Goal: Task Accomplishment & Management: Use online tool/utility

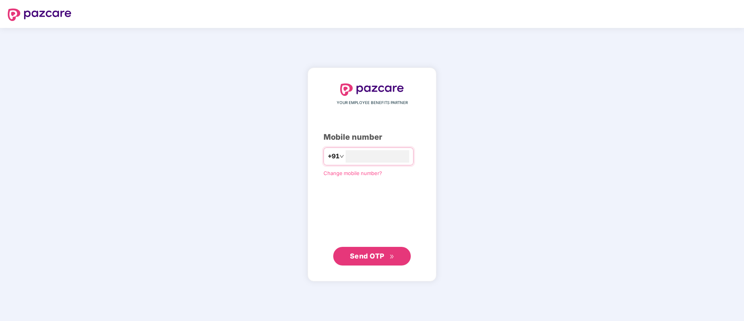
type input "**********"
click at [370, 251] on span "Send OTP" at bounding box center [372, 256] width 45 height 11
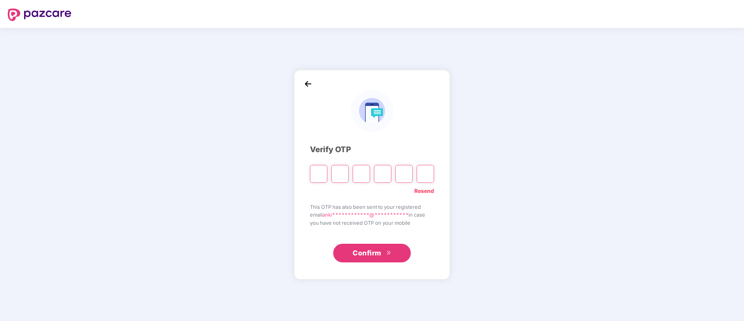
type input "*"
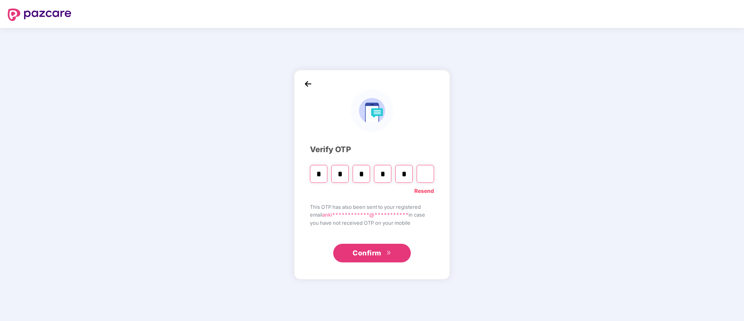
type input "*"
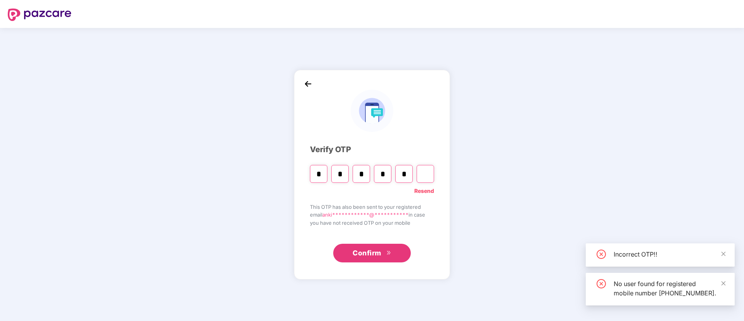
type input "*"
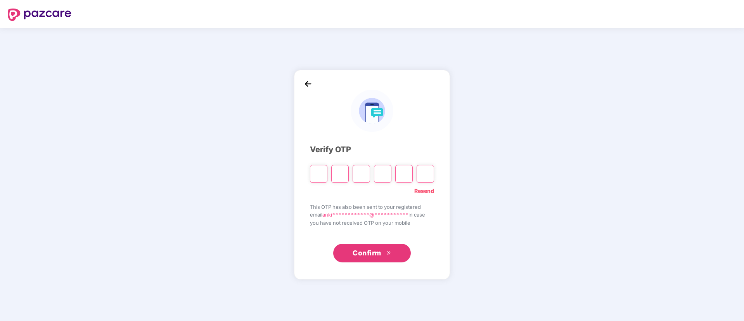
type input "*"
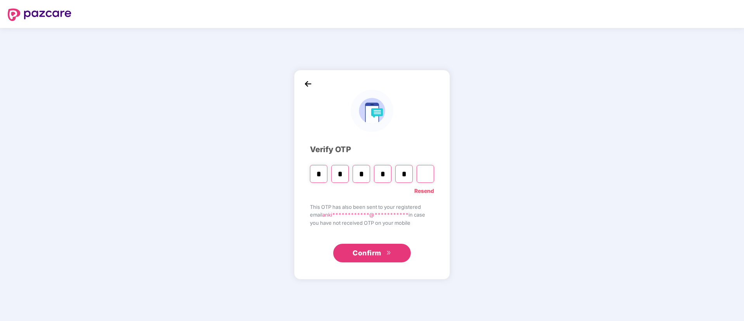
type input "*"
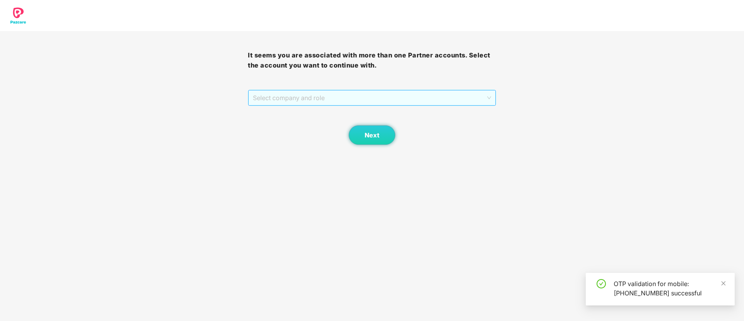
click at [313, 97] on span "Select company and role" at bounding box center [372, 97] width 238 height 15
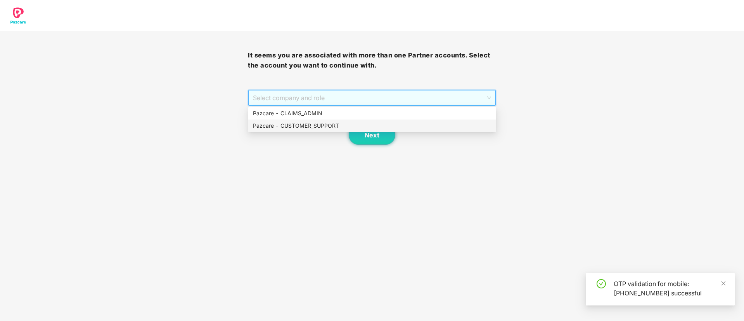
click at [316, 124] on div "Pazcare - CUSTOMER_SUPPORT" at bounding box center [372, 125] width 239 height 9
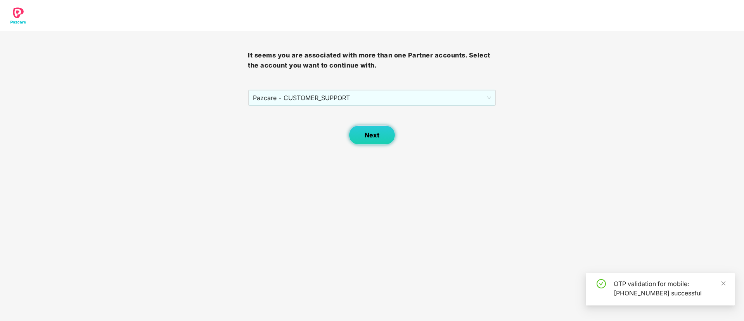
click at [372, 134] on span "Next" at bounding box center [372, 135] width 15 height 7
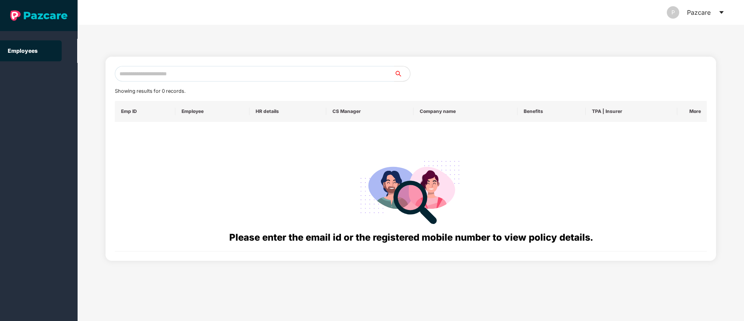
click at [722, 13] on icon "caret-down" at bounding box center [721, 12] width 4 height 3
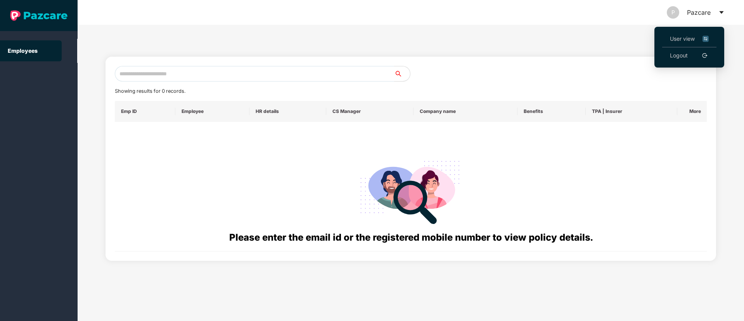
click at [687, 39] on span "User view" at bounding box center [689, 39] width 39 height 9
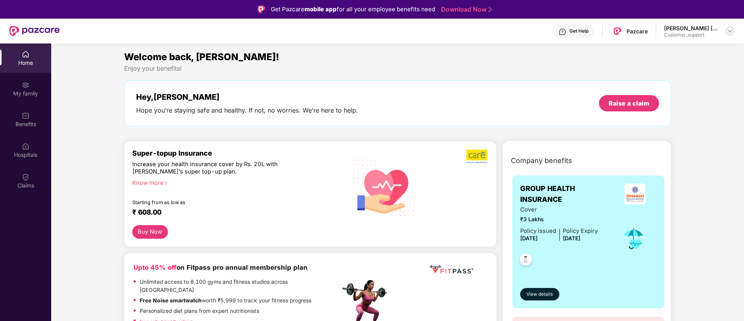
click at [730, 33] on img at bounding box center [730, 31] width 6 height 6
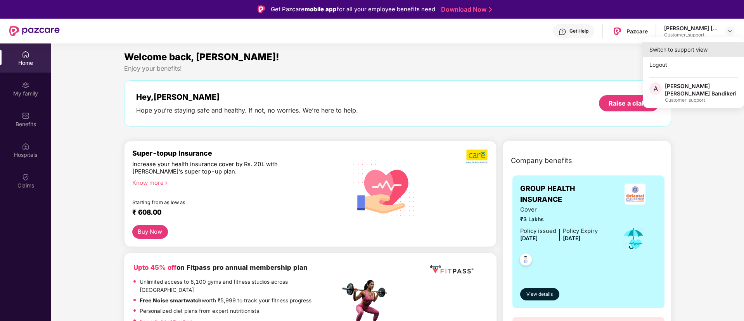
click at [678, 49] on div "Switch to support view" at bounding box center [693, 49] width 101 height 15
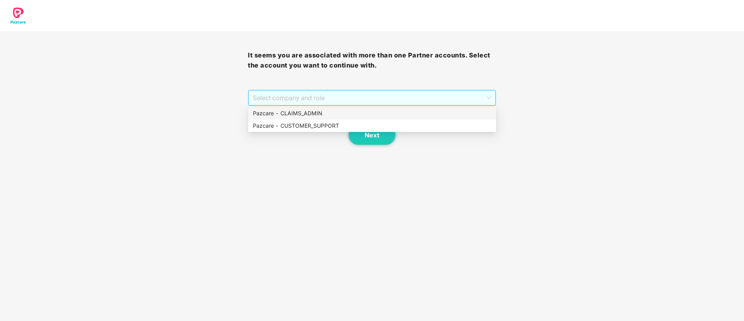
click at [469, 93] on span "Select company and role" at bounding box center [372, 97] width 238 height 15
click at [292, 116] on div "Pazcare - CLAIMS_ADMIN" at bounding box center [372, 113] width 239 height 9
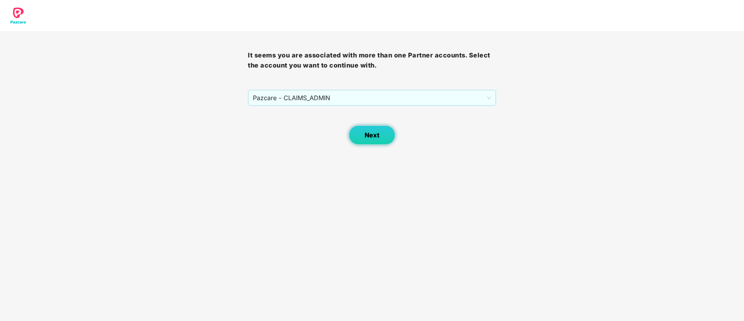
click at [379, 139] on button "Next" at bounding box center [372, 134] width 47 height 19
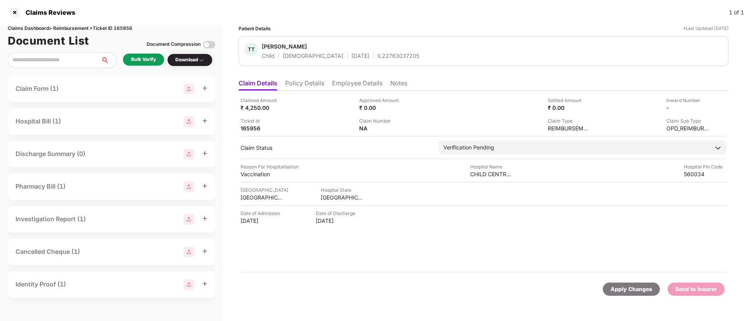
click at [302, 82] on li "Policy Details" at bounding box center [304, 84] width 39 height 11
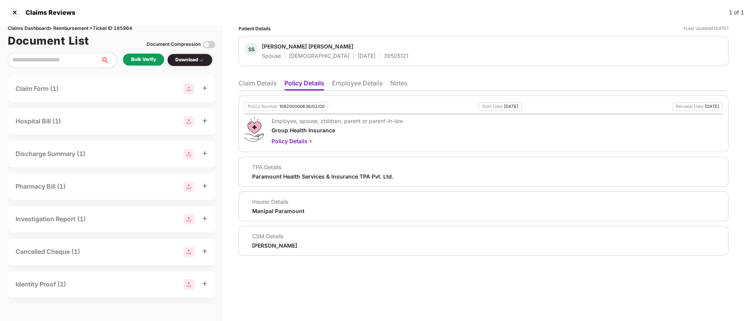
click at [253, 82] on li "Claim Details" at bounding box center [258, 84] width 38 height 11
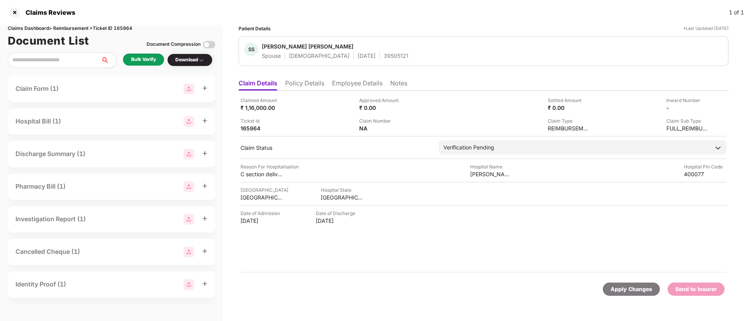
click at [140, 56] on div "Bulk Verify" at bounding box center [143, 59] width 25 height 7
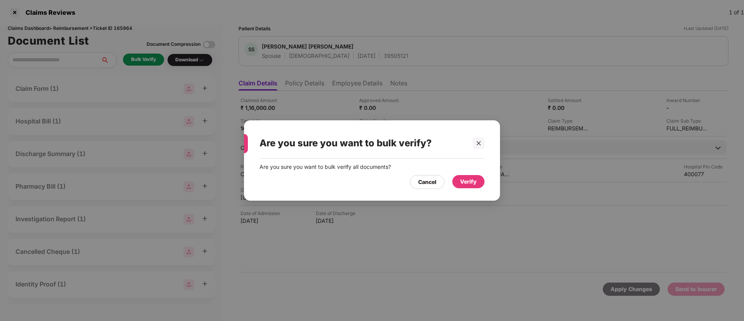
click at [467, 180] on div "Verify" at bounding box center [468, 181] width 17 height 9
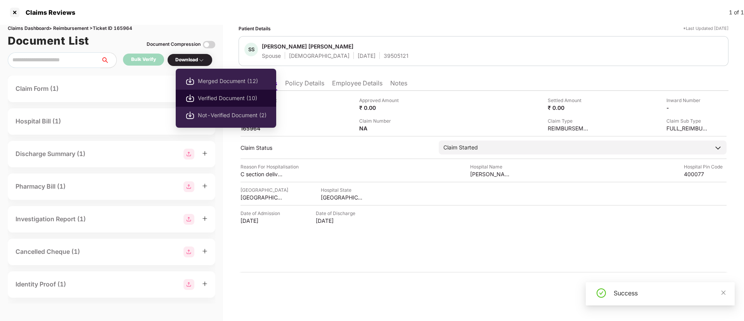
click at [224, 93] on li "Verified Document (10)" at bounding box center [226, 98] width 100 height 17
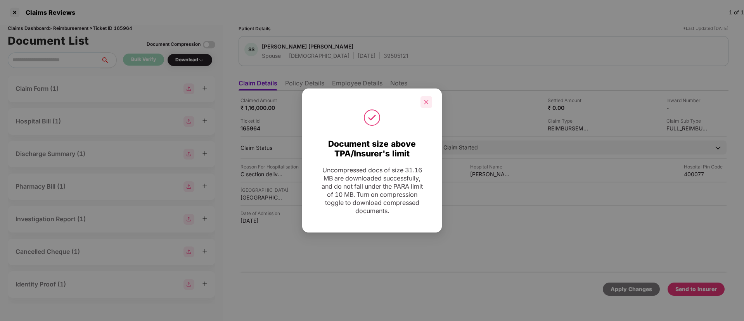
click at [421, 98] on div at bounding box center [427, 102] width 12 height 12
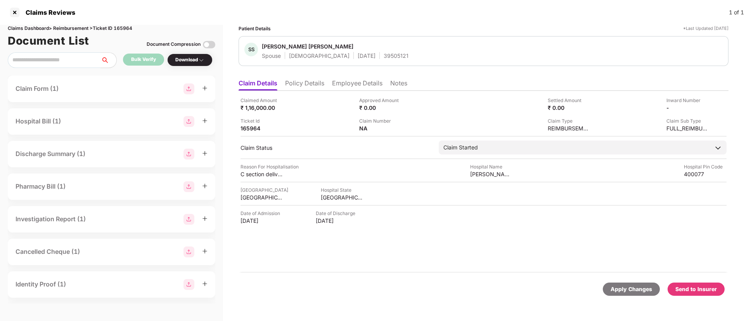
click at [300, 85] on li "Policy Details" at bounding box center [304, 84] width 39 height 11
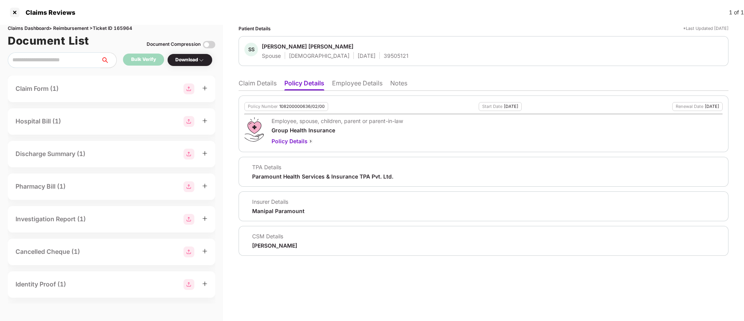
click at [258, 81] on li "Claim Details" at bounding box center [258, 84] width 38 height 11
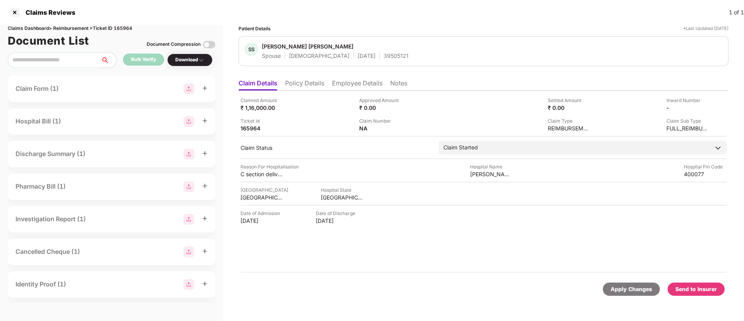
click at [305, 82] on li "Policy Details" at bounding box center [304, 84] width 39 height 11
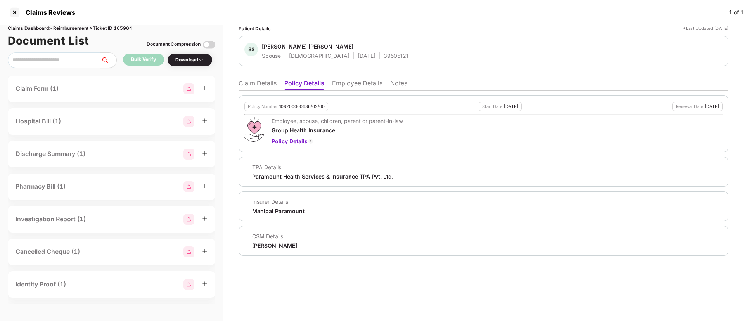
click at [350, 84] on li "Employee Details" at bounding box center [357, 84] width 50 height 11
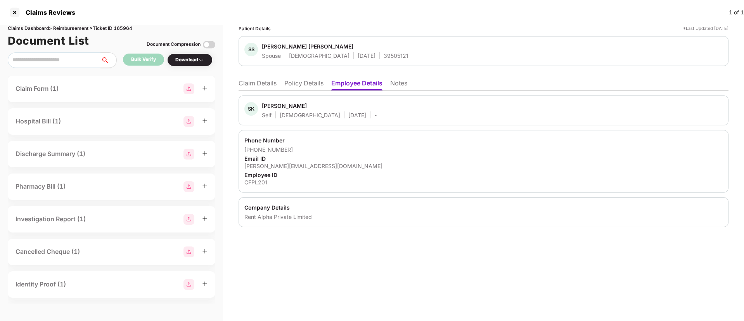
click at [297, 77] on ul "Claim Details Policy Details Employee Details Notes" at bounding box center [484, 83] width 490 height 16
click at [267, 81] on li "Claim Details" at bounding box center [258, 84] width 38 height 11
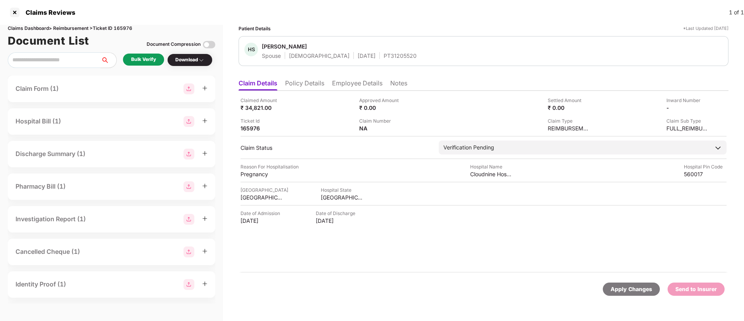
click at [309, 85] on li "Policy Details" at bounding box center [304, 84] width 39 height 11
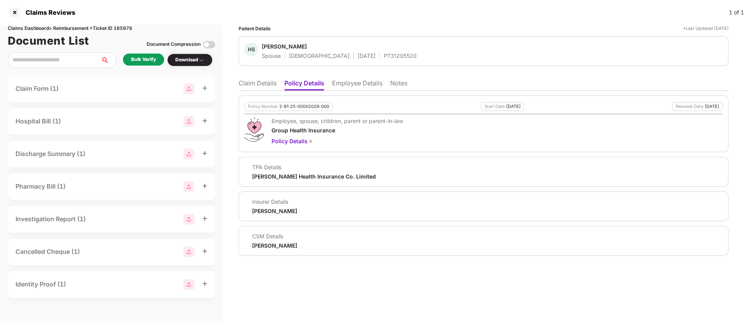
click at [346, 86] on li "Employee Details" at bounding box center [357, 84] width 50 height 11
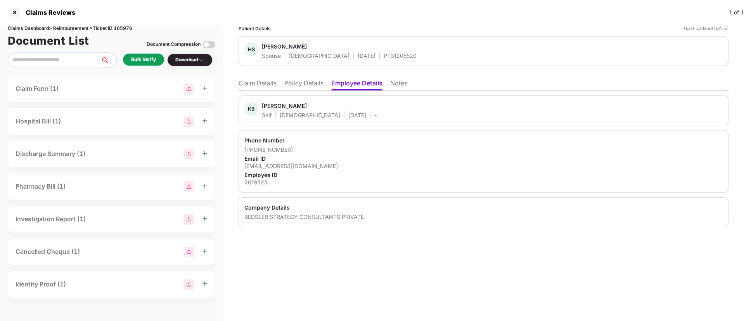
click at [295, 81] on li "Policy Details" at bounding box center [303, 84] width 39 height 11
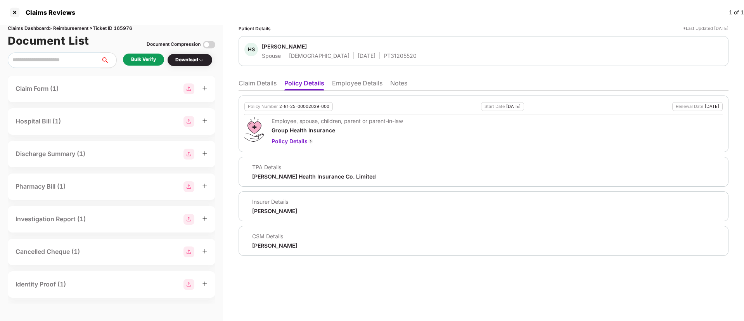
click at [254, 88] on li "Claim Details" at bounding box center [258, 84] width 38 height 11
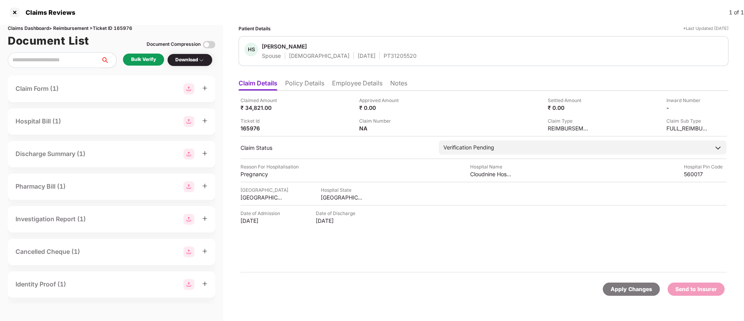
click at [138, 59] on div "Bulk Verify" at bounding box center [143, 59] width 25 height 7
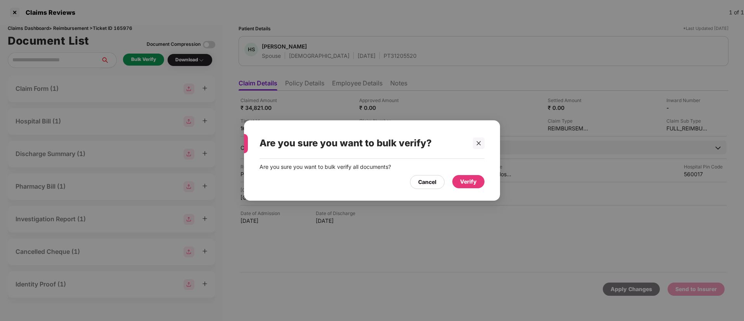
click at [475, 183] on div "Verify" at bounding box center [468, 181] width 17 height 9
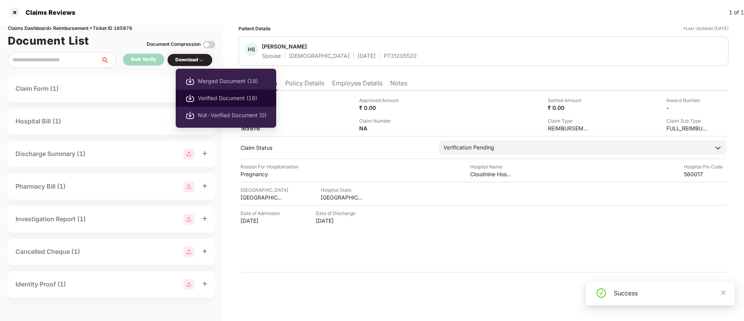
click at [242, 101] on span "Verified Document (18)" at bounding box center [232, 98] width 69 height 9
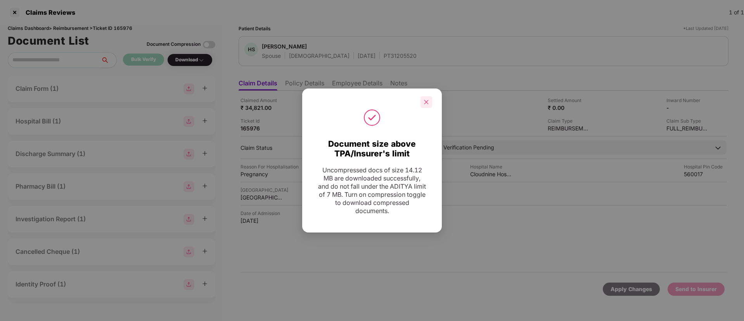
click at [429, 100] on div at bounding box center [427, 102] width 12 height 12
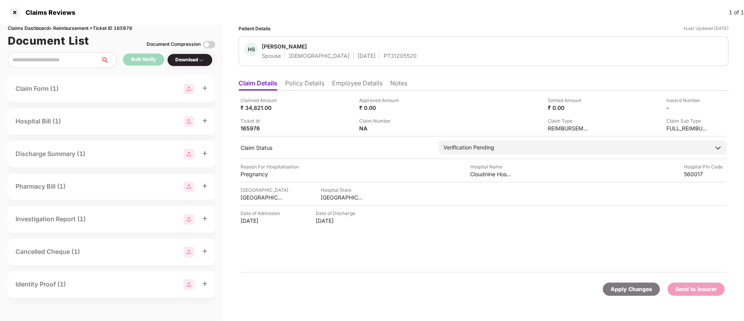
click at [312, 82] on li "Policy Details" at bounding box center [304, 84] width 39 height 11
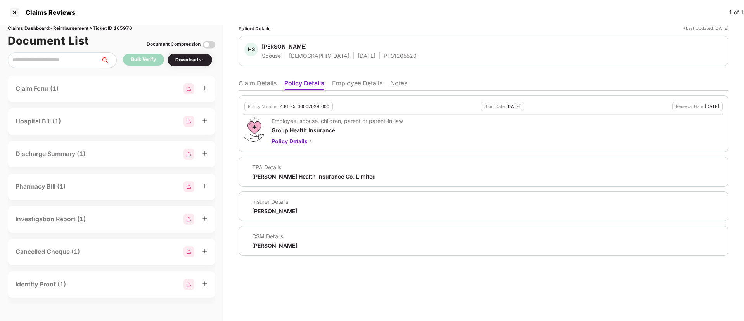
click at [358, 82] on li "Employee Details" at bounding box center [357, 84] width 50 height 11
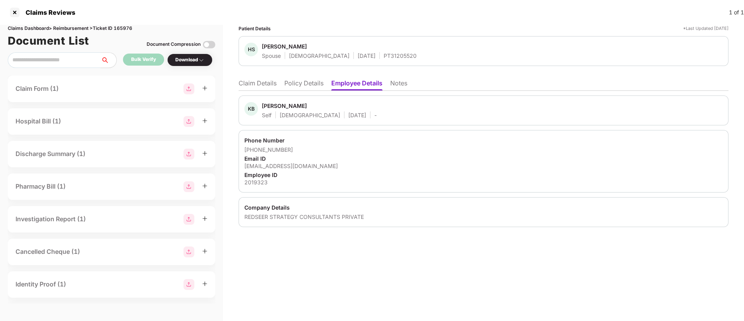
click at [254, 83] on li "Claim Details" at bounding box center [258, 84] width 38 height 11
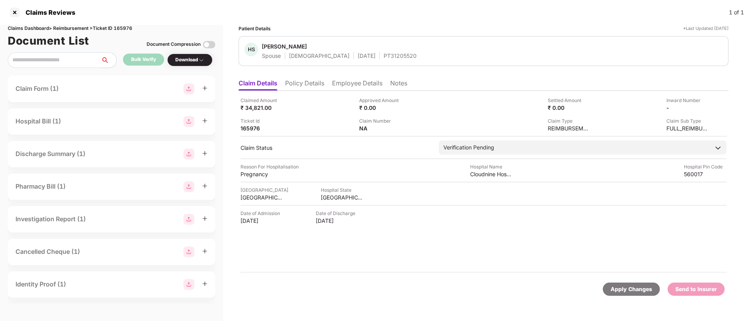
click at [354, 89] on li "Employee Details" at bounding box center [357, 84] width 50 height 11
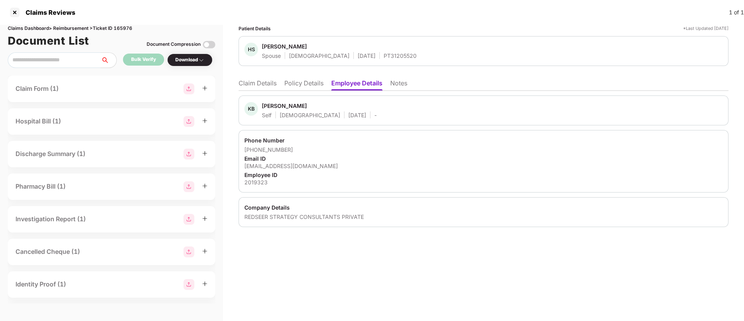
click at [256, 180] on div "2019323" at bounding box center [483, 181] width 478 height 7
copy div "2019323"
click at [260, 80] on li "Claim Details" at bounding box center [258, 84] width 38 height 11
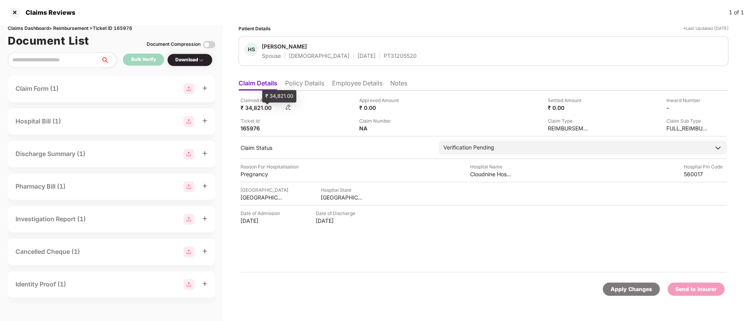
click at [261, 110] on div "₹ 34,821.00" at bounding box center [262, 107] width 43 height 7
copy div "34,821.00"
click at [248, 174] on div "Pregnancy" at bounding box center [262, 173] width 43 height 7
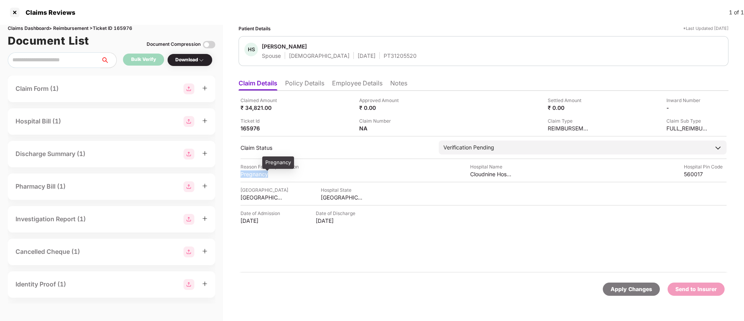
copy div "Pregnancy"
click at [348, 82] on li "Employee Details" at bounding box center [357, 84] width 50 height 11
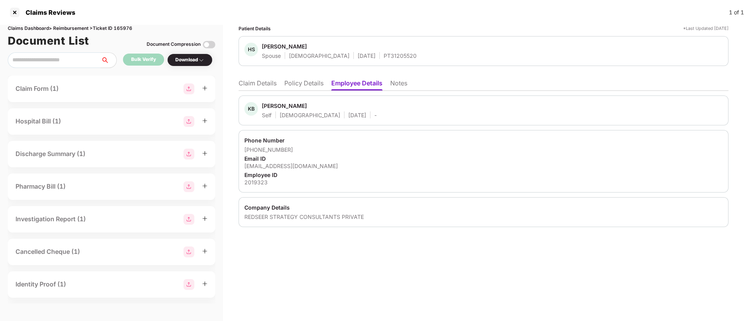
click at [278, 164] on div "kushalbhatnagar@redseer.com" at bounding box center [483, 165] width 478 height 7
copy div "kushalbhatnagar@redseer.com"
click at [265, 85] on li "Claim Details" at bounding box center [258, 84] width 38 height 11
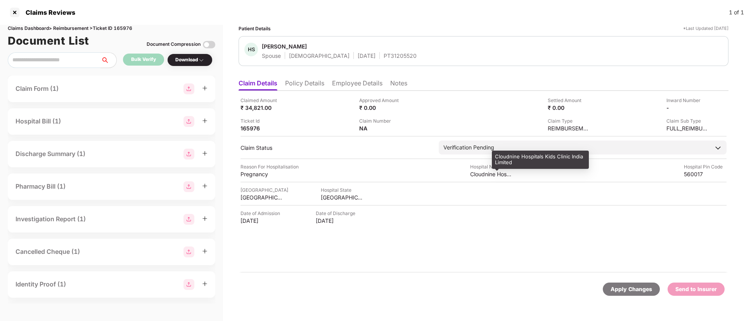
click at [488, 173] on div "Cloudnine Hospitals Kids Clinic India Limited" at bounding box center [491, 173] width 43 height 7
copy div "Cloudnine Hospitals Kids Clinic India Limited"
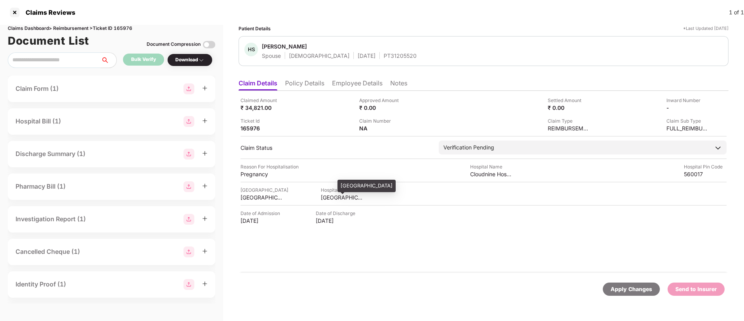
click at [335, 196] on div "KARNATAKA" at bounding box center [342, 197] width 43 height 7
copy div "KARNATAKA"
click at [259, 201] on div "Claimed Amount ₹ 34,821.00 Approved Amount ₹ 0.00 Settled Amount ₹ 0.00 Inward …" at bounding box center [484, 182] width 490 height 182
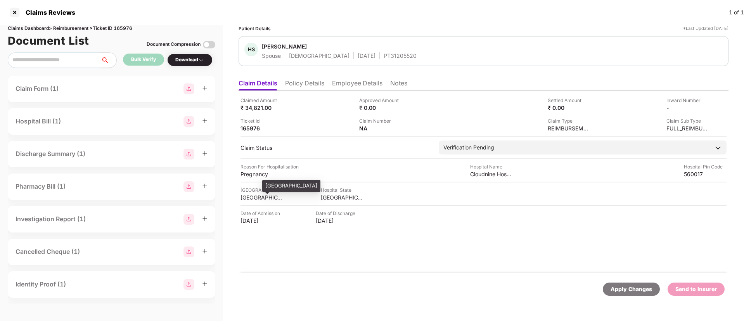
click at [251, 196] on div "BANGALORE" at bounding box center [262, 197] width 43 height 7
copy div "BANGALORE"
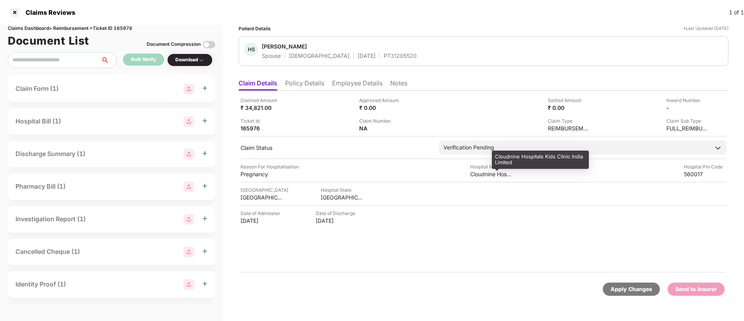
click at [482, 175] on div "Cloudnine Hospitals Kids Clinic India Limited" at bounding box center [491, 173] width 43 height 7
copy div "Cloudnine Hospitals Kids Clinic India Limited"
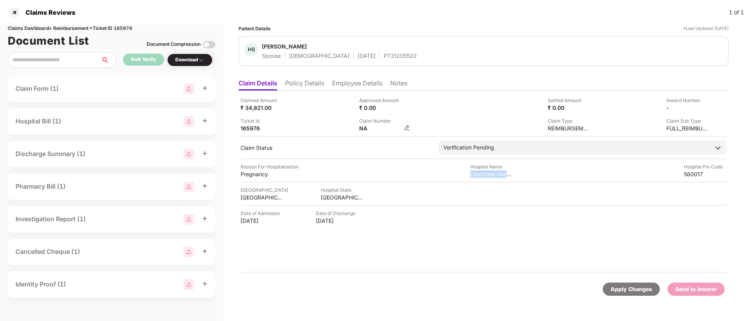
click at [406, 127] on img at bounding box center [407, 128] width 6 height 6
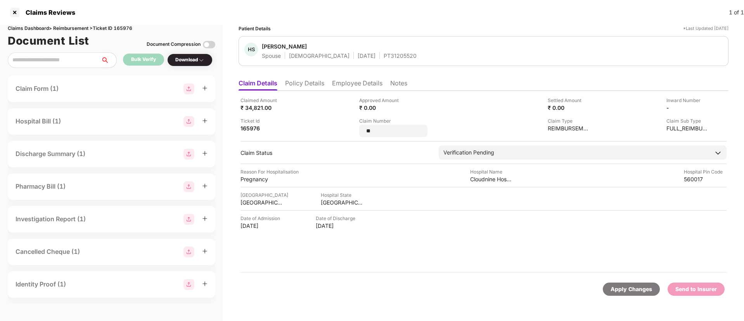
type input "*"
type input "**********"
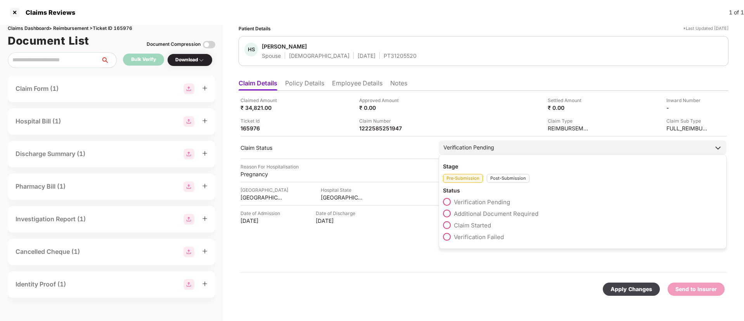
click at [499, 185] on div "Stage Pre-Submission Post-Submission Status Verification Pending Additional Doc…" at bounding box center [583, 201] width 288 height 94
click at [500, 180] on div "Post-Submission" at bounding box center [508, 178] width 43 height 9
click at [446, 213] on span at bounding box center [447, 213] width 8 height 8
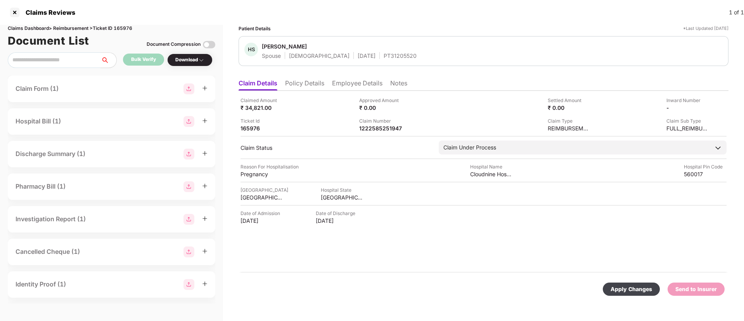
click at [631, 287] on div "Apply Changes" at bounding box center [632, 289] width 42 height 9
click at [308, 77] on ul "Claim Details Policy Details Employee Details Notes" at bounding box center [484, 83] width 490 height 16
click at [310, 85] on li "Policy Details" at bounding box center [304, 84] width 39 height 11
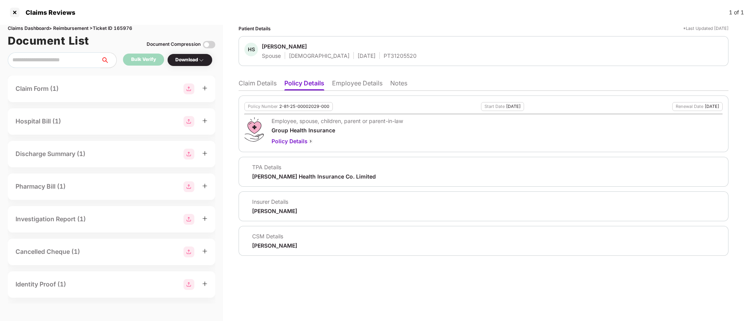
click at [247, 84] on li "Claim Details" at bounding box center [258, 84] width 38 height 11
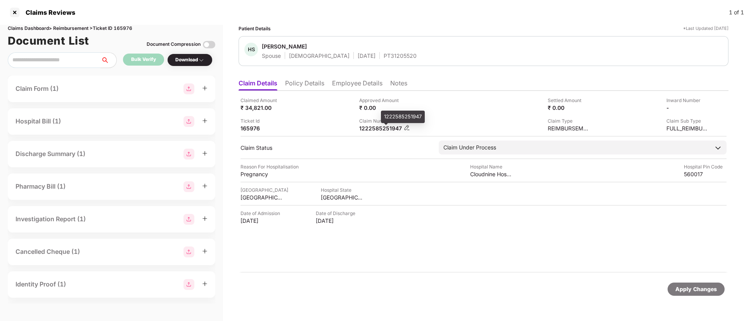
click at [374, 127] on div "1222585251947" at bounding box center [380, 128] width 43 height 7
copy div "1222585251947"
click at [384, 54] on div "PT31205520" at bounding box center [400, 55] width 33 height 7
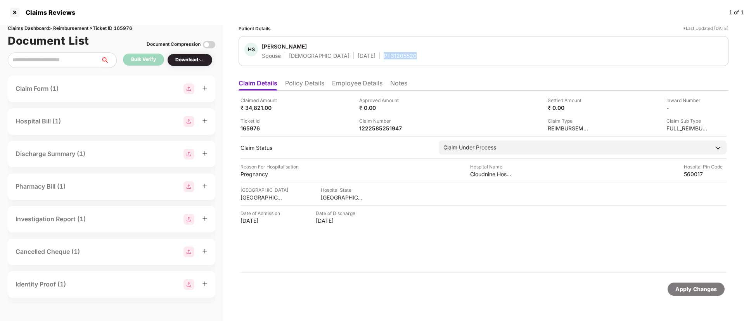
copy div "PT31205520"
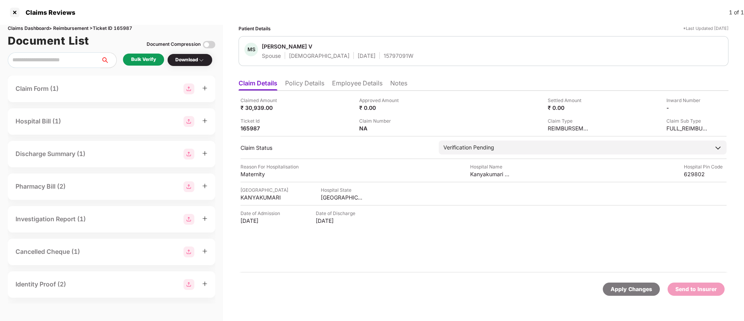
click at [300, 82] on li "Policy Details" at bounding box center [304, 84] width 39 height 11
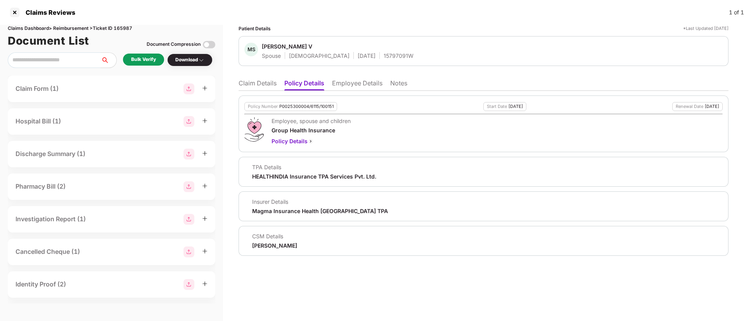
click at [359, 83] on li "Employee Details" at bounding box center [357, 84] width 50 height 11
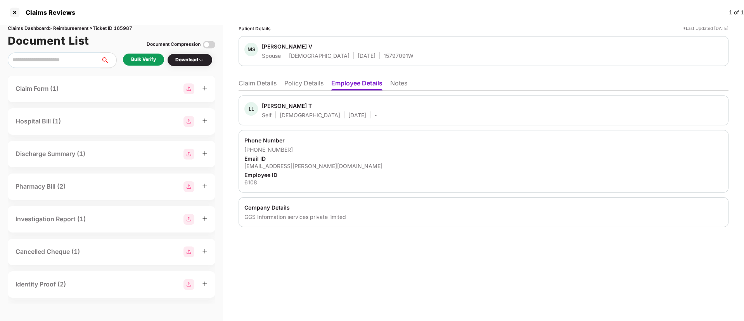
click at [299, 85] on li "Policy Details" at bounding box center [303, 84] width 39 height 11
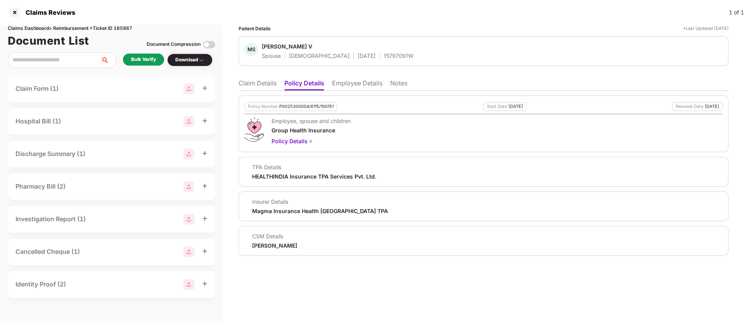
click at [260, 80] on li "Claim Details" at bounding box center [258, 84] width 38 height 11
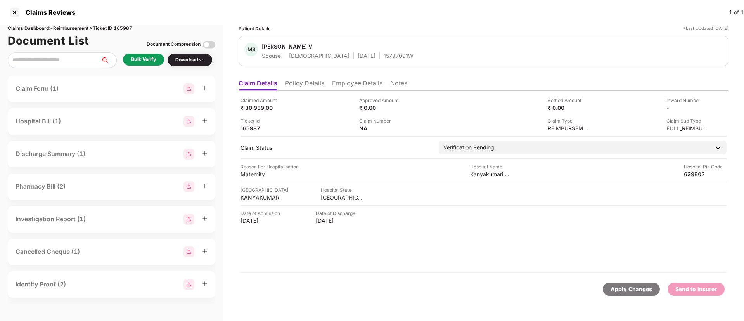
click at [305, 85] on li "Policy Details" at bounding box center [304, 84] width 39 height 11
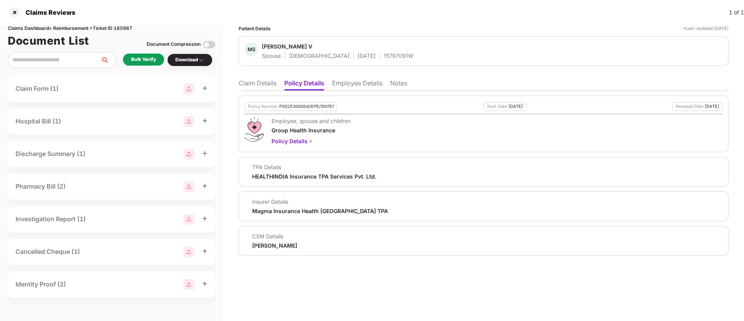
click at [251, 83] on li "Claim Details" at bounding box center [258, 84] width 38 height 11
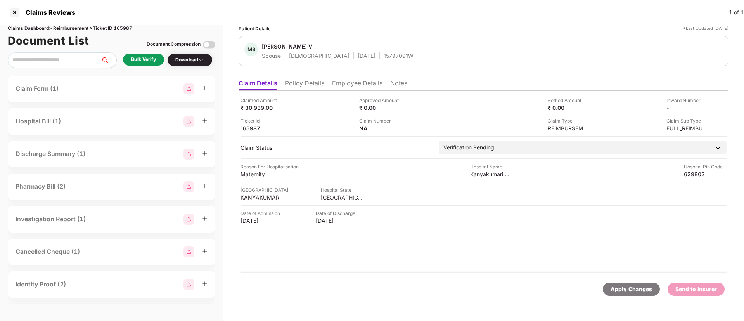
click at [157, 59] on div "Bulk Verify" at bounding box center [143, 60] width 41 height 12
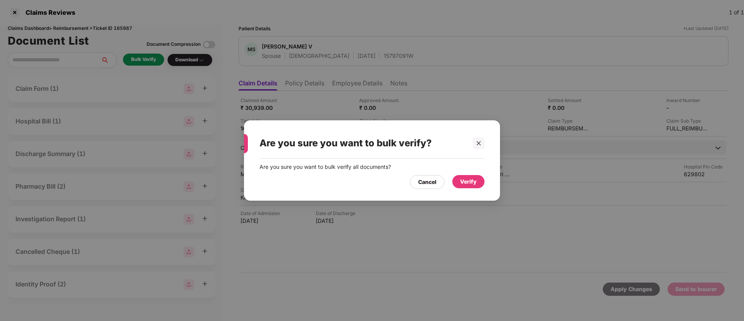
click at [467, 180] on div "Verify" at bounding box center [468, 181] width 17 height 9
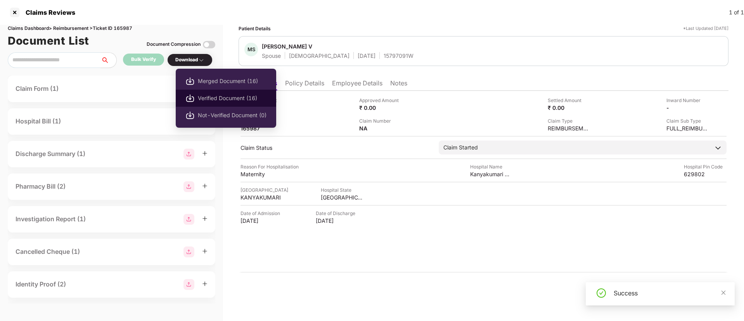
click at [223, 96] on span "Verified Document (16)" at bounding box center [232, 98] width 69 height 9
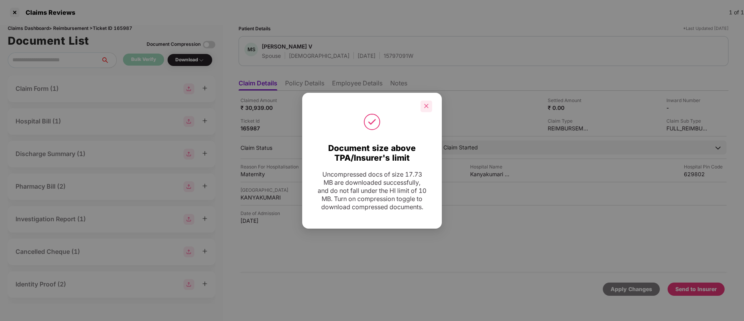
click at [426, 105] on div at bounding box center [427, 106] width 12 height 12
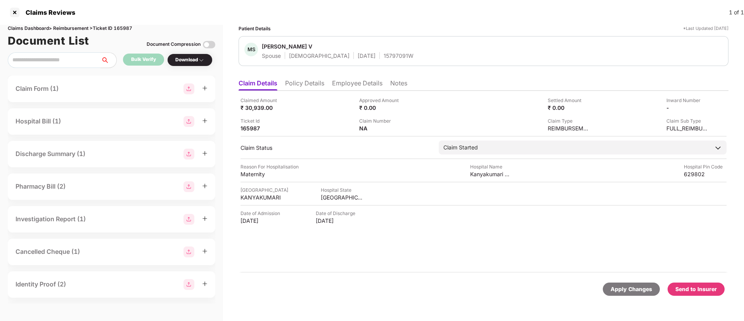
click at [685, 288] on div "Send to Insurer" at bounding box center [696, 289] width 42 height 9
click at [304, 83] on li "Policy Details" at bounding box center [304, 84] width 39 height 11
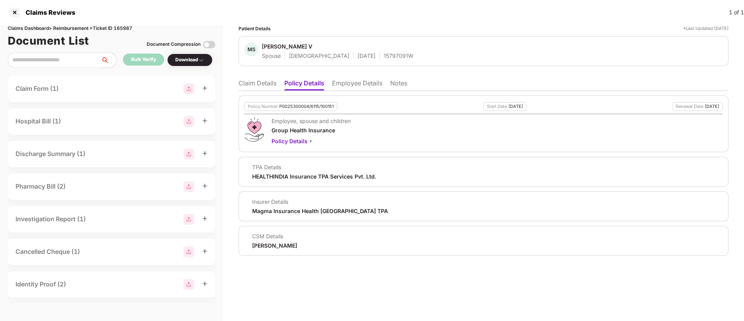
click at [266, 82] on li "Claim Details" at bounding box center [258, 84] width 38 height 11
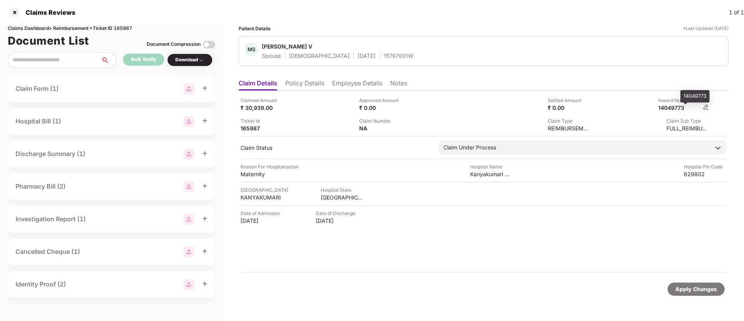
click at [682, 106] on div "14049773" at bounding box center [679, 107] width 43 height 7
copy div "14049773"
click at [384, 57] on div "15797091W" at bounding box center [399, 55] width 30 height 7
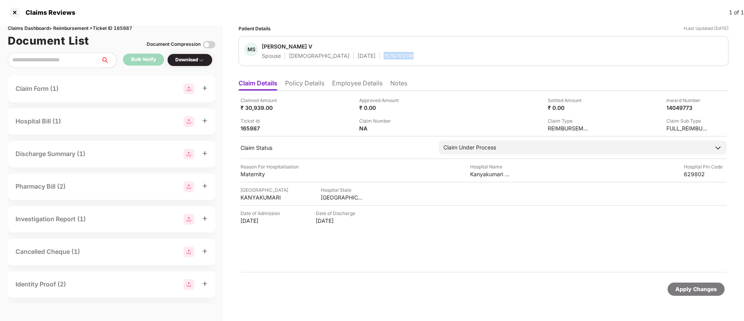
copy div "15797091W"
click at [324, 85] on li "Policy Details" at bounding box center [304, 84] width 39 height 11
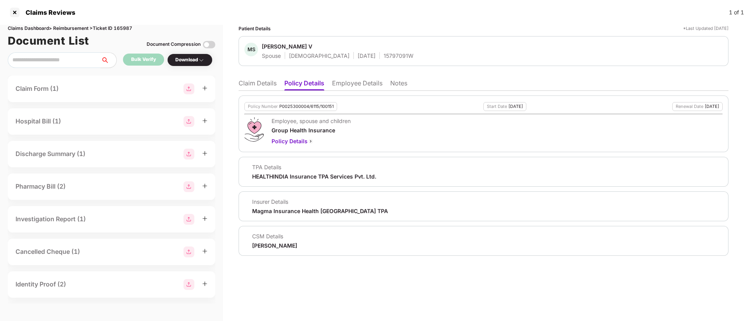
click at [273, 85] on li "Claim Details" at bounding box center [258, 84] width 38 height 11
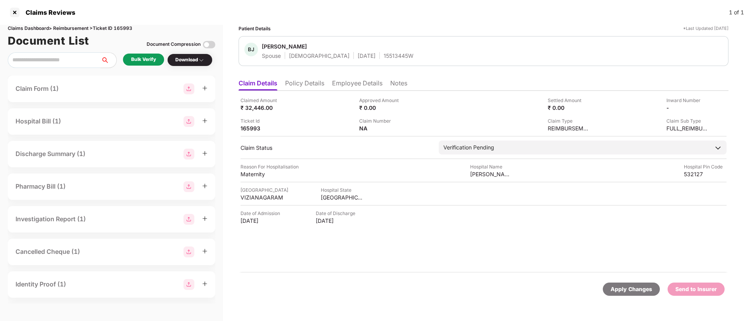
click at [305, 83] on li "Policy Details" at bounding box center [304, 84] width 39 height 11
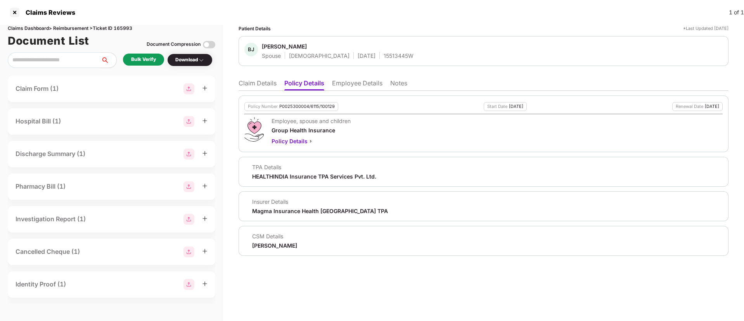
click at [361, 84] on li "Employee Details" at bounding box center [357, 84] width 50 height 11
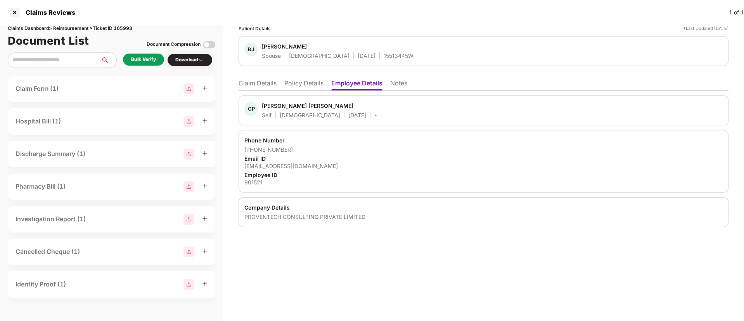
click at [303, 81] on li "Policy Details" at bounding box center [303, 84] width 39 height 11
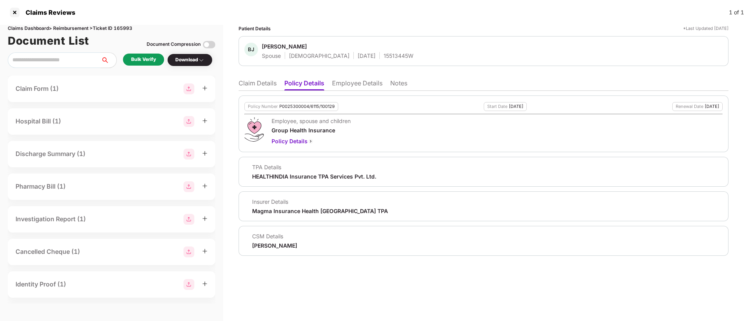
click at [261, 81] on li "Claim Details" at bounding box center [258, 84] width 38 height 11
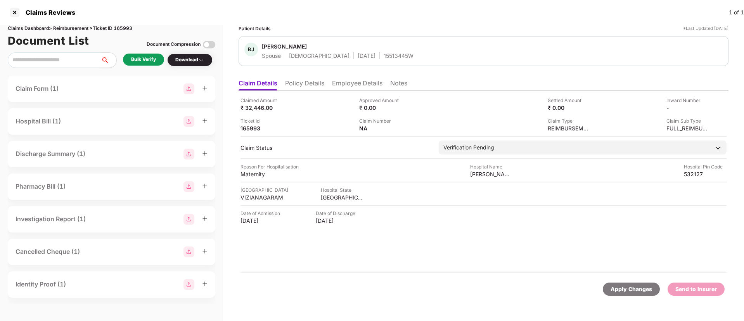
click at [302, 84] on li "Policy Details" at bounding box center [304, 84] width 39 height 11
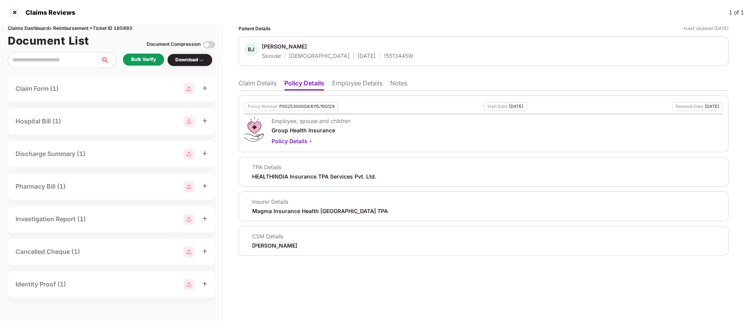
click at [269, 80] on li "Claim Details" at bounding box center [258, 84] width 38 height 11
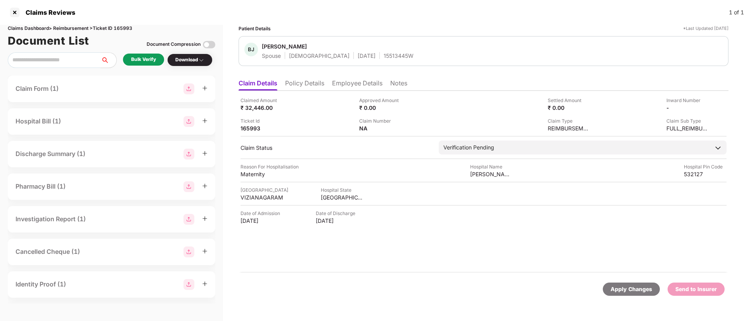
click at [140, 58] on div "Bulk Verify" at bounding box center [143, 59] width 25 height 7
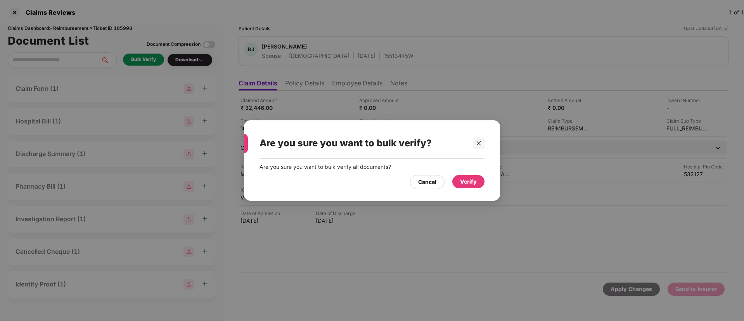
click at [462, 179] on div "Verify" at bounding box center [468, 181] width 17 height 9
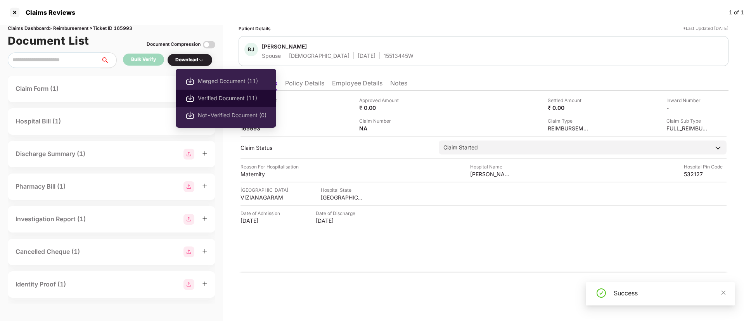
click at [223, 102] on span "Verified Document (11)" at bounding box center [232, 98] width 69 height 9
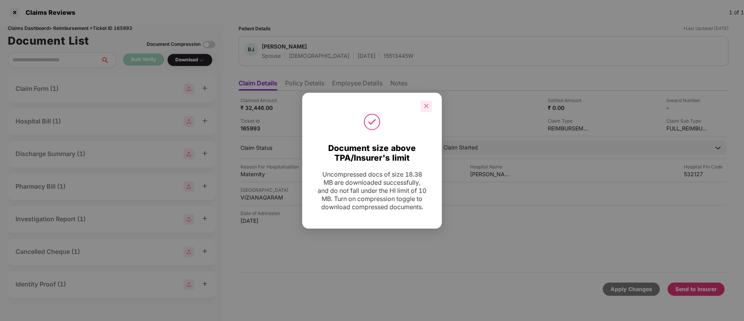
click at [426, 103] on icon "close" at bounding box center [426, 105] width 5 height 5
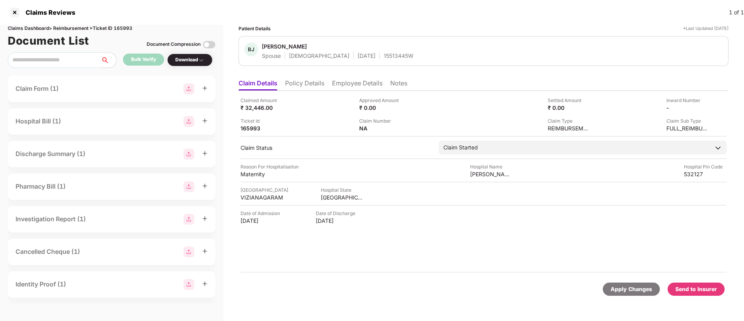
click at [706, 293] on div "Send to Insurer" at bounding box center [696, 288] width 57 height 13
click at [300, 81] on li "Policy Details" at bounding box center [304, 84] width 39 height 11
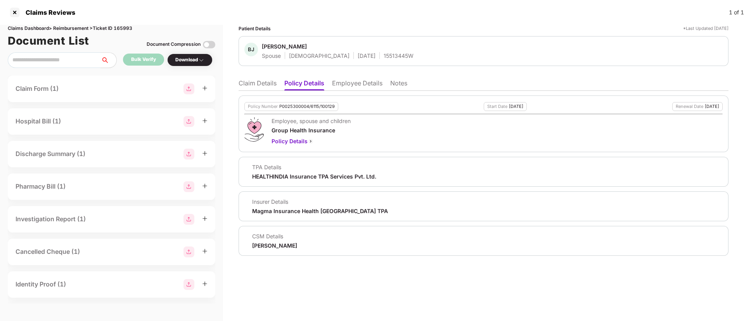
click at [354, 83] on li "Employee Details" at bounding box center [357, 84] width 50 height 11
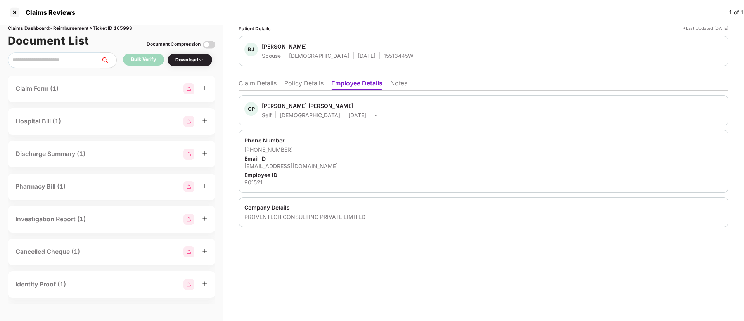
click at [308, 85] on li "Policy Details" at bounding box center [303, 84] width 39 height 11
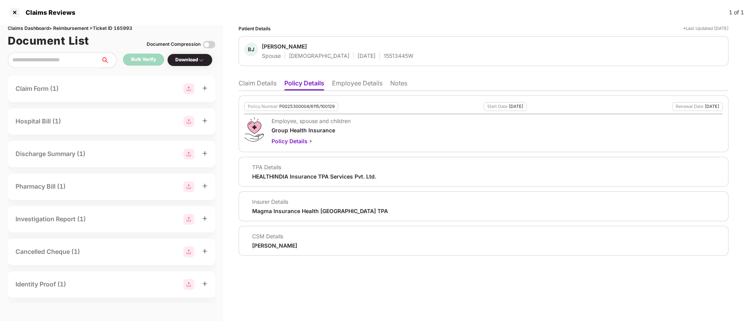
click at [254, 81] on li "Claim Details" at bounding box center [258, 84] width 38 height 11
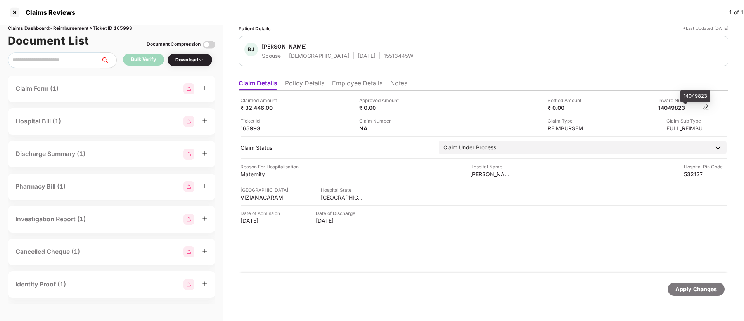
click at [675, 107] on div "14049823" at bounding box center [679, 107] width 43 height 7
copy div "14049823"
click at [384, 55] on div "15513445W" at bounding box center [399, 55] width 30 height 7
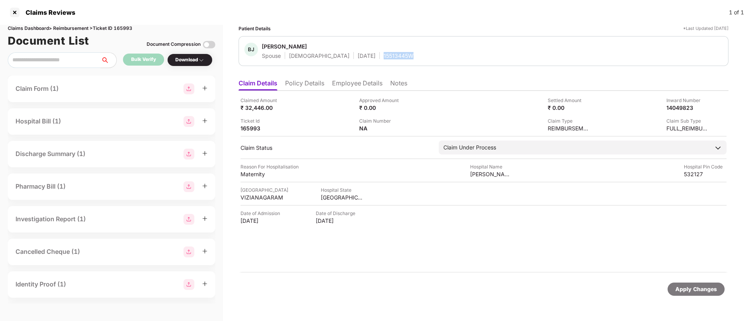
copy div "15513445W"
click at [301, 84] on li "Policy Details" at bounding box center [304, 84] width 39 height 11
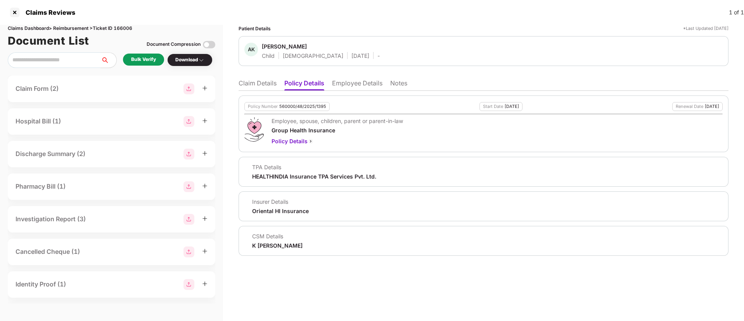
click at [345, 85] on li "Employee Details" at bounding box center [357, 84] width 50 height 11
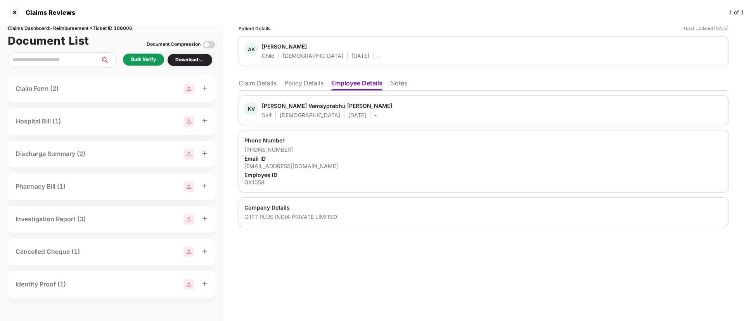
click at [300, 87] on li "Policy Details" at bounding box center [303, 84] width 39 height 11
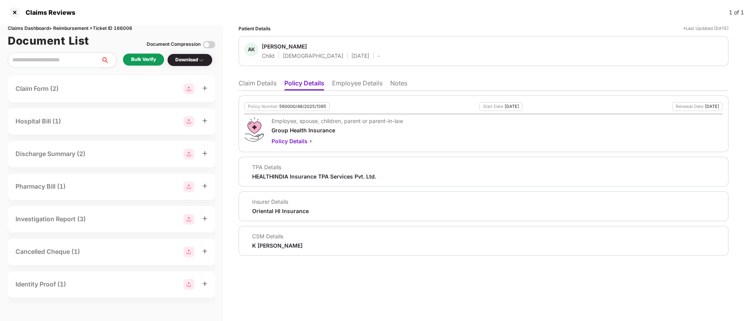
click at [356, 81] on li "Employee Details" at bounding box center [357, 84] width 50 height 11
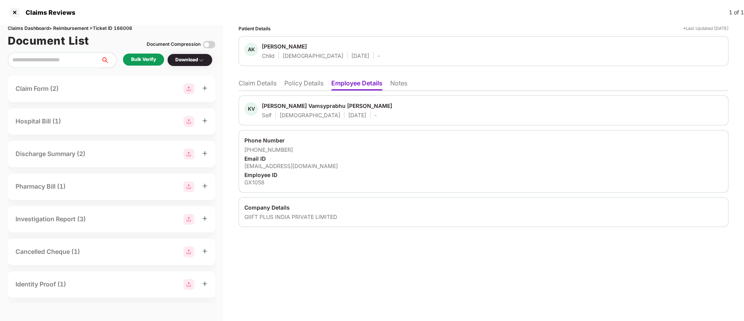
click at [309, 84] on li "Policy Details" at bounding box center [303, 84] width 39 height 11
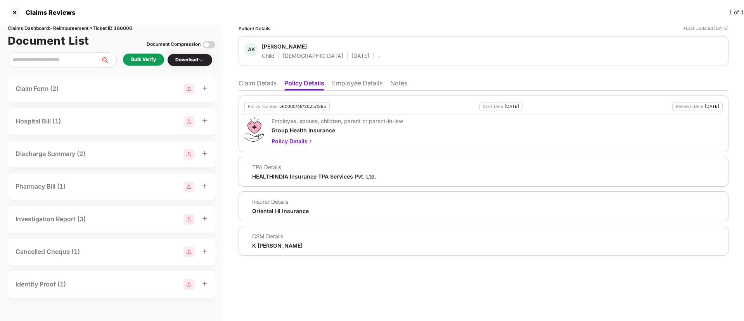
click at [260, 79] on li "Claim Details" at bounding box center [258, 84] width 38 height 11
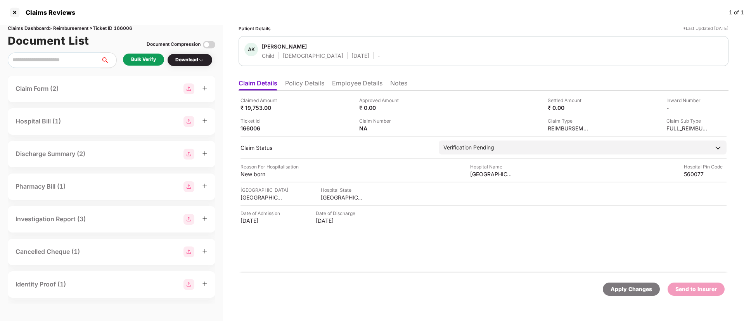
click at [312, 78] on ul "Claim Details Policy Details Employee Details Notes" at bounding box center [484, 83] width 490 height 16
click at [314, 81] on li "Policy Details" at bounding box center [304, 84] width 39 height 11
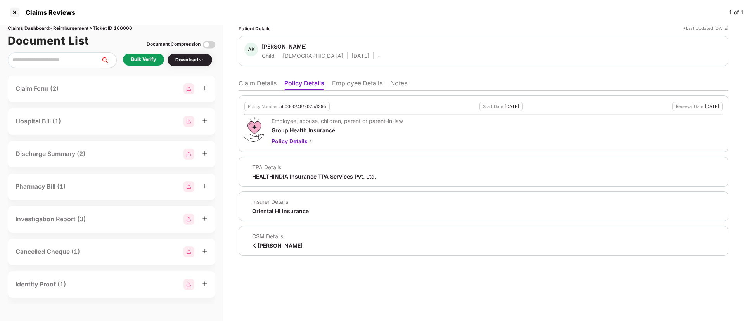
click at [354, 85] on li "Employee Details" at bounding box center [357, 84] width 50 height 11
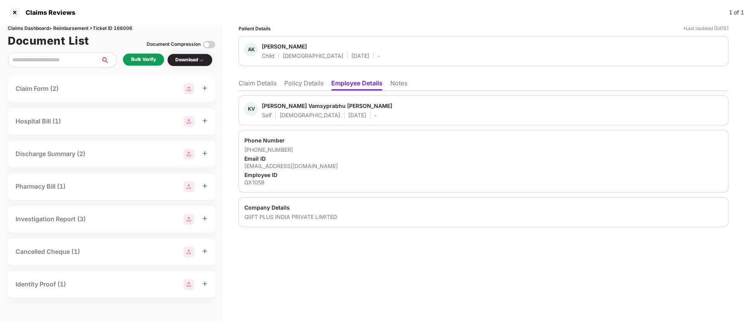
click at [264, 165] on div "[EMAIL_ADDRESS][DOMAIN_NAME]" at bounding box center [483, 165] width 478 height 7
copy div "[EMAIL_ADDRESS][DOMAIN_NAME]"
click at [345, 151] on div "[PHONE_NUMBER]" at bounding box center [483, 149] width 478 height 7
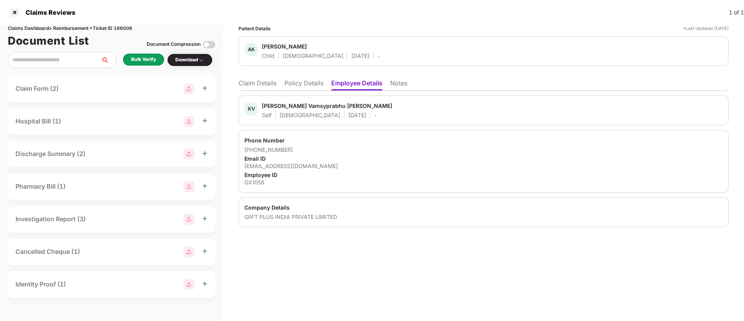
click at [258, 87] on li "Claim Details" at bounding box center [258, 84] width 38 height 11
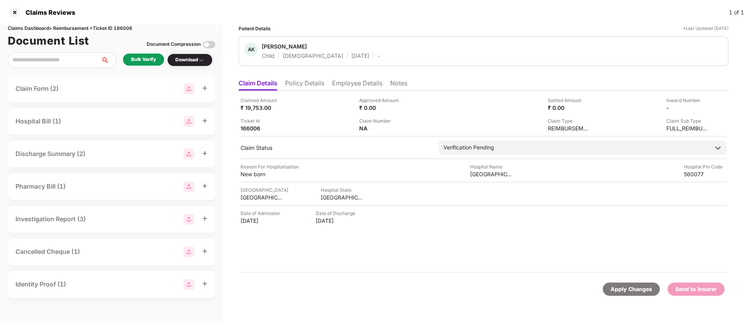
click at [134, 61] on div "Bulk Verify" at bounding box center [143, 59] width 25 height 7
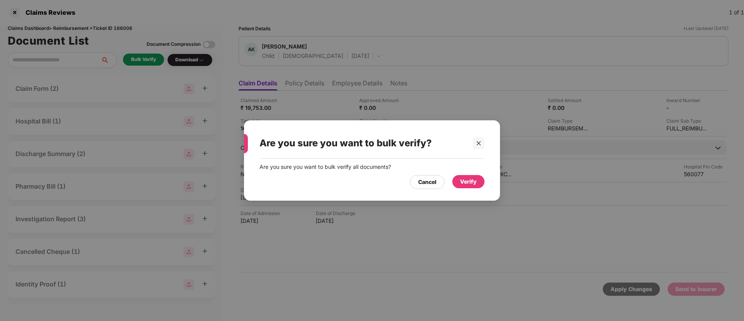
click at [474, 183] on div "Verify" at bounding box center [468, 181] width 17 height 9
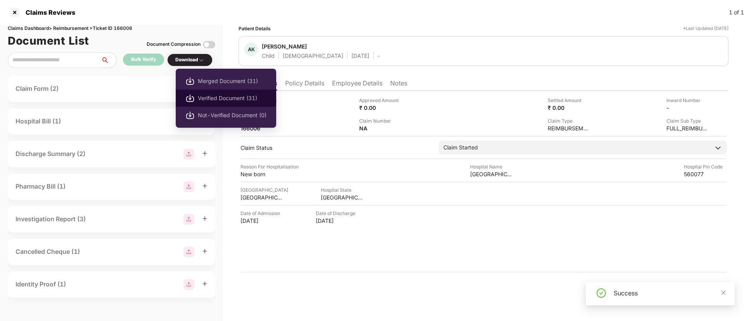
click at [237, 102] on span "Verified Document (31)" at bounding box center [232, 98] width 69 height 9
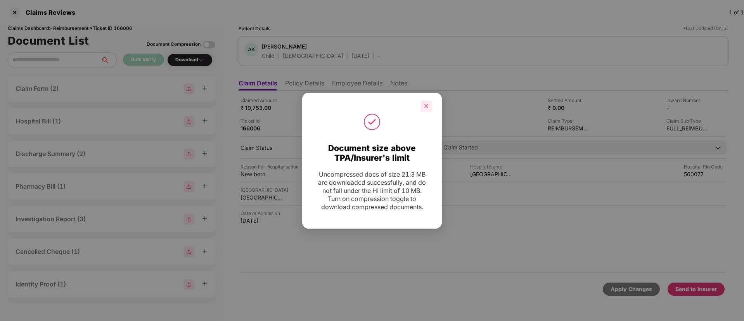
click at [424, 104] on icon "close" at bounding box center [426, 105] width 5 height 5
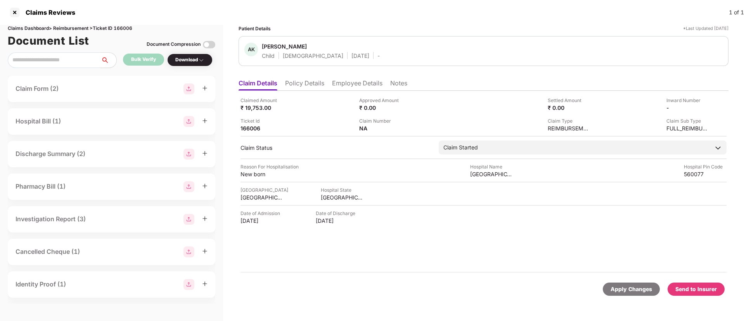
click at [299, 82] on li "Policy Details" at bounding box center [304, 84] width 39 height 11
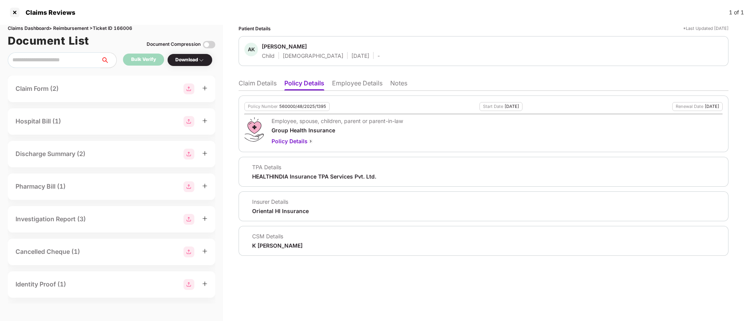
click at [260, 86] on li "Claim Details" at bounding box center [258, 84] width 38 height 11
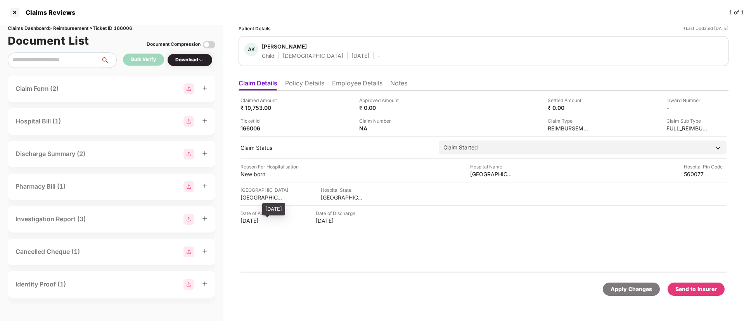
drag, startPoint x: 251, startPoint y: 218, endPoint x: 277, endPoint y: 220, distance: 26.0
click at [277, 220] on div "Claimed Amount ₹ 19,753.00 Approved Amount ₹ 0.00 Settled Amount ₹ 0.00 Inward …" at bounding box center [484, 182] width 490 height 182
copy div "07 Aug 2025"
click at [314, 83] on li "Policy Details" at bounding box center [304, 84] width 39 height 11
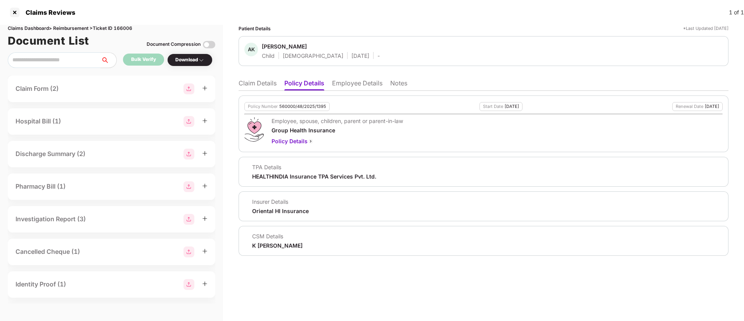
click at [363, 91] on div "Policy Number 560000/48/2025/1395 Start Date 04 Jan 2025 Renewal Date 03 Jan 20…" at bounding box center [484, 173] width 490 height 165
click at [379, 81] on li "Employee Details" at bounding box center [357, 84] width 50 height 11
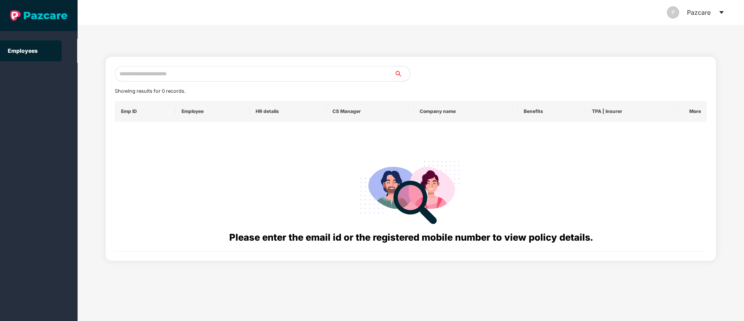
click at [157, 74] on input "text" at bounding box center [255, 74] width 280 height 16
paste input "**********"
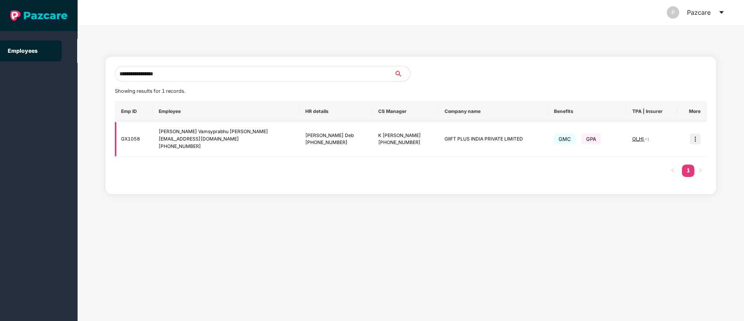
type input "**********"
click at [694, 140] on img at bounding box center [695, 138] width 11 height 11
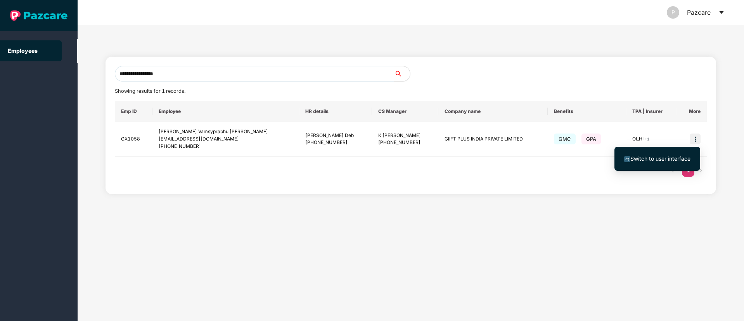
click at [639, 159] on span "Switch to user interface" at bounding box center [660, 158] width 60 height 7
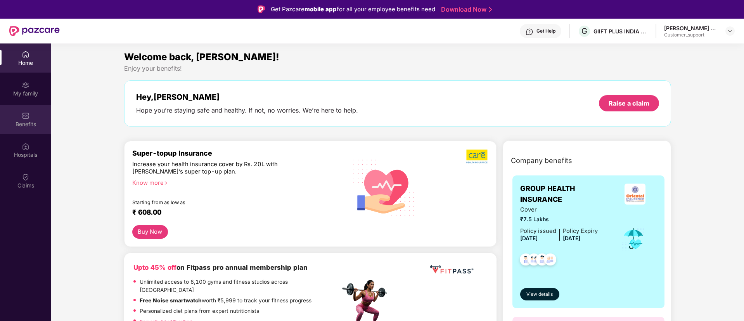
click at [10, 121] on div "Benefits" at bounding box center [25, 124] width 51 height 8
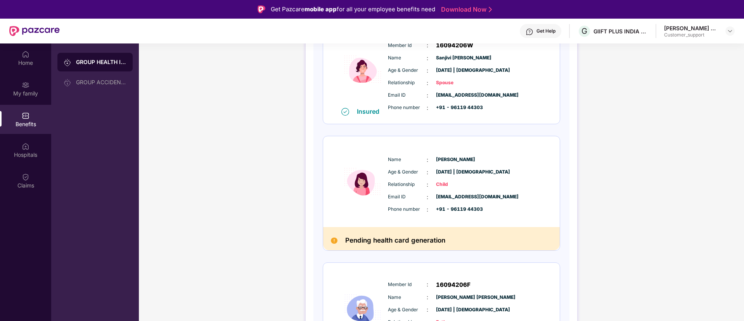
scroll to position [118, 0]
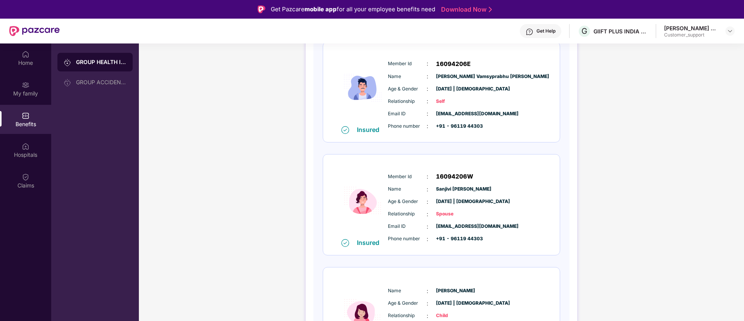
click at [542, 33] on div "Get Help" at bounding box center [546, 31] width 19 height 6
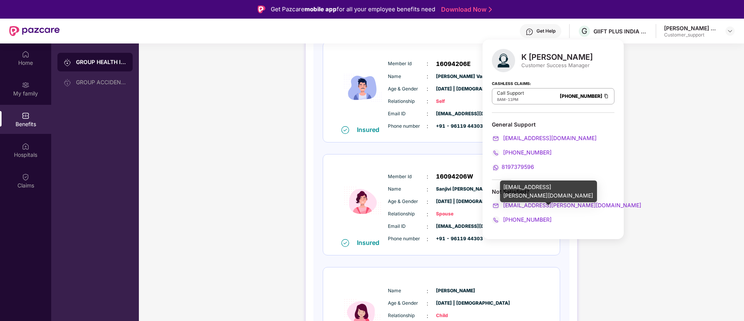
click at [543, 185] on div "[EMAIL_ADDRESS][PERSON_NAME][DOMAIN_NAME]" at bounding box center [548, 191] width 97 height 22
copy div "[EMAIL_ADDRESS][PERSON_NAME][DOMAIN_NAME]"
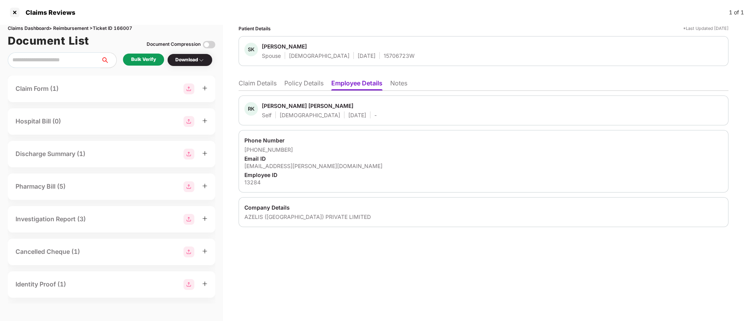
drag, startPoint x: 306, startPoint y: 85, endPoint x: 316, endPoint y: 90, distance: 10.6
click at [306, 85] on li "Policy Details" at bounding box center [303, 84] width 39 height 11
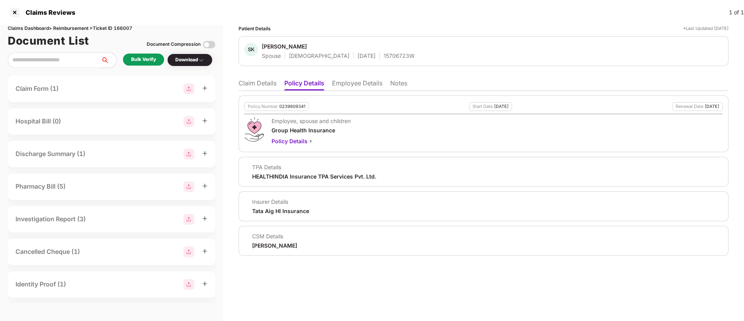
click at [260, 86] on li "Claim Details" at bounding box center [258, 84] width 38 height 11
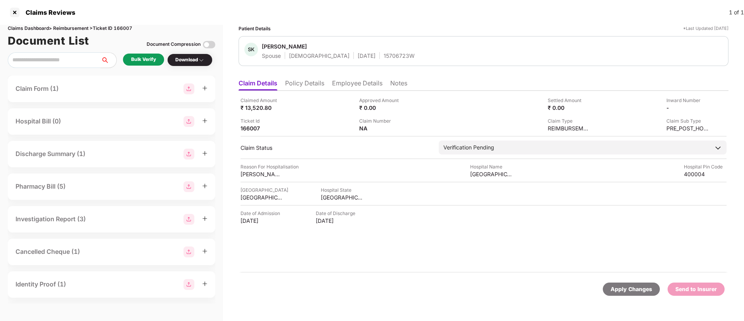
click at [306, 85] on li "Policy Details" at bounding box center [304, 84] width 39 height 11
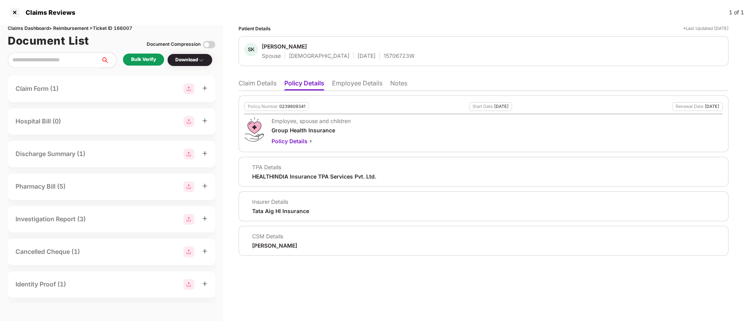
click at [365, 84] on li "Employee Details" at bounding box center [357, 84] width 50 height 11
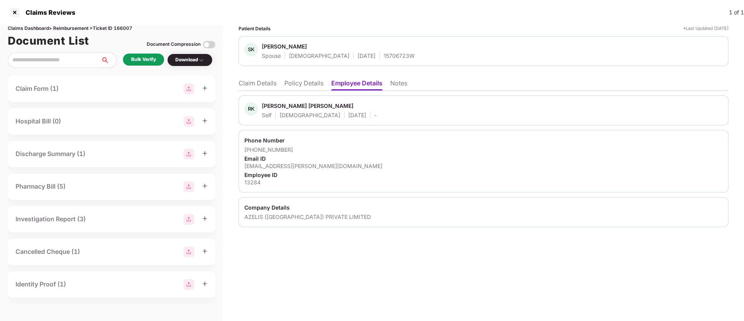
click at [293, 84] on li "Policy Details" at bounding box center [303, 84] width 39 height 11
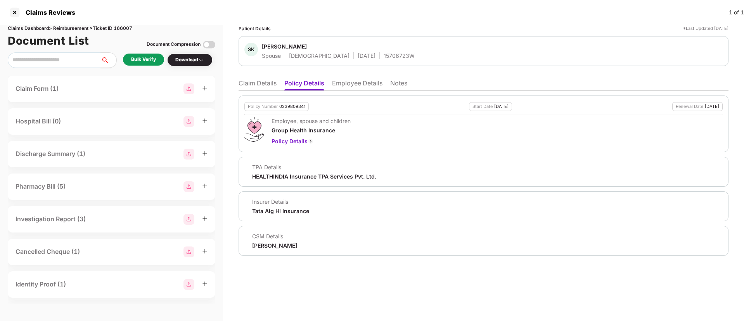
click at [246, 85] on li "Claim Details" at bounding box center [258, 84] width 38 height 11
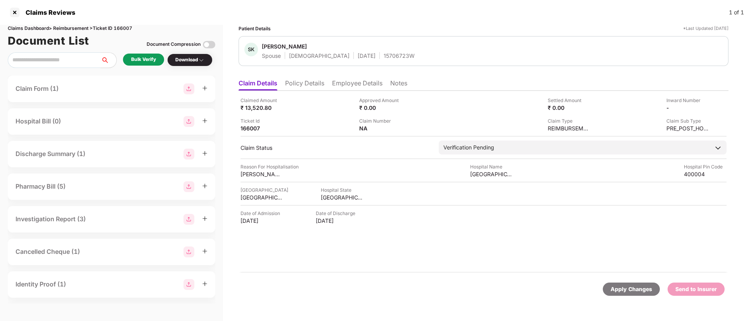
click at [145, 60] on div "Bulk Verify" at bounding box center [143, 59] width 25 height 7
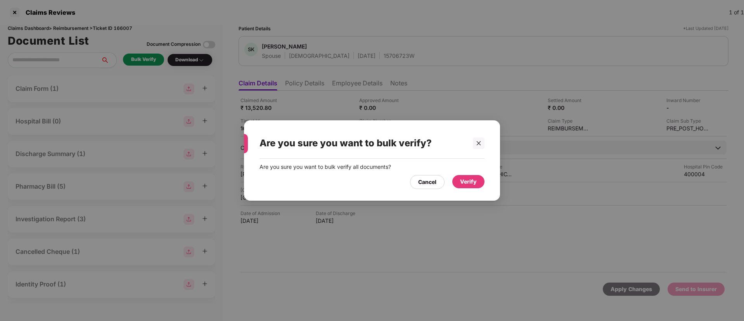
click at [468, 180] on div "Verify" at bounding box center [468, 181] width 17 height 9
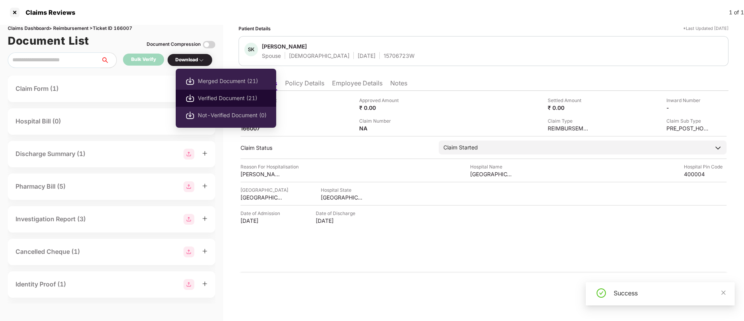
click at [214, 97] on span "Verified Document (21)" at bounding box center [232, 98] width 69 height 9
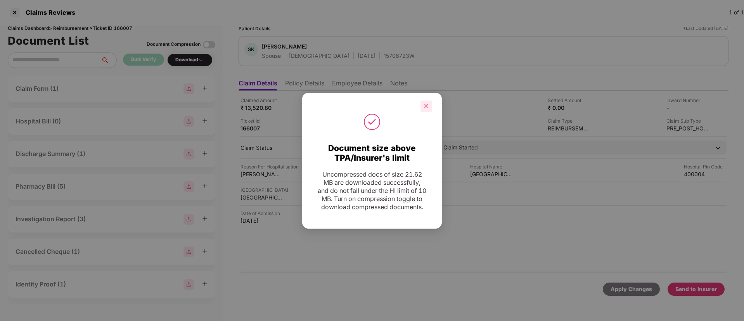
click at [430, 104] on div at bounding box center [427, 106] width 12 height 12
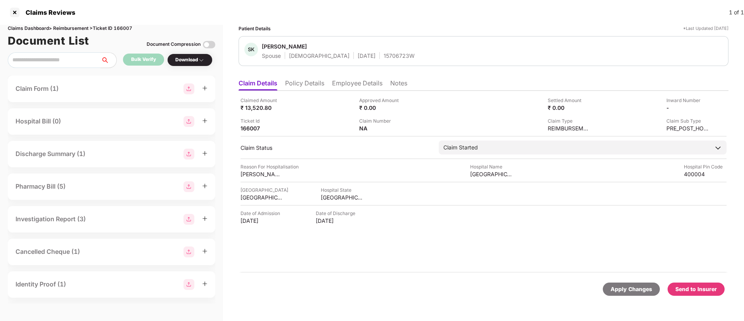
click at [694, 291] on div "Send to Insurer" at bounding box center [696, 289] width 42 height 9
click at [311, 83] on li "Policy Details" at bounding box center [304, 84] width 39 height 11
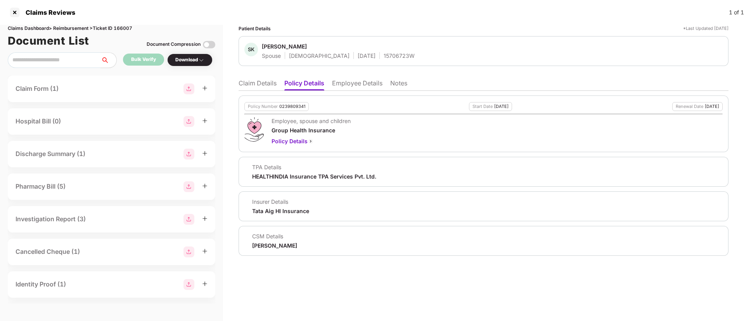
click at [248, 86] on li "Claim Details" at bounding box center [258, 84] width 38 height 11
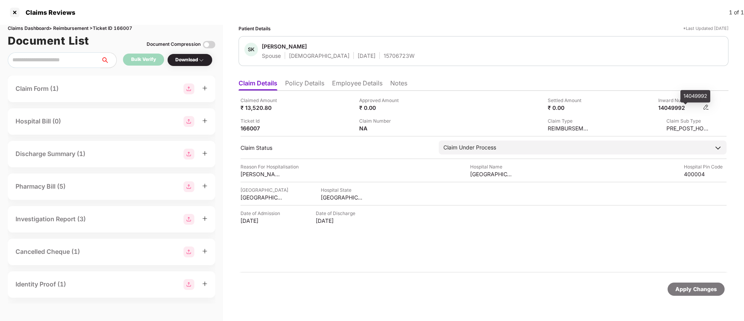
click at [687, 109] on div "14049992" at bounding box center [679, 107] width 43 height 7
click at [671, 107] on div "14049992" at bounding box center [679, 107] width 43 height 7
copy div "14049992"
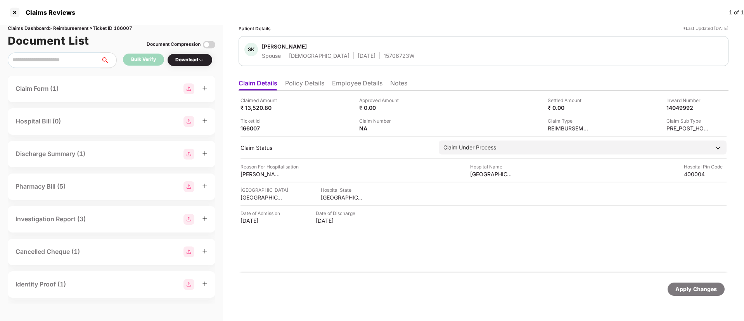
click at [311, 80] on li "Policy Details" at bounding box center [304, 84] width 39 height 11
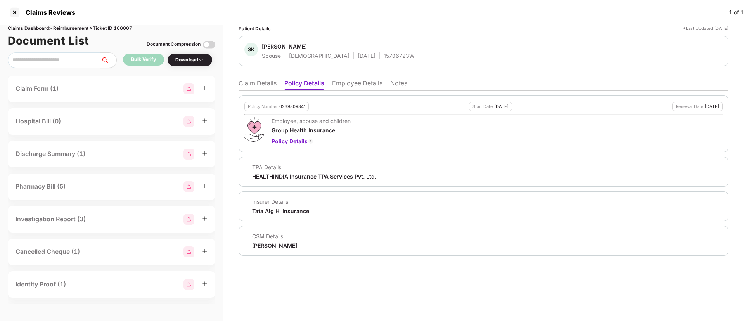
click at [258, 85] on li "Claim Details" at bounding box center [258, 84] width 38 height 11
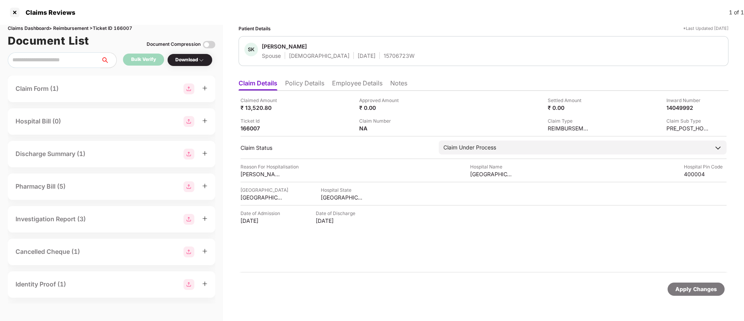
click at [384, 52] on div "15706723W" at bounding box center [399, 55] width 31 height 7
copy div "15706723W"
click at [299, 85] on li "Policy Details" at bounding box center [304, 84] width 39 height 11
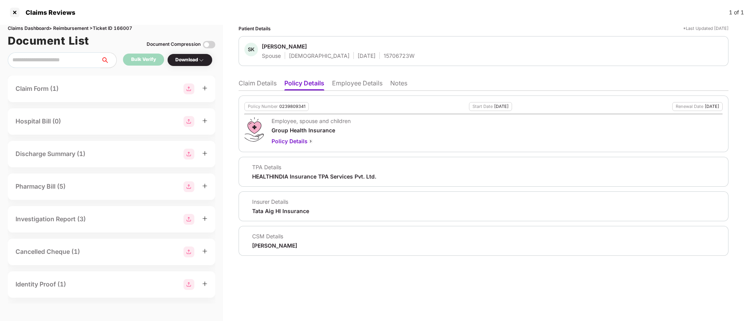
click at [272, 86] on li "Claim Details" at bounding box center [258, 84] width 38 height 11
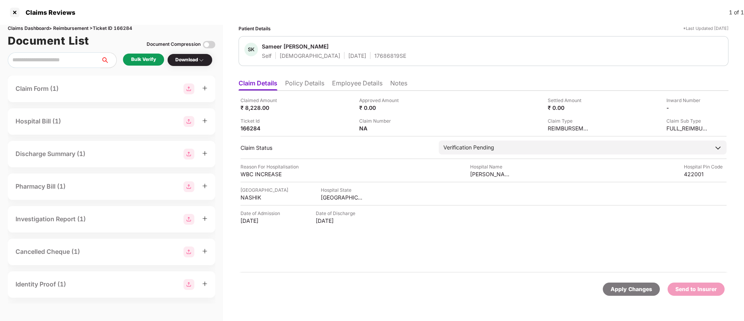
click at [314, 81] on li "Policy Details" at bounding box center [304, 84] width 39 height 11
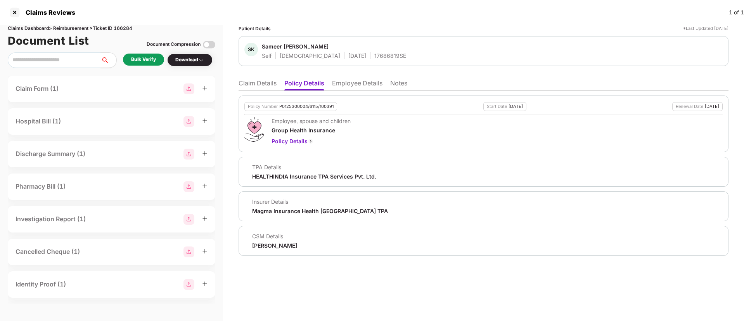
click at [369, 86] on li "Employee Details" at bounding box center [357, 84] width 50 height 11
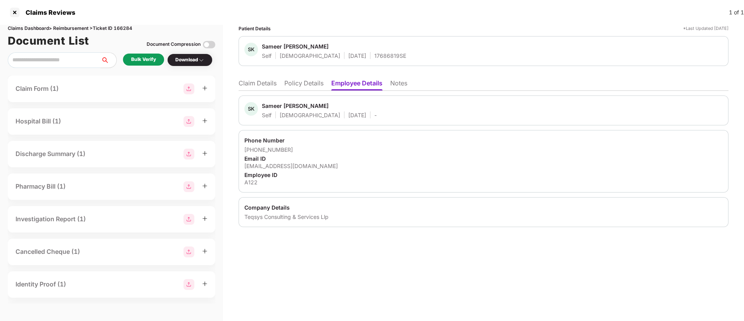
click at [306, 86] on li "Policy Details" at bounding box center [303, 84] width 39 height 11
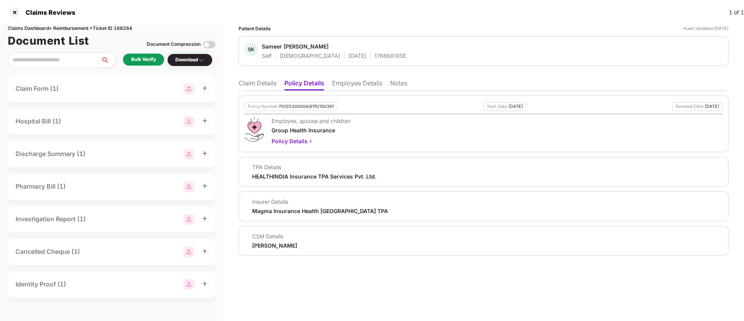
click at [263, 85] on li "Claim Details" at bounding box center [258, 84] width 38 height 11
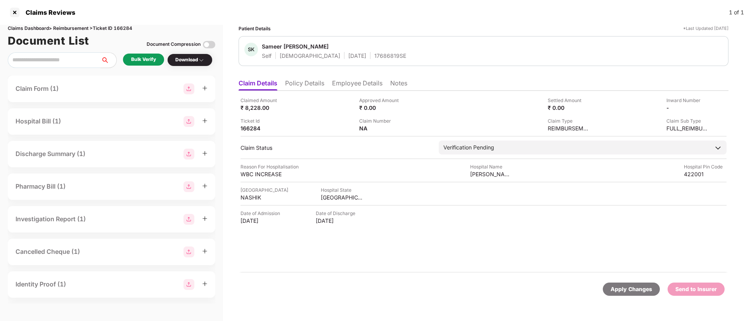
click at [146, 60] on div "Bulk Verify" at bounding box center [143, 59] width 25 height 7
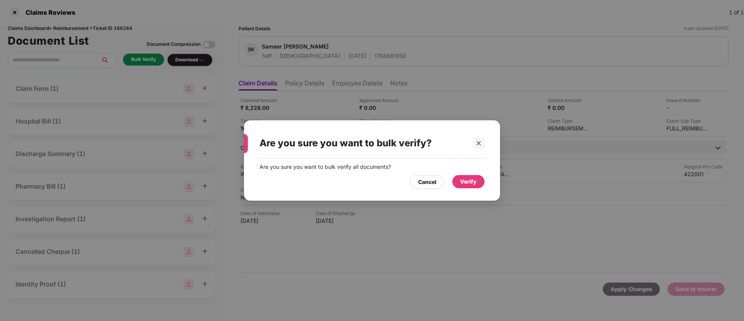
click at [475, 183] on div "Verify" at bounding box center [468, 181] width 17 height 9
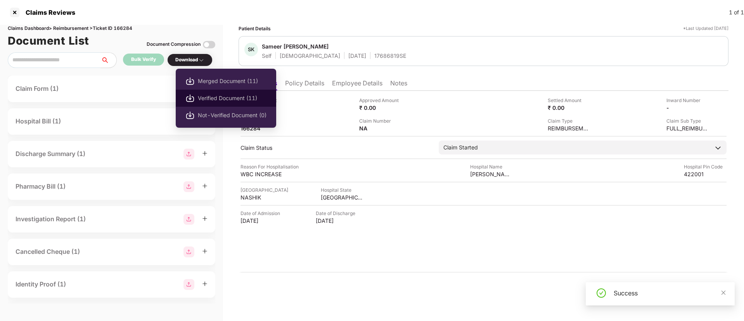
click at [225, 99] on span "Verified Document (11)" at bounding box center [232, 98] width 69 height 9
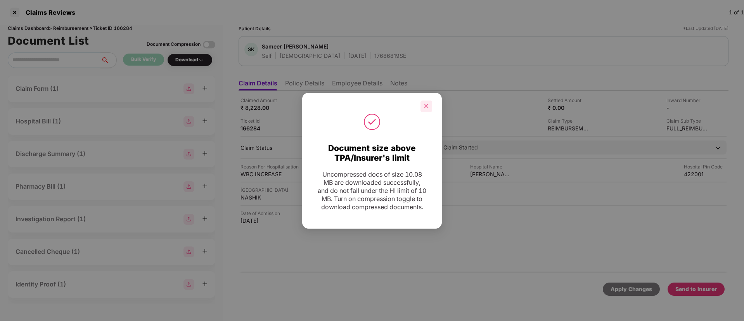
click at [431, 100] on div at bounding box center [427, 106] width 12 height 12
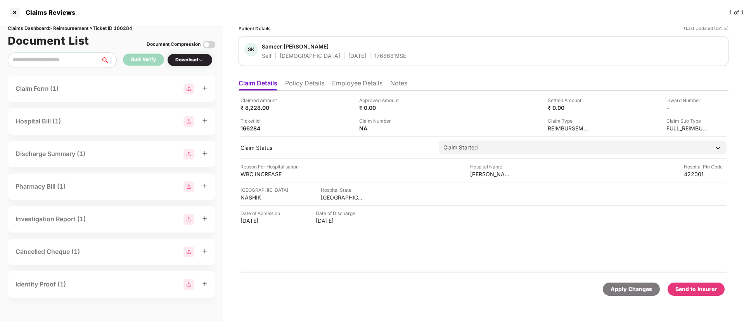
click at [693, 286] on div "Send to Insurer" at bounding box center [696, 289] width 42 height 9
click at [300, 85] on li "Policy Details" at bounding box center [304, 84] width 39 height 11
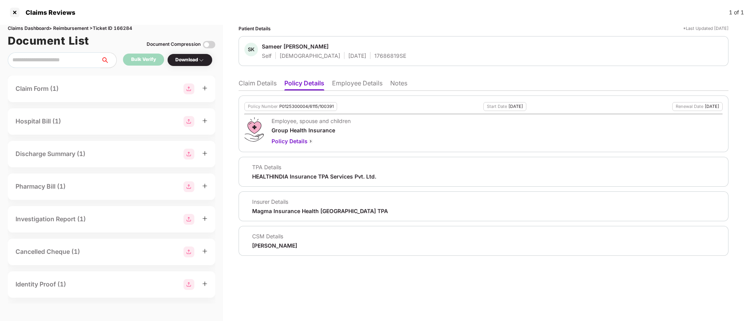
click at [264, 81] on li "Claim Details" at bounding box center [258, 84] width 38 height 11
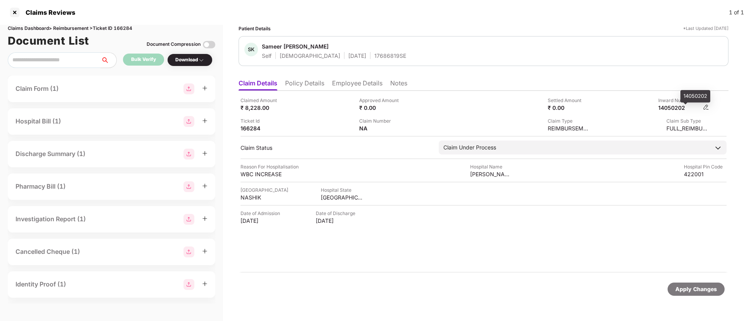
click at [674, 107] on div "14050202" at bounding box center [679, 107] width 43 height 7
copy div "14050202"
drag, startPoint x: 357, startPoint y: 60, endPoint x: 352, endPoint y: 57, distance: 5.5
click at [352, 57] on div "SK Sameer Kautik Pawar Self Male 17 Sept 1986 17686819SE" at bounding box center [484, 51] width 490 height 30
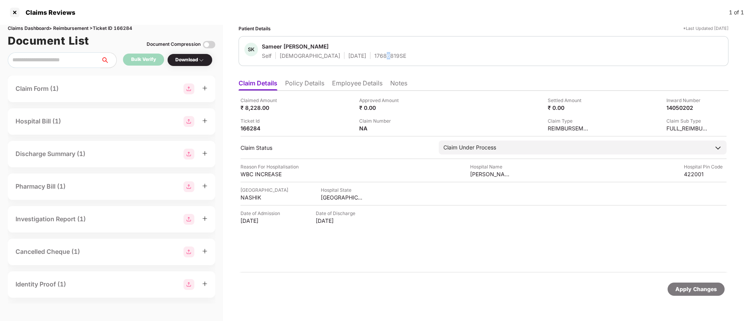
click at [374, 57] on div "17686819SE" at bounding box center [390, 55] width 32 height 7
click at [299, 107] on div "Claimed Amount ₹ 8,228.00" at bounding box center [297, 104] width 113 height 15
click at [315, 87] on li "Policy Details" at bounding box center [304, 84] width 39 height 11
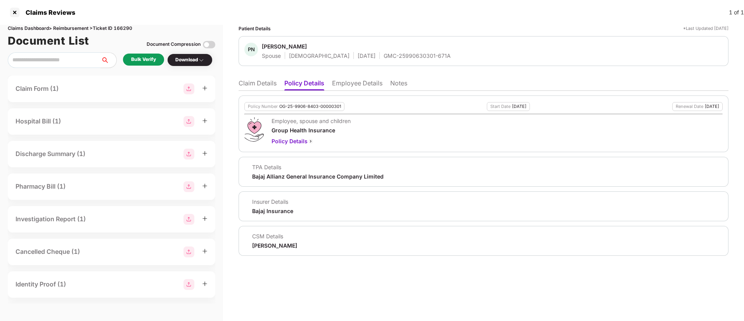
click at [346, 84] on li "Employee Details" at bounding box center [357, 84] width 50 height 11
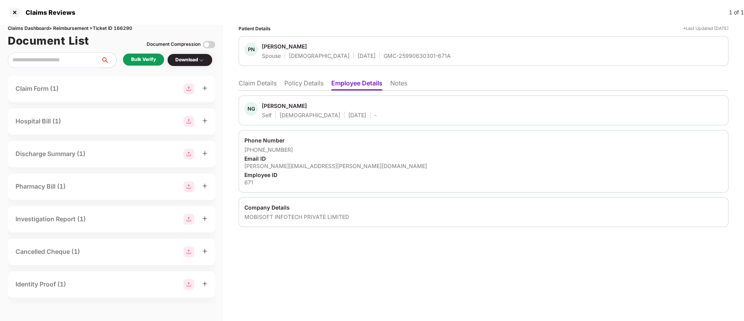
click at [293, 82] on li "Policy Details" at bounding box center [303, 84] width 39 height 11
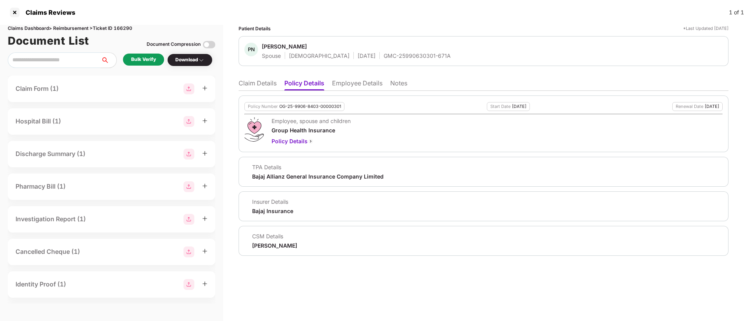
click at [264, 88] on li "Claim Details" at bounding box center [258, 84] width 38 height 11
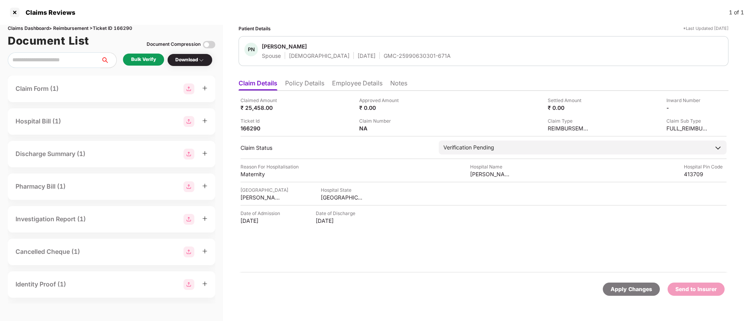
click at [140, 53] on div "Bulk Verify Download" at bounding box center [112, 60] width 208 height 16
click at [147, 58] on div "Bulk Verify" at bounding box center [143, 59] width 25 height 7
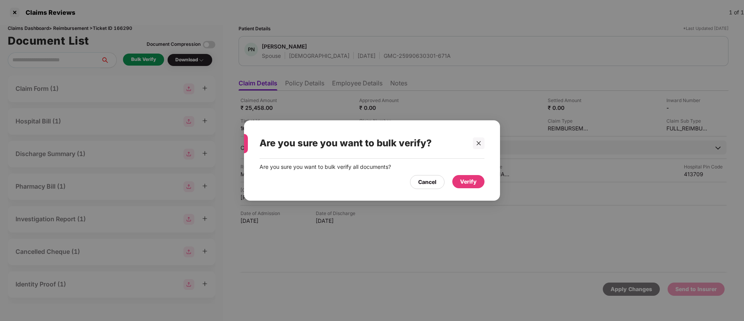
click at [478, 180] on div "Verify" at bounding box center [468, 181] width 32 height 13
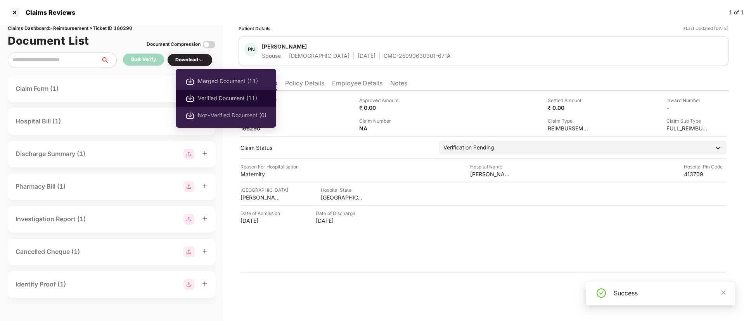
click at [229, 99] on span "Verified Document (11)" at bounding box center [232, 98] width 69 height 9
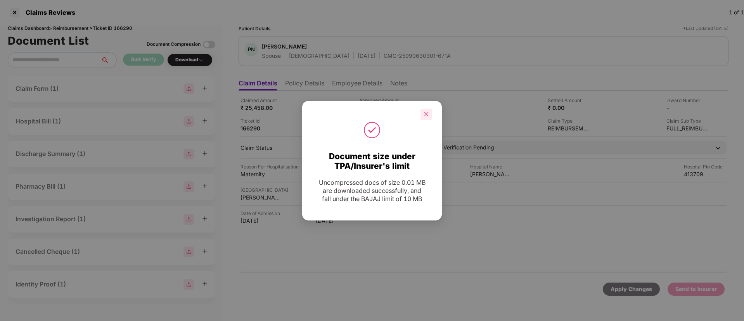
click at [428, 114] on icon "close" at bounding box center [426, 113] width 5 height 5
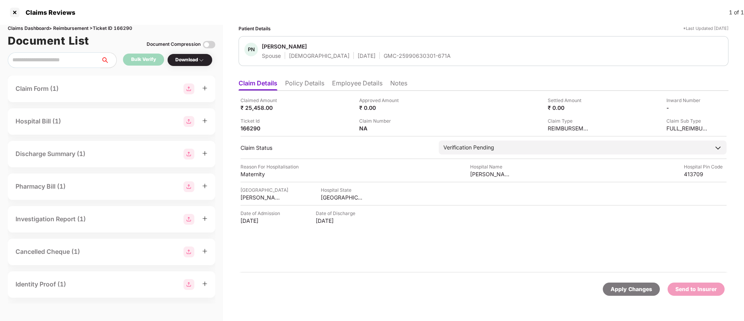
click at [59, 85] on div "Claim Form (1)" at bounding box center [37, 89] width 43 height 10
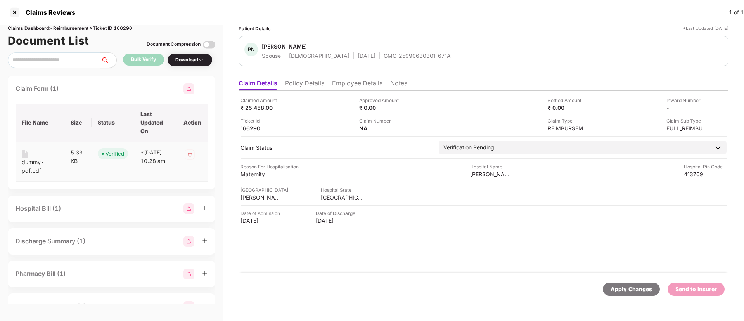
click at [31, 165] on div "dummy-pdf.pdf" at bounding box center [40, 166] width 36 height 17
click at [356, 85] on li "Employee Details" at bounding box center [357, 84] width 50 height 11
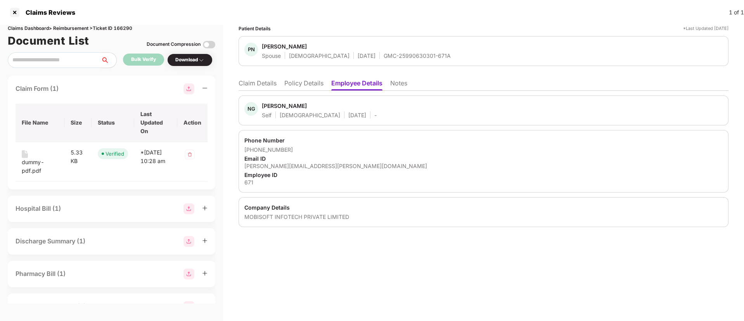
click at [314, 88] on li "Policy Details" at bounding box center [303, 84] width 39 height 11
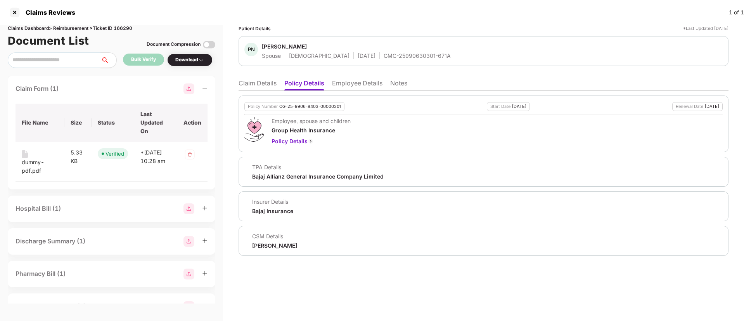
click at [69, 205] on div "Hospital Bill (1)" at bounding box center [112, 208] width 192 height 11
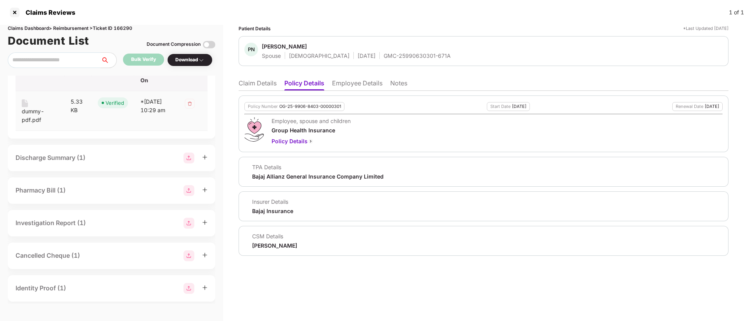
scroll to position [172, 0]
click at [106, 148] on div "Discharge Summary (1)" at bounding box center [112, 157] width 208 height 26
click at [107, 154] on div "Discharge Summary (1)" at bounding box center [112, 156] width 192 height 11
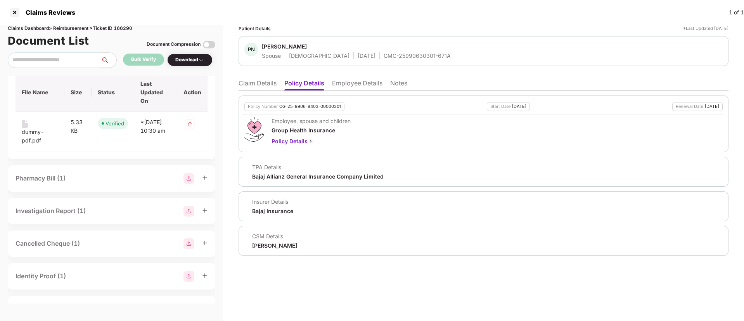
scroll to position [270, 0]
click at [101, 176] on div "Pharmacy Bill (1)" at bounding box center [112, 178] width 192 height 11
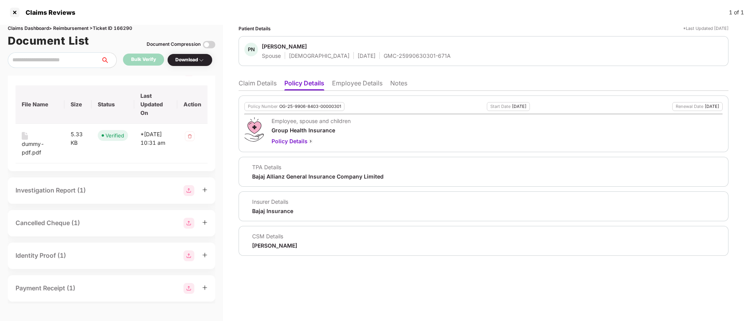
scroll to position [379, 0]
click at [104, 187] on div "Investigation Report (1)" at bounding box center [112, 189] width 192 height 11
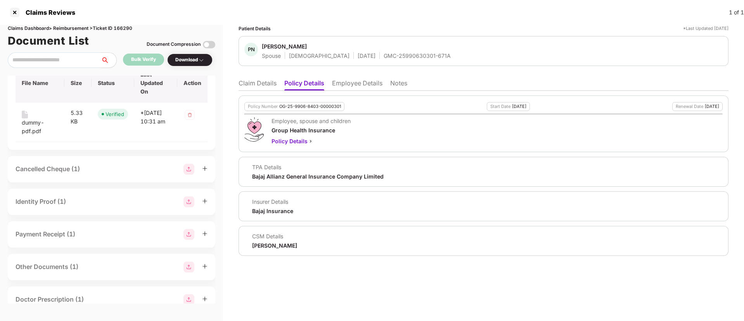
scroll to position [520, 0]
click at [102, 174] on div "Cancelled Cheque (1)" at bounding box center [112, 168] width 208 height 26
click at [99, 177] on div "Cancelled Cheque (1)" at bounding box center [112, 168] width 208 height 26
click at [88, 168] on div "Cancelled Cheque (1)" at bounding box center [112, 168] width 192 height 11
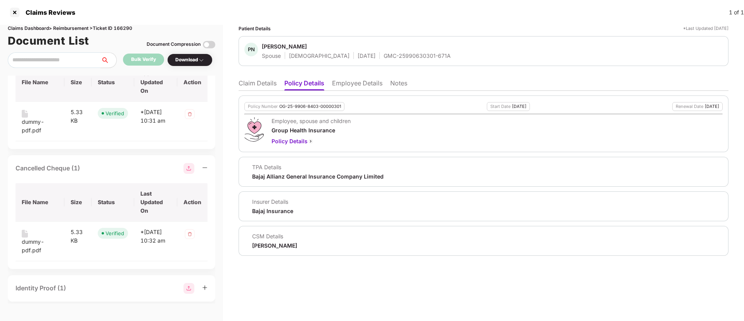
scroll to position [648, 0]
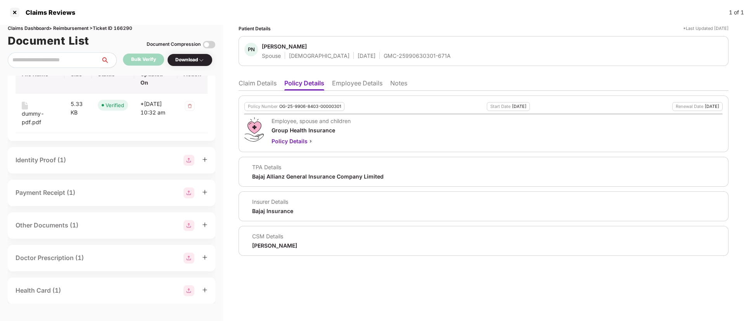
click at [81, 155] on div "Identity Proof (1)" at bounding box center [112, 160] width 192 height 11
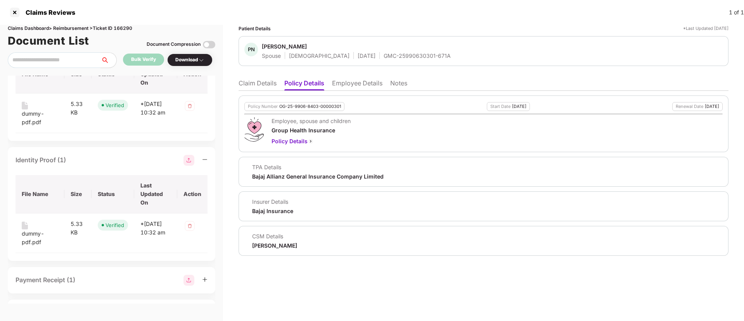
click at [253, 81] on li "Claim Details" at bounding box center [258, 84] width 38 height 11
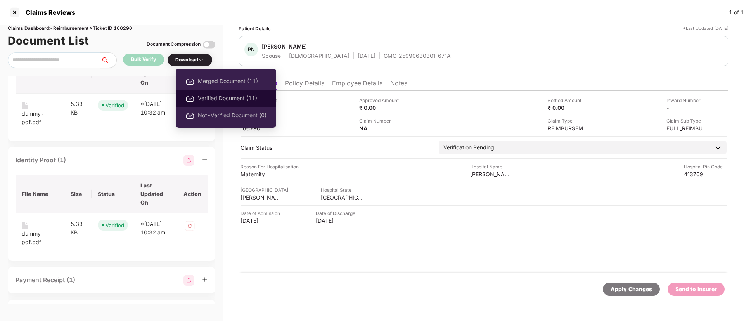
click at [225, 95] on span "Verified Document (11)" at bounding box center [232, 98] width 69 height 9
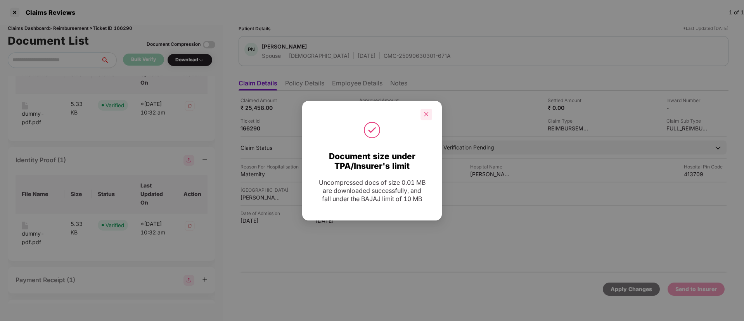
click at [424, 111] on icon "close" at bounding box center [426, 113] width 5 height 5
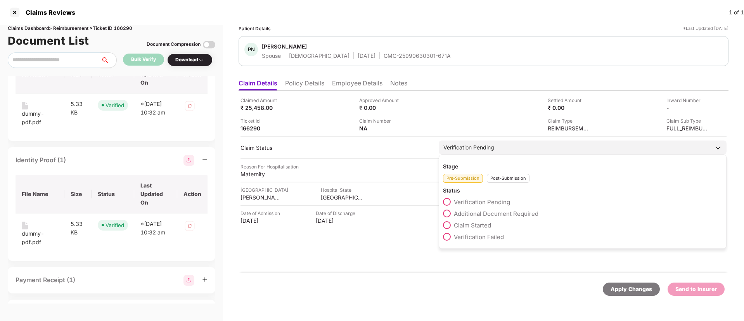
click at [448, 210] on span at bounding box center [447, 213] width 8 height 8
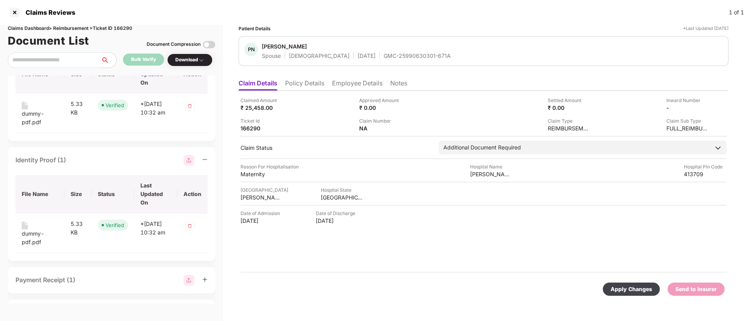
click at [620, 291] on div "Apply Changes" at bounding box center [632, 289] width 42 height 9
click at [305, 80] on li "Policy Details" at bounding box center [304, 84] width 39 height 11
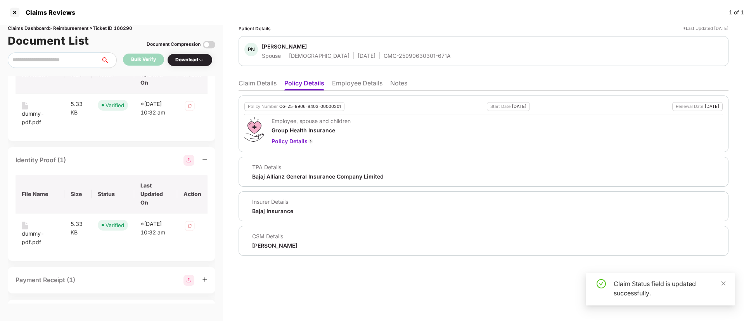
click at [253, 83] on li "Claim Details" at bounding box center [258, 84] width 38 height 11
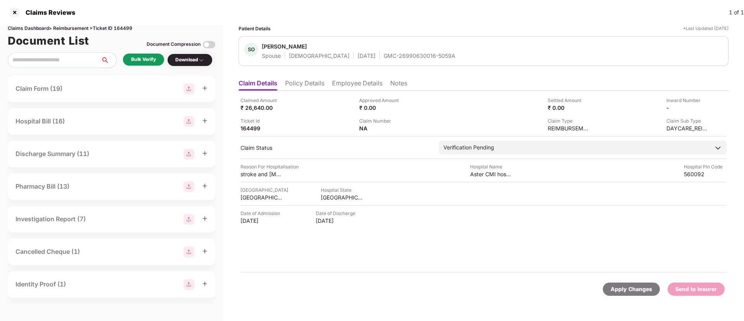
click at [138, 58] on div "Bulk Verify" at bounding box center [143, 59] width 25 height 7
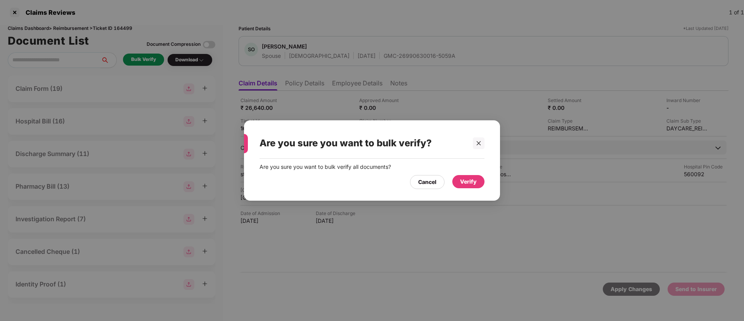
click at [469, 182] on div "Verify" at bounding box center [468, 181] width 17 height 9
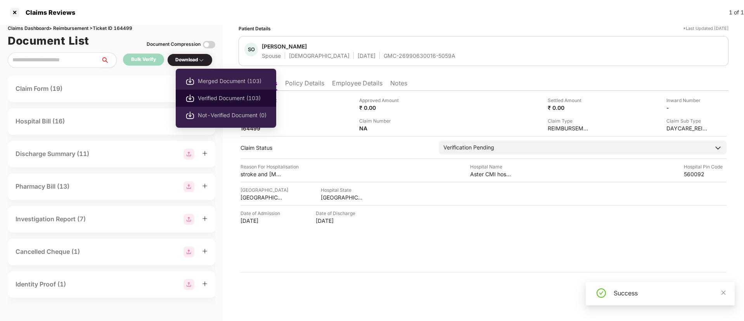
click at [226, 97] on span "Verified Document (103)" at bounding box center [232, 98] width 69 height 9
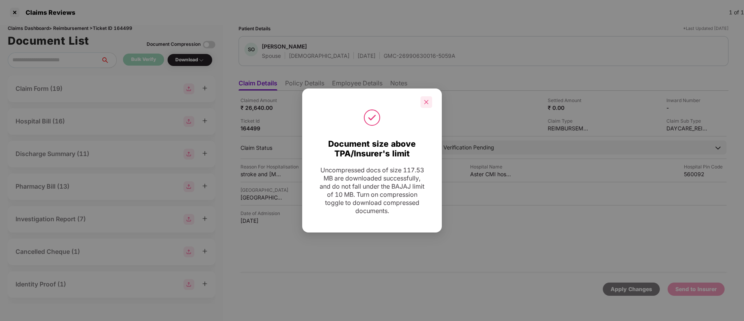
click at [426, 99] on div at bounding box center [427, 102] width 12 height 12
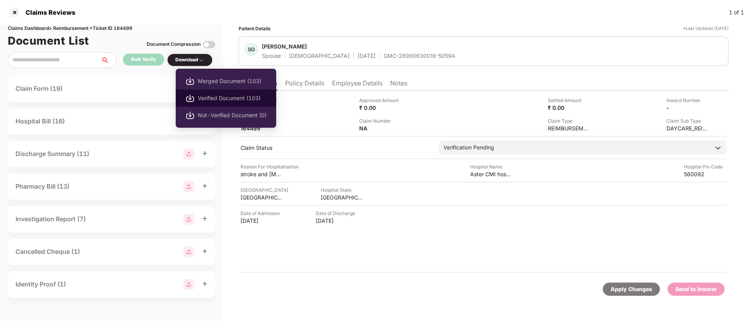
click at [243, 104] on li "Verified Document (103)" at bounding box center [226, 98] width 100 height 17
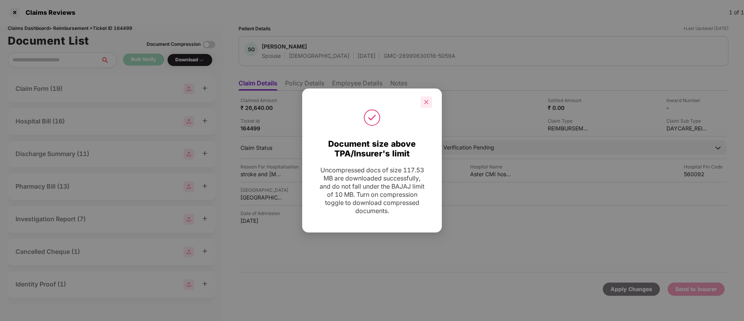
click at [426, 105] on div at bounding box center [427, 102] width 12 height 12
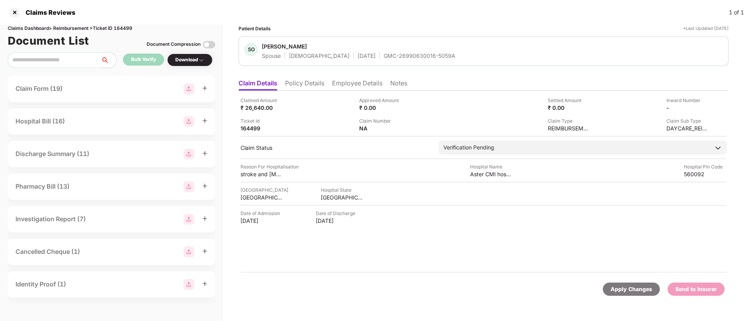
click at [293, 92] on div "Claimed Amount ₹ 26,640.00 Approved Amount ₹ 0.00 Settled Amount ₹ 0.00 Inward …" at bounding box center [484, 182] width 490 height 182
click at [311, 78] on ul "Claim Details Policy Details Employee Details Notes" at bounding box center [484, 83] width 490 height 16
click at [312, 87] on li "Policy Details" at bounding box center [304, 84] width 39 height 11
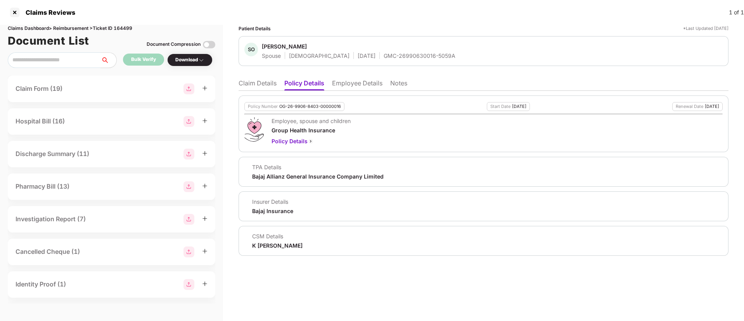
click at [252, 83] on li "Claim Details" at bounding box center [258, 84] width 38 height 11
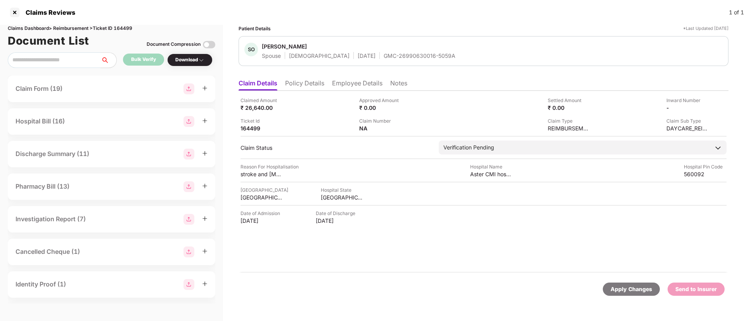
click at [354, 53] on div "Spouse [DEMOGRAPHIC_DATA] [DATE] GMC-26990630016-5059A" at bounding box center [359, 55] width 194 height 7
copy div "GMC-26990630016-5059A"
click at [477, 173] on div "Aster CMI hospital" at bounding box center [491, 173] width 43 height 7
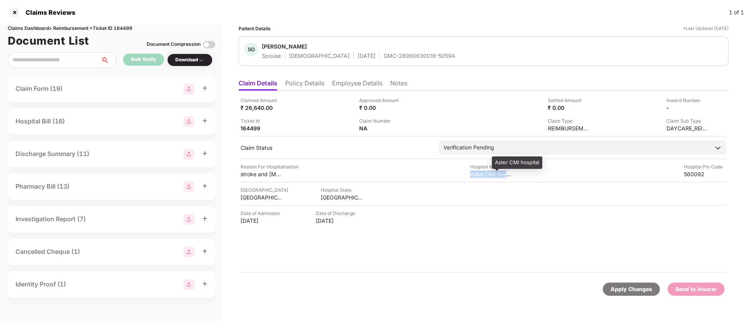
click at [477, 173] on div "Aster CMI hospital" at bounding box center [491, 173] width 43 height 7
copy div "Aster CMI hospital"
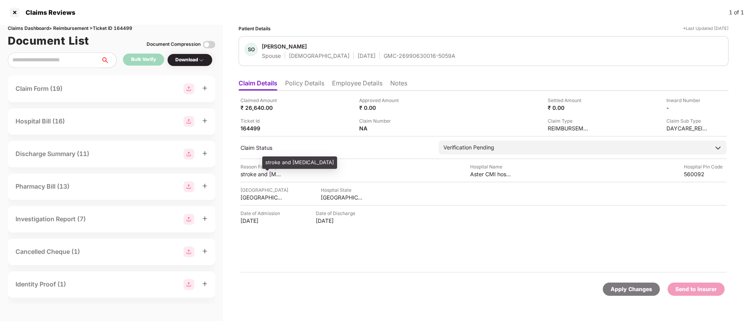
click at [246, 174] on div "stroke and anxiety attack" at bounding box center [262, 173] width 43 height 7
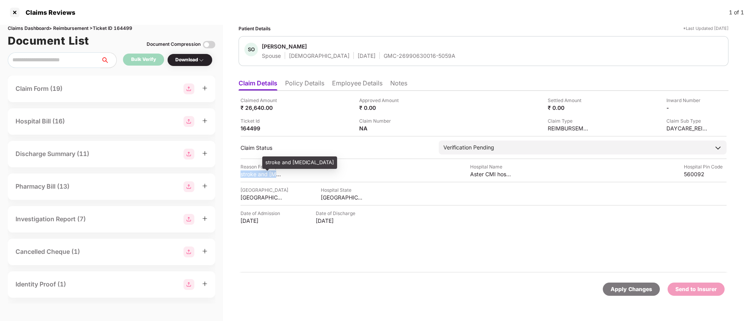
click at [246, 174] on div "stroke and anxiety attack" at bounding box center [262, 173] width 43 height 7
click at [353, 87] on li "Employee Details" at bounding box center [357, 84] width 50 height 11
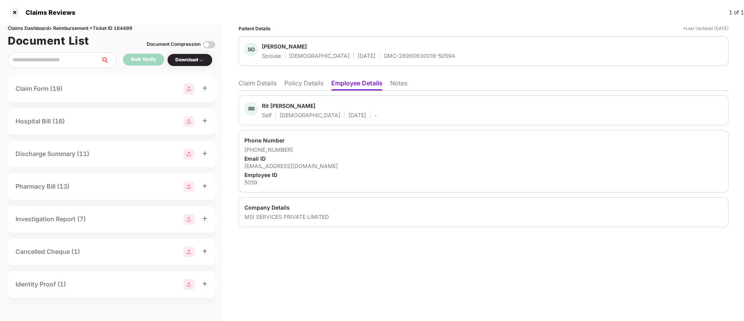
click at [266, 167] on div "ranjan.k@msisurfaces.com" at bounding box center [483, 165] width 478 height 7
copy div "ranjan.k@msisurfaces.com"
drag, startPoint x: 254, startPoint y: 152, endPoint x: 304, endPoint y: 152, distance: 49.7
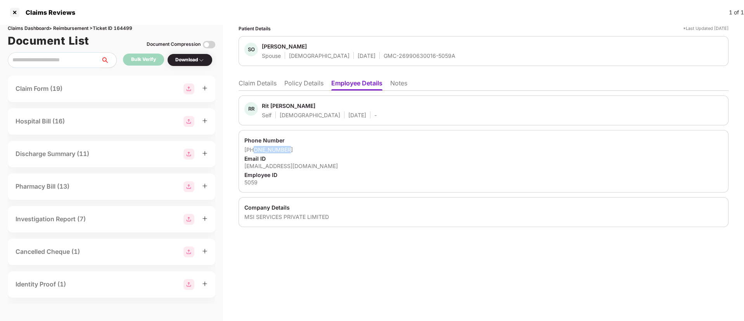
click at [304, 152] on div "+917204774773" at bounding box center [483, 149] width 478 height 7
copy div "7204774773"
click at [262, 85] on li "Claim Details" at bounding box center [258, 84] width 38 height 11
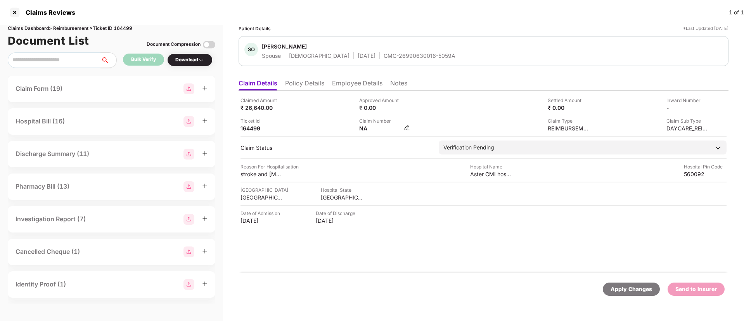
click at [409, 129] on img at bounding box center [407, 128] width 6 height 6
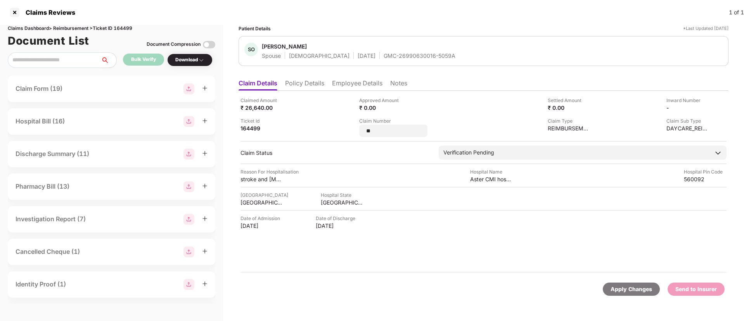
type input "*"
type input "**********"
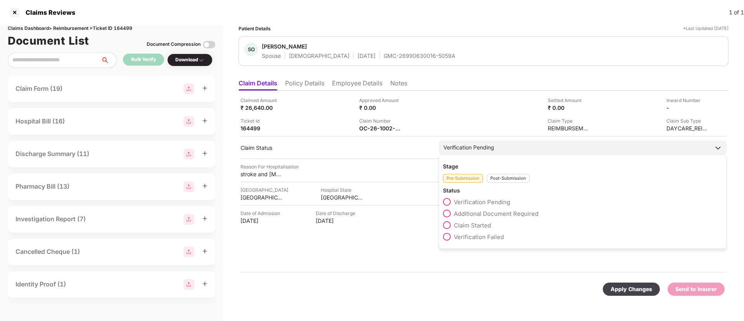
click at [496, 182] on div "Post-Submission" at bounding box center [508, 178] width 43 height 9
click at [448, 213] on span at bounding box center [447, 213] width 8 height 8
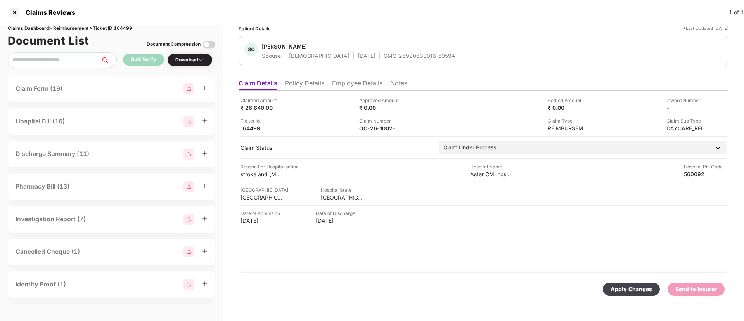
click at [630, 291] on div "Apply Changes" at bounding box center [632, 289] width 42 height 9
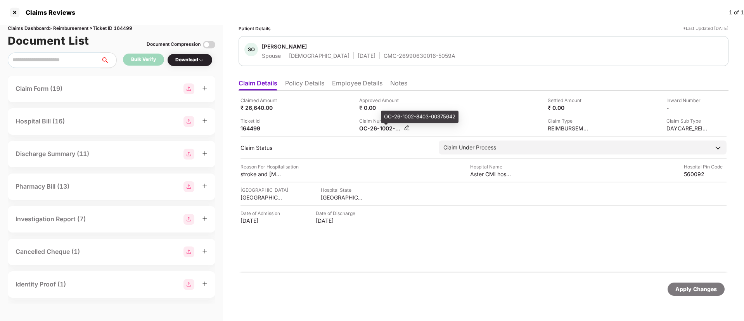
click at [379, 126] on div "OC-26-1002-8403-00375642" at bounding box center [380, 128] width 43 height 7
copy div
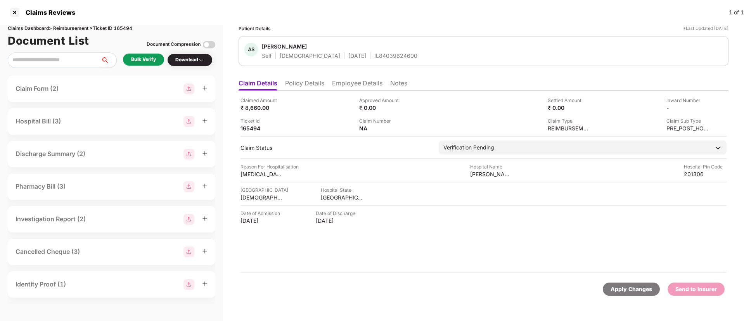
click at [313, 80] on li "Policy Details" at bounding box center [304, 84] width 39 height 11
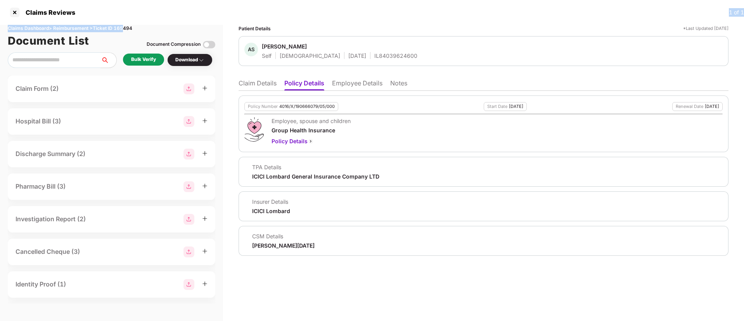
drag, startPoint x: 134, startPoint y: 24, endPoint x: 126, endPoint y: 28, distance: 9.5
click at [126, 28] on div "Claims Reviews 1 of 1 Claims Dashboard > Reimbursement > Ticket ID 165494 Docum…" at bounding box center [372, 160] width 744 height 321
click at [425, 142] on div "Employee, spouse and children Group Health Insurance Policy Details" at bounding box center [483, 131] width 478 height 28
click at [126, 28] on div "Claims Dashboard > Reimbursement > Ticket ID 165494" at bounding box center [112, 28] width 208 height 7
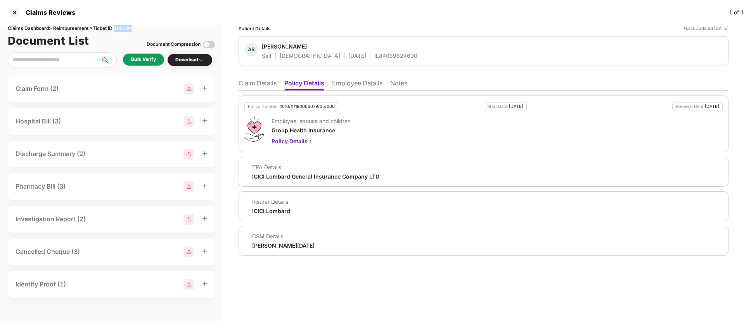
copy div "165494"
click at [345, 84] on li "Employee Details" at bounding box center [357, 84] width 50 height 11
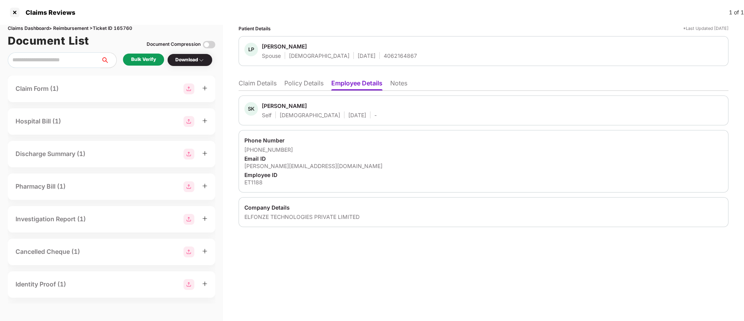
click at [314, 84] on li "Policy Details" at bounding box center [303, 84] width 39 height 11
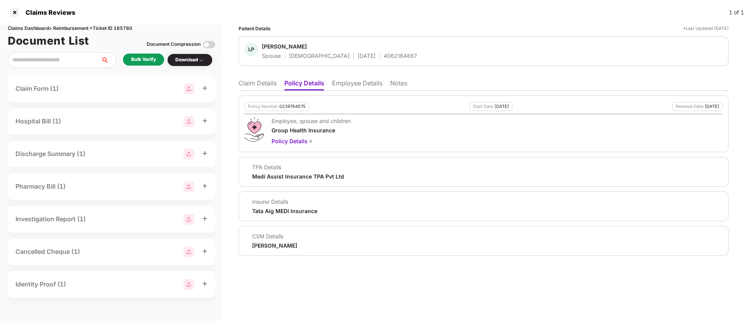
click at [249, 79] on li "Claim Details" at bounding box center [258, 84] width 38 height 11
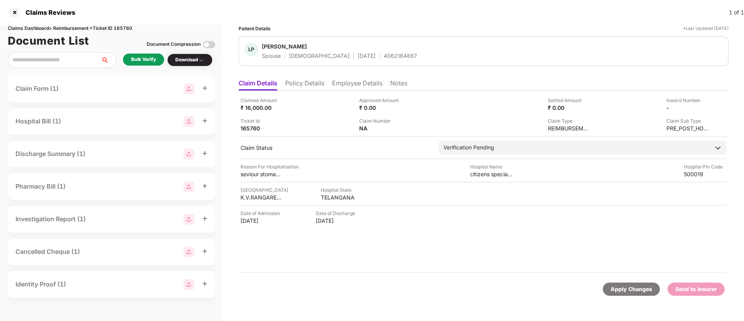
click at [302, 83] on li "Policy Details" at bounding box center [304, 84] width 39 height 11
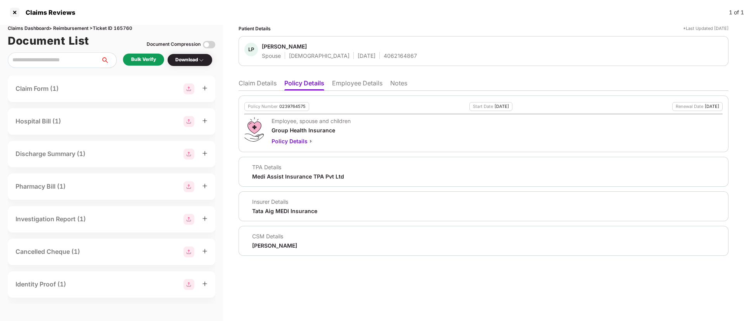
click at [251, 83] on li "Claim Details" at bounding box center [258, 84] width 38 height 11
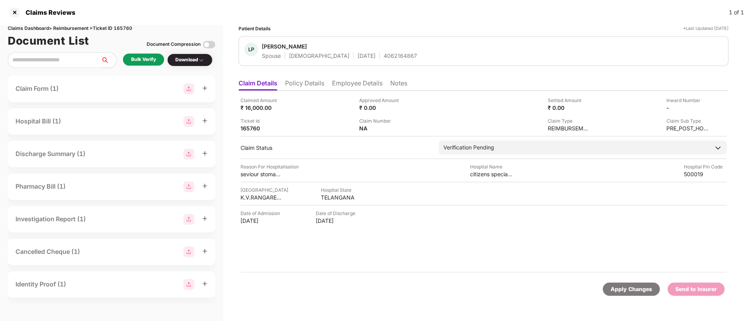
click at [293, 81] on li "Policy Details" at bounding box center [304, 84] width 39 height 11
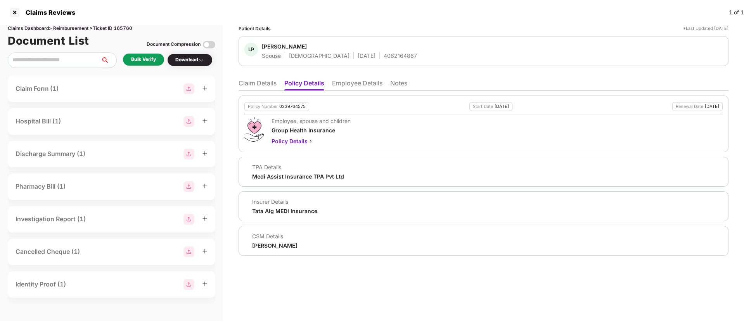
click at [259, 79] on li "Claim Details" at bounding box center [258, 84] width 38 height 11
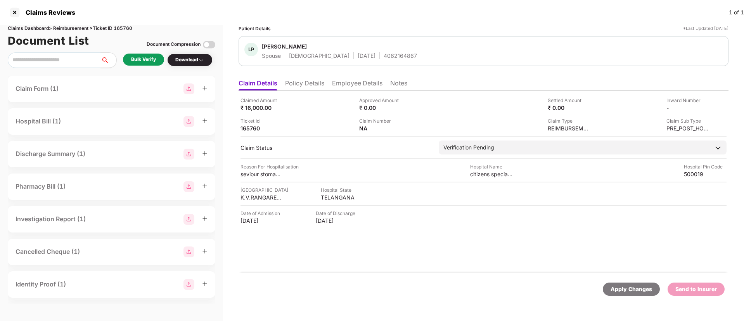
click at [141, 63] on div "Bulk Verify" at bounding box center [143, 59] width 25 height 7
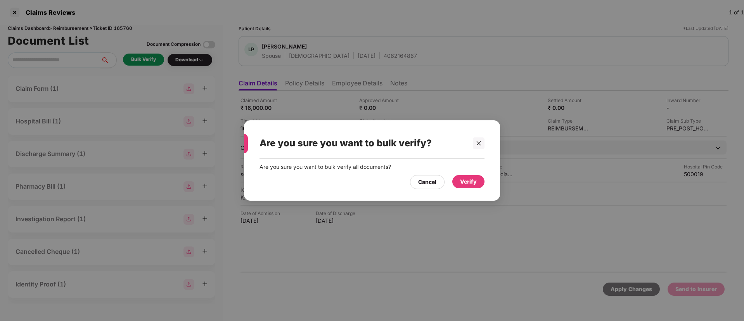
click at [469, 181] on div "Verify" at bounding box center [468, 181] width 17 height 9
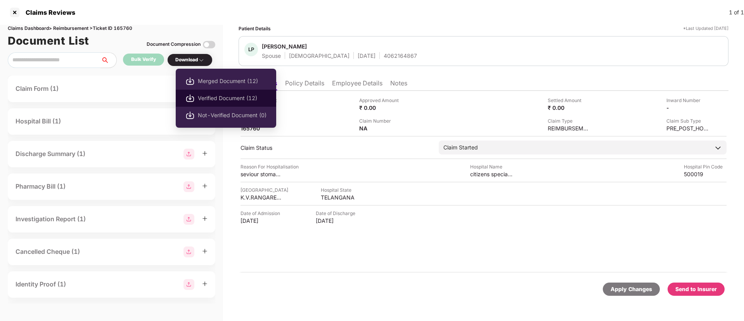
click at [233, 103] on li "Verified Document (12)" at bounding box center [226, 98] width 100 height 17
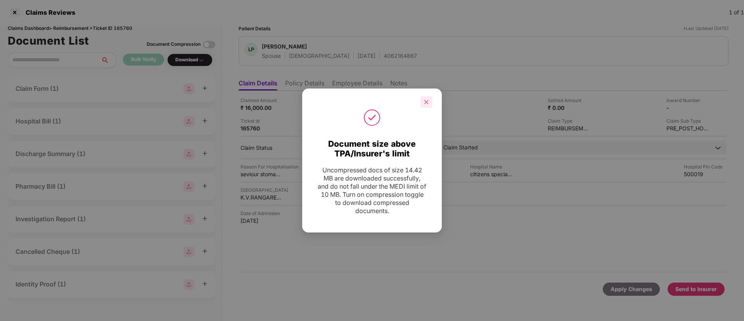
click at [426, 98] on div at bounding box center [427, 102] width 12 height 12
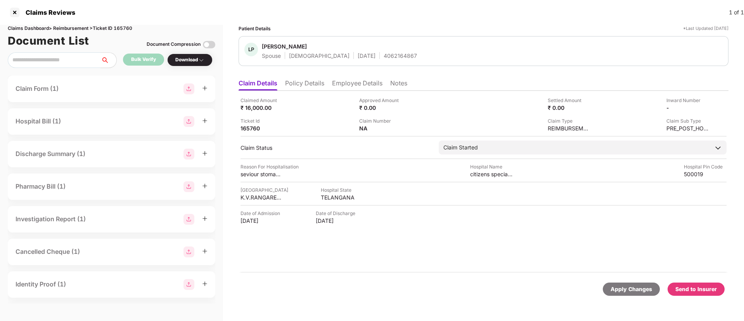
click at [699, 287] on div "Send to Insurer" at bounding box center [696, 289] width 42 height 9
click at [305, 89] on li "Policy Details" at bounding box center [304, 84] width 39 height 11
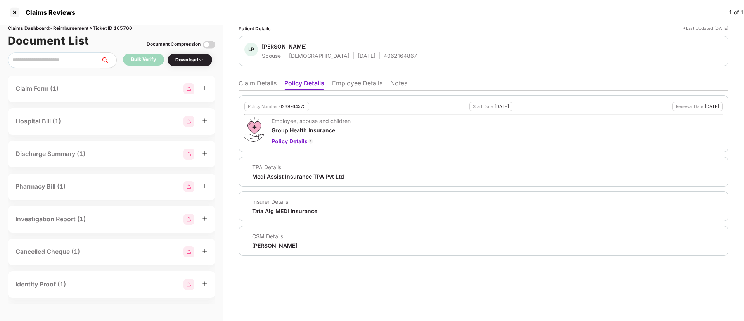
click at [263, 82] on li "Claim Details" at bounding box center [258, 84] width 38 height 11
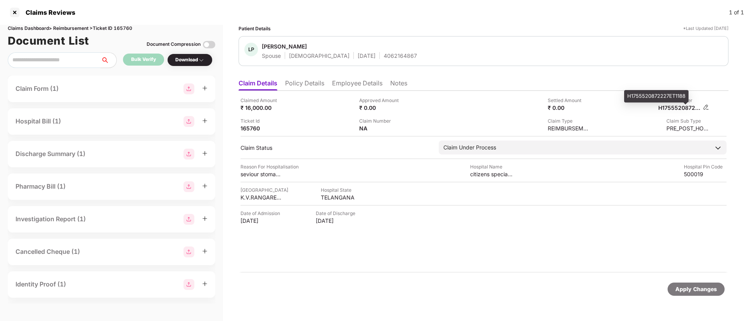
click at [670, 108] on div "H1755520872227ET1188" at bounding box center [679, 107] width 43 height 7
copy div
click at [384, 55] on div "4062164867" at bounding box center [400, 55] width 33 height 7
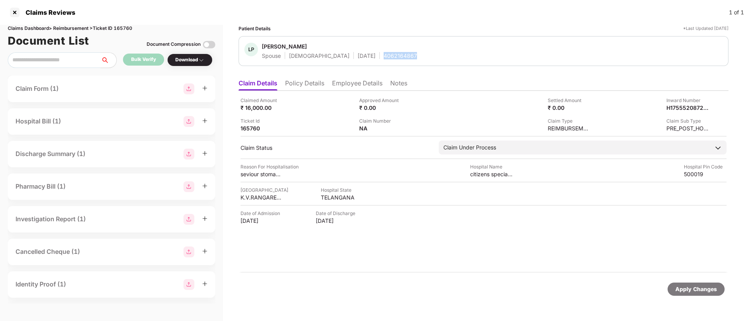
click at [384, 55] on div "4062164867" at bounding box center [400, 55] width 33 height 7
copy div "4062164867"
click at [310, 81] on li "Policy Details" at bounding box center [304, 84] width 39 height 11
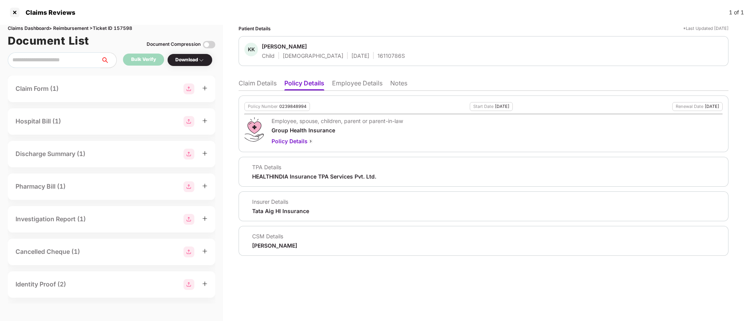
click at [254, 84] on li "Claim Details" at bounding box center [258, 84] width 38 height 11
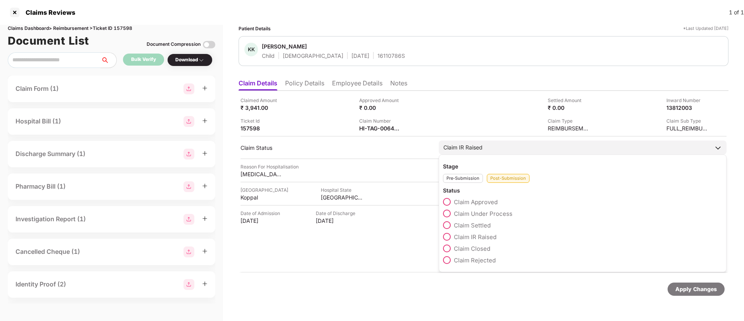
click at [448, 246] on span at bounding box center [447, 248] width 8 height 8
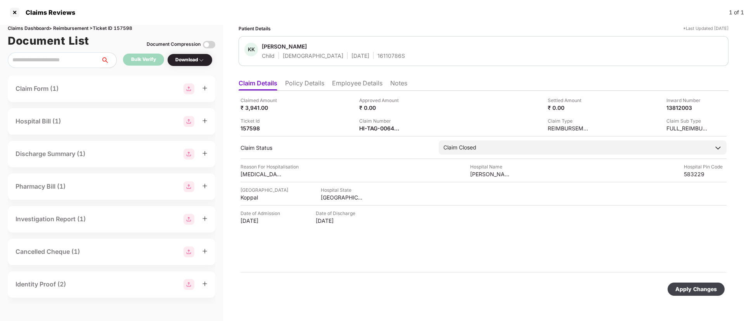
click at [693, 282] on div "Apply Changes" at bounding box center [484, 289] width 490 height 33
click at [688, 286] on div "Apply Changes" at bounding box center [696, 289] width 42 height 9
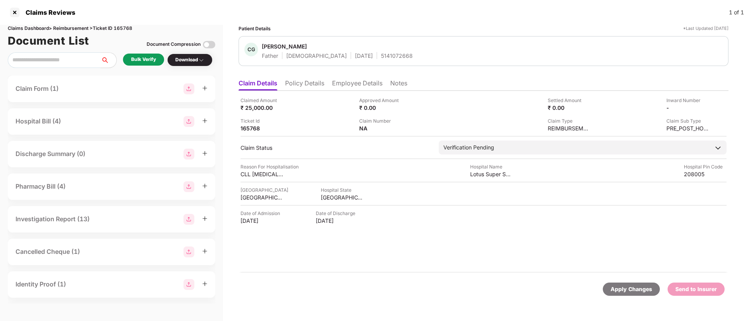
click at [297, 82] on li "Policy Details" at bounding box center [304, 84] width 39 height 11
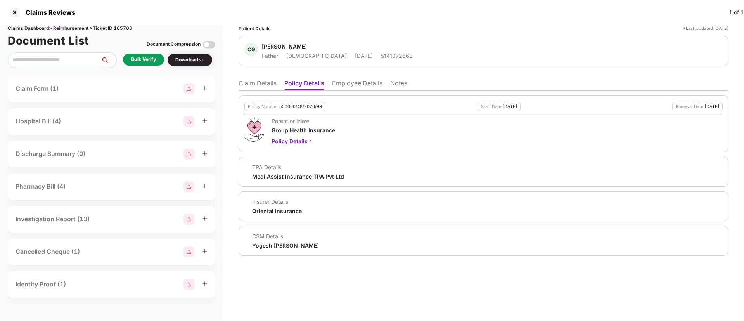
click at [360, 88] on li "Employee Details" at bounding box center [357, 84] width 50 height 11
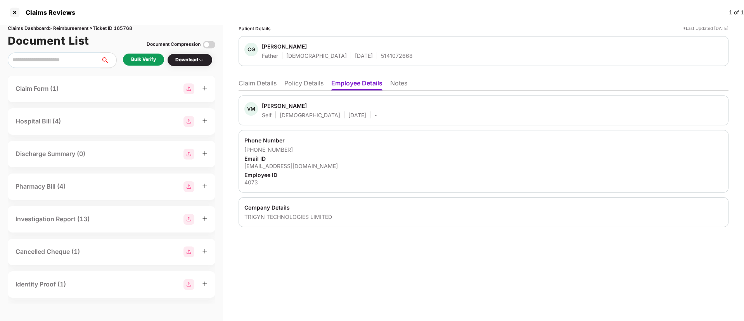
click at [305, 86] on li "Policy Details" at bounding box center [303, 84] width 39 height 11
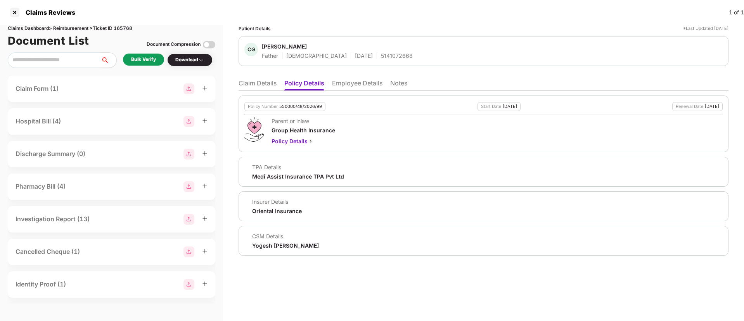
click at [250, 84] on li "Claim Details" at bounding box center [258, 84] width 38 height 11
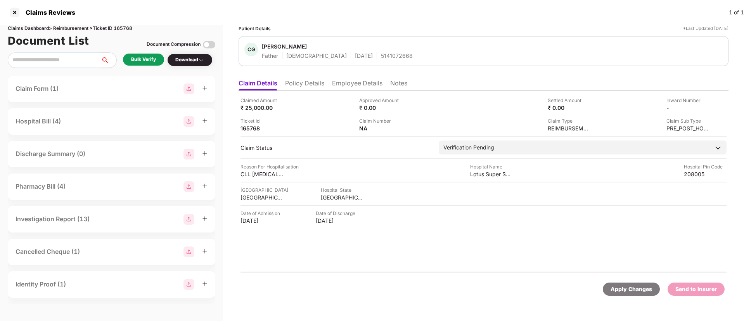
click at [301, 81] on li "Policy Details" at bounding box center [304, 84] width 39 height 11
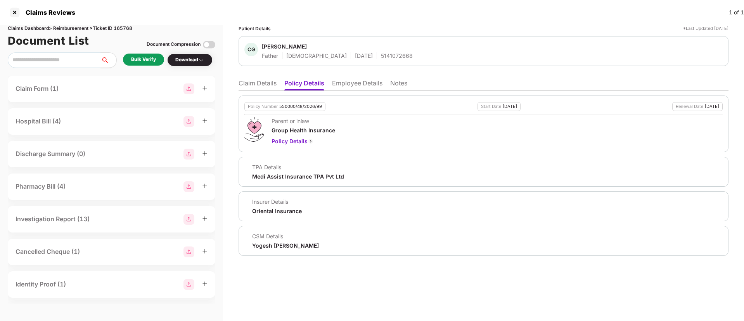
click at [251, 83] on li "Claim Details" at bounding box center [258, 84] width 38 height 11
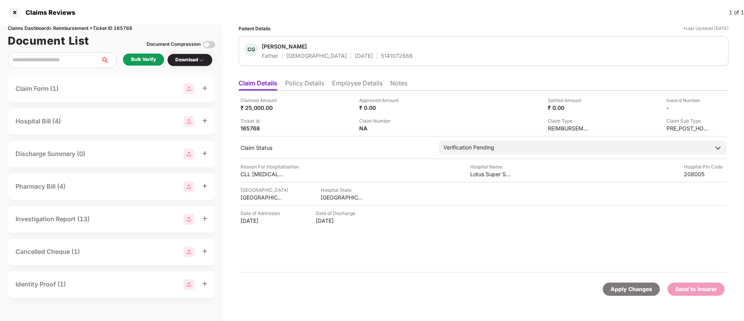
click at [134, 56] on div "Bulk Verify" at bounding box center [143, 59] width 25 height 7
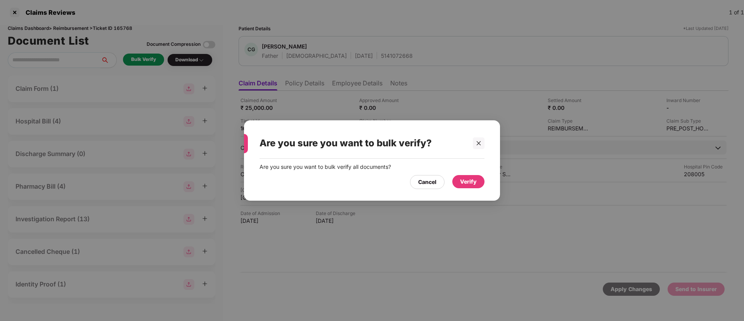
click at [469, 181] on div "Verify" at bounding box center [468, 181] width 17 height 9
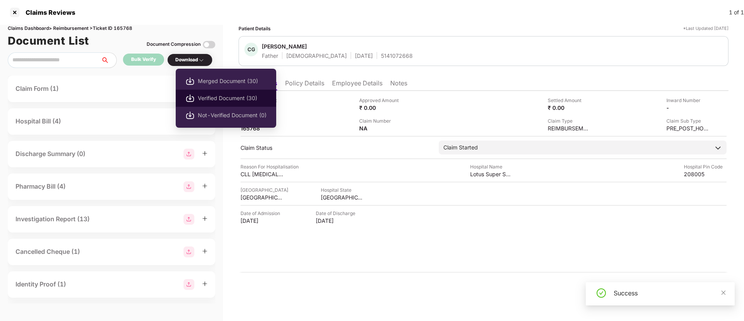
click at [230, 103] on li "Verified Document (30)" at bounding box center [226, 98] width 100 height 17
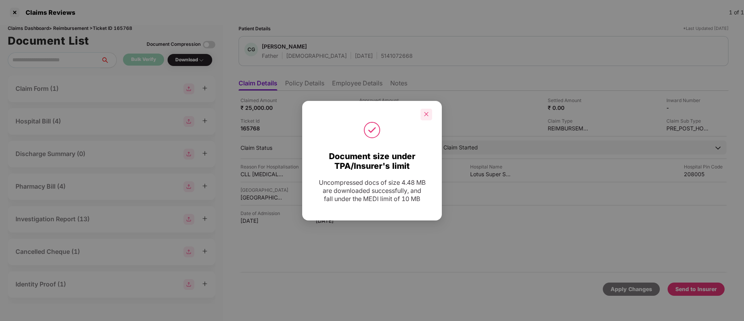
click at [431, 112] on div at bounding box center [427, 115] width 12 height 12
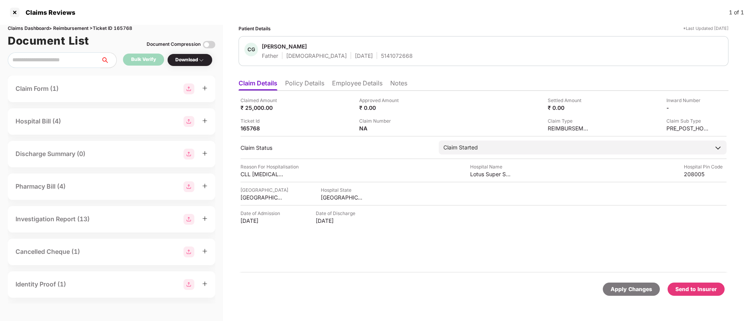
click at [310, 87] on li "Policy Details" at bounding box center [304, 84] width 39 height 11
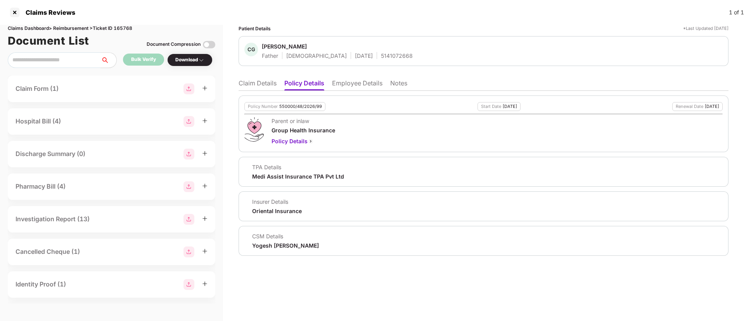
click at [240, 85] on li "Claim Details" at bounding box center [258, 84] width 38 height 11
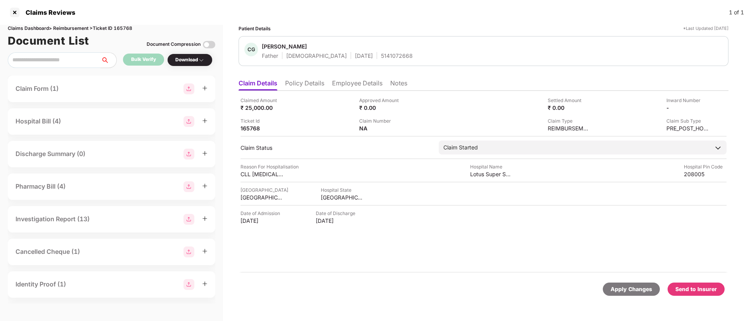
click at [688, 289] on div "Send to Insurer" at bounding box center [696, 289] width 42 height 9
click at [687, 287] on div "Send to Insurer" at bounding box center [696, 289] width 42 height 9
click at [305, 85] on li "Policy Details" at bounding box center [304, 84] width 39 height 11
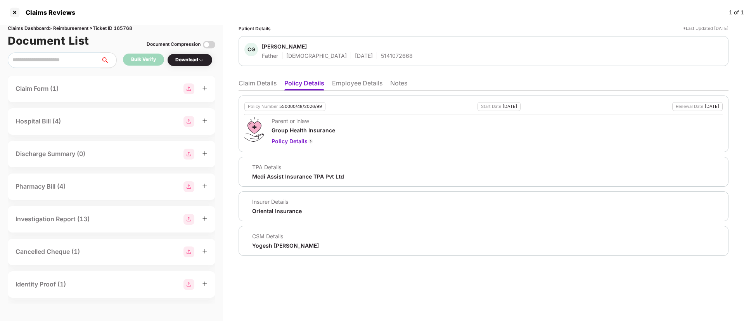
click at [261, 83] on li "Claim Details" at bounding box center [258, 84] width 38 height 11
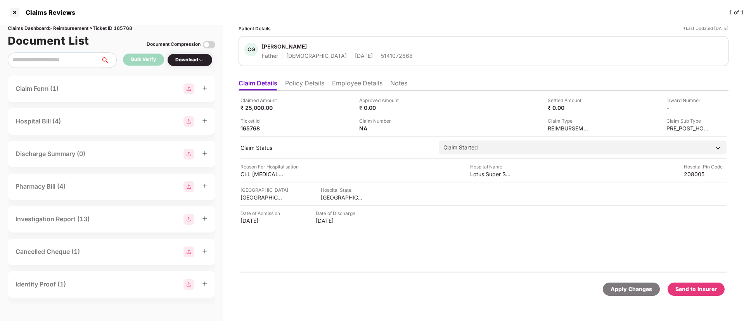
click at [358, 83] on li "Employee Details" at bounding box center [357, 84] width 50 height 11
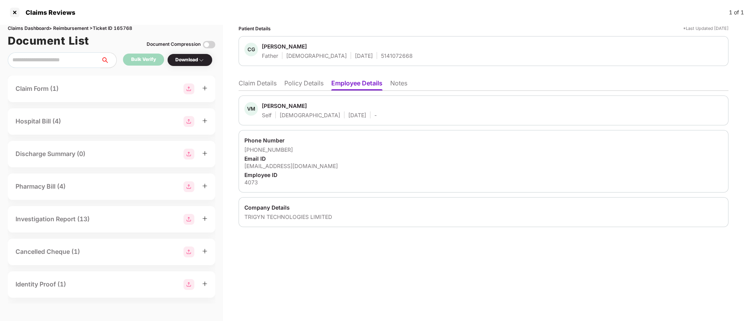
click at [298, 86] on li "Policy Details" at bounding box center [303, 84] width 39 height 11
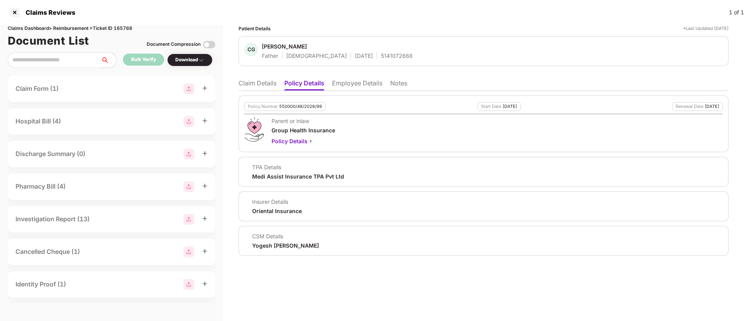
click at [351, 84] on li "Employee Details" at bounding box center [357, 84] width 50 height 11
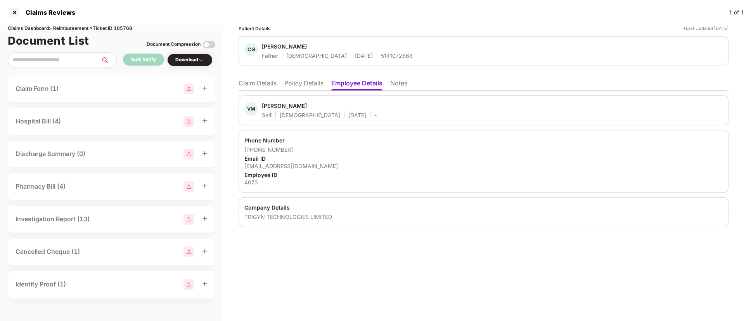
click at [248, 182] on div "4073" at bounding box center [483, 181] width 478 height 7
copy div "4073"
click at [268, 86] on li "Claim Details" at bounding box center [258, 84] width 38 height 11
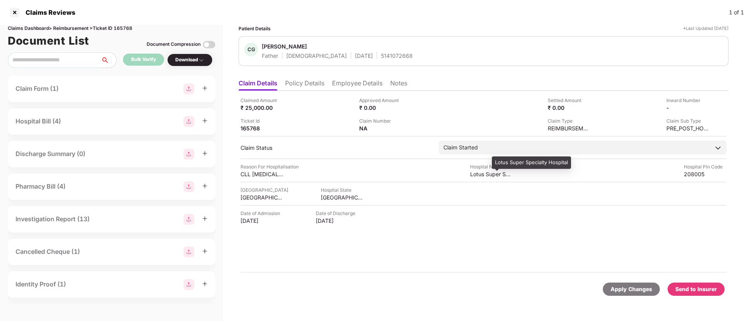
click at [478, 175] on div "Lotus Super Specialty Hospital" at bounding box center [491, 173] width 43 height 7
copy div "Lotus Super Specialty Hospital"
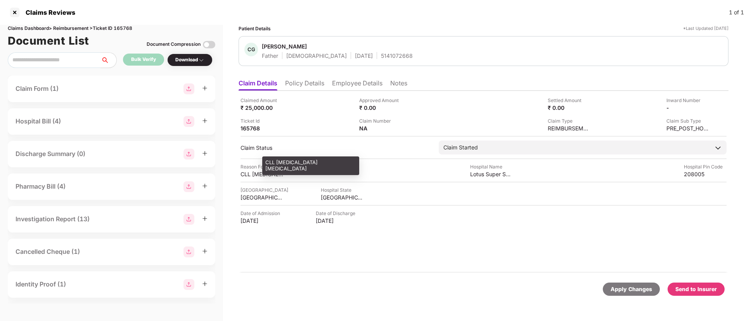
click at [242, 173] on div "CLL [MEDICAL_DATA] [MEDICAL_DATA]" at bounding box center [262, 173] width 43 height 7
copy div "CLL [MEDICAL_DATA] [MEDICAL_DATA]"
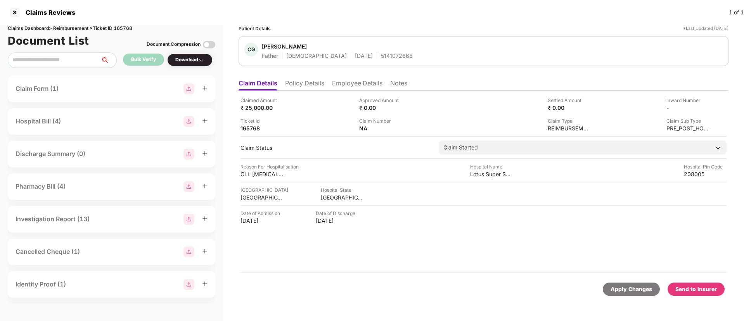
click at [415, 14] on div "Claims Reviews 1 of 1" at bounding box center [372, 12] width 744 height 25
click at [706, 107] on img at bounding box center [706, 107] width 6 height 6
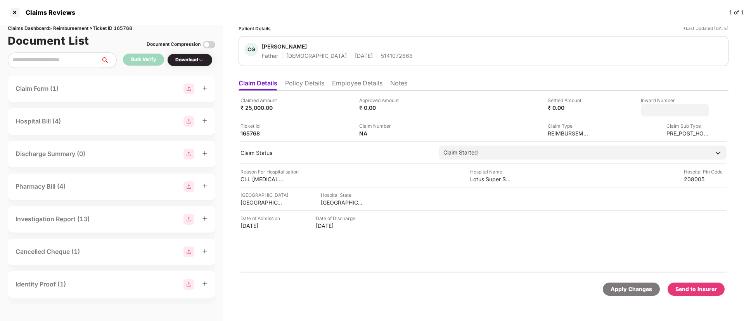
type input "**********"
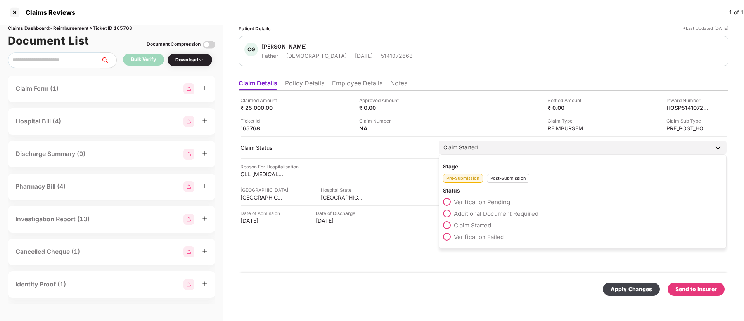
click at [495, 182] on div "Post-Submission" at bounding box center [508, 178] width 43 height 9
click at [447, 213] on span at bounding box center [447, 213] width 8 height 8
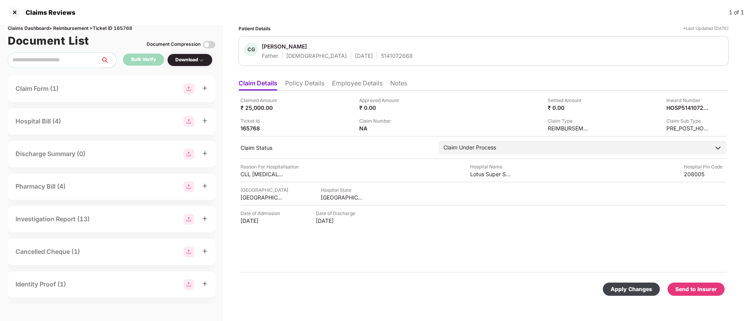
click at [623, 289] on div "Apply Changes" at bounding box center [632, 289] width 42 height 9
click at [313, 81] on li "Policy Details" at bounding box center [304, 84] width 39 height 11
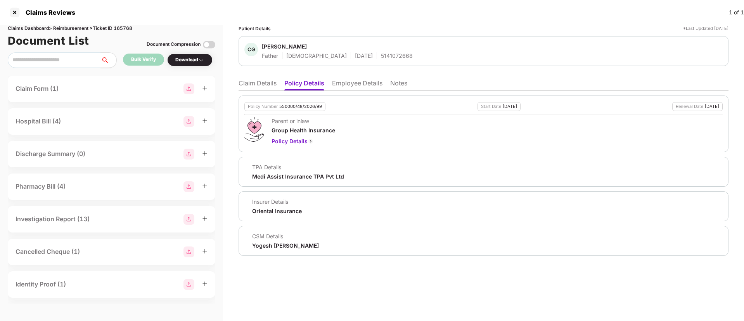
click at [363, 85] on li "Employee Details" at bounding box center [357, 84] width 50 height 11
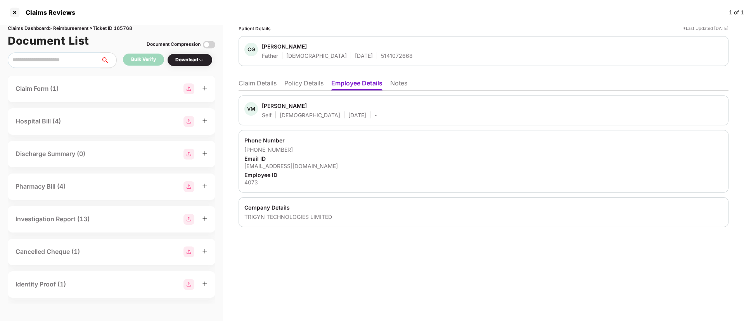
click at [305, 83] on li "Policy Details" at bounding box center [303, 84] width 39 height 11
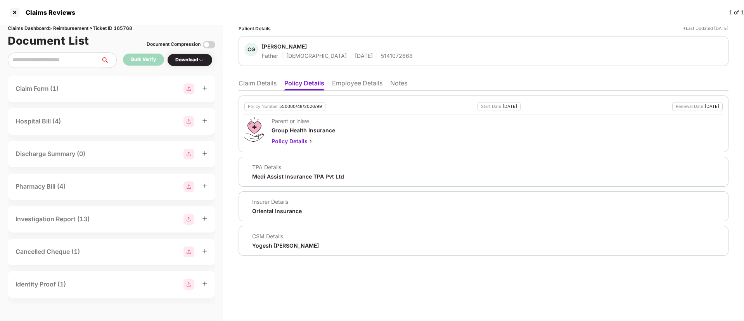
click at [248, 80] on li "Claim Details" at bounding box center [258, 84] width 38 height 11
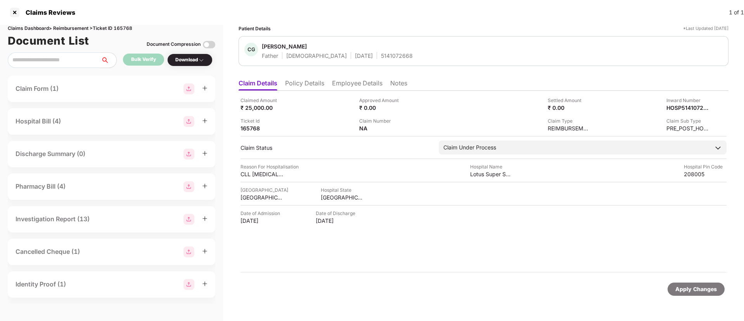
click at [381, 54] on div "5141072668" at bounding box center [397, 55] width 32 height 7
copy div "5141072668"
click at [677, 107] on div "HOSP5141072668_18082025125927" at bounding box center [679, 107] width 43 height 7
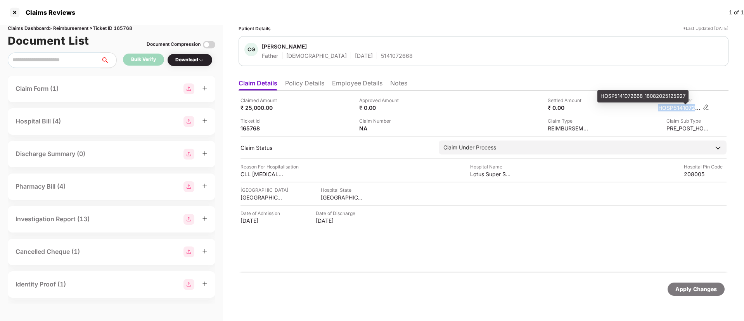
copy div "HOSP5141072668_18082025125927"
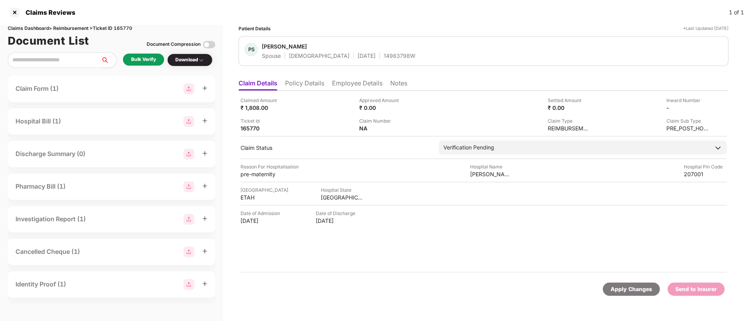
click at [293, 84] on li "Policy Details" at bounding box center [304, 84] width 39 height 11
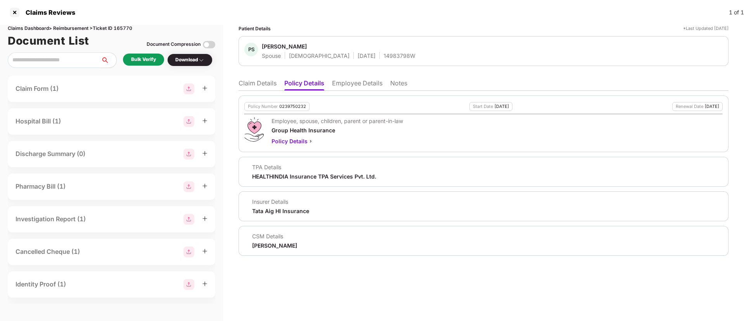
click at [355, 87] on li "Employee Details" at bounding box center [357, 84] width 50 height 11
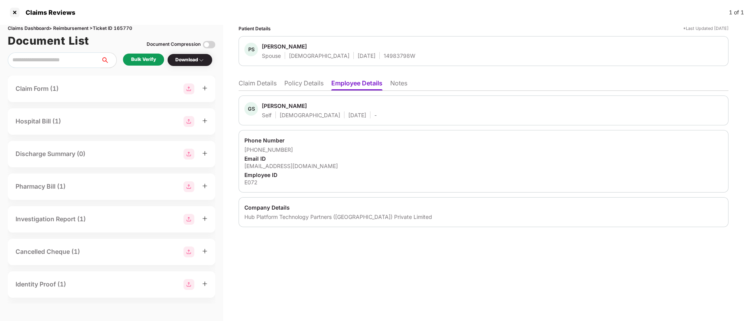
click at [298, 81] on li "Policy Details" at bounding box center [303, 84] width 39 height 11
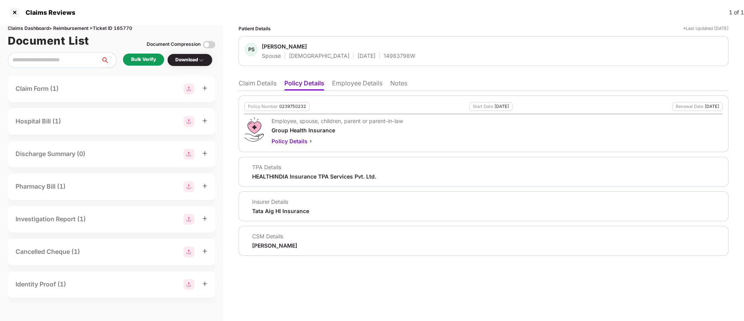
click at [254, 81] on li "Claim Details" at bounding box center [258, 84] width 38 height 11
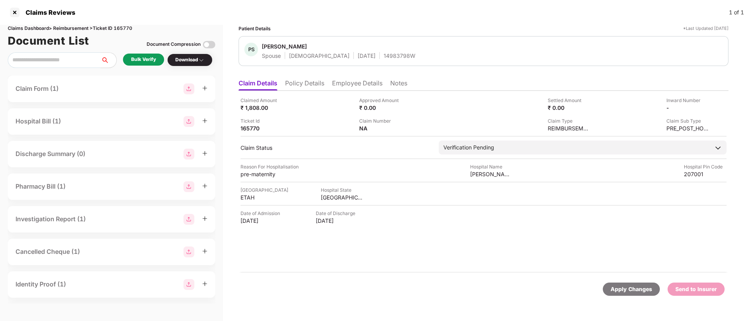
click at [135, 60] on div "Bulk Verify" at bounding box center [143, 59] width 25 height 7
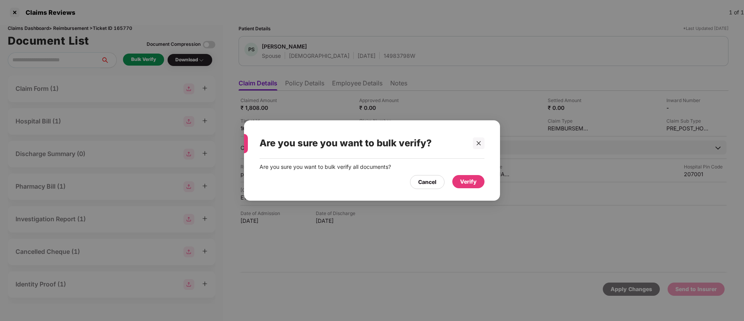
click at [467, 178] on div "Verify" at bounding box center [468, 181] width 17 height 9
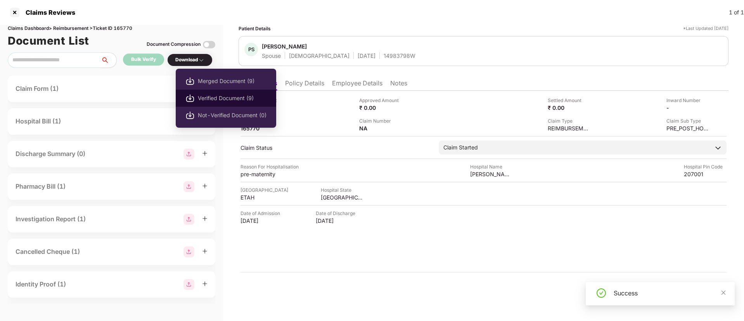
click at [233, 96] on span "Verified Document (9)" at bounding box center [232, 98] width 69 height 9
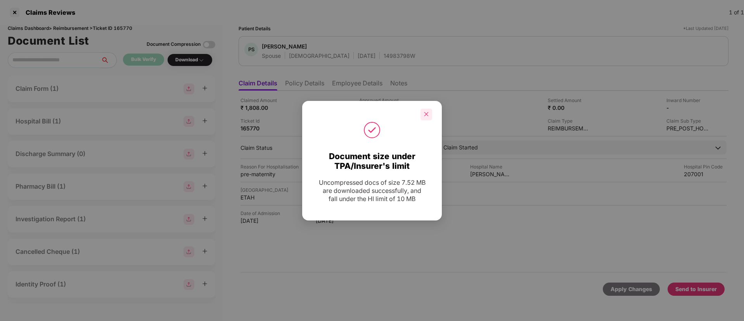
click at [425, 119] on div at bounding box center [427, 115] width 12 height 12
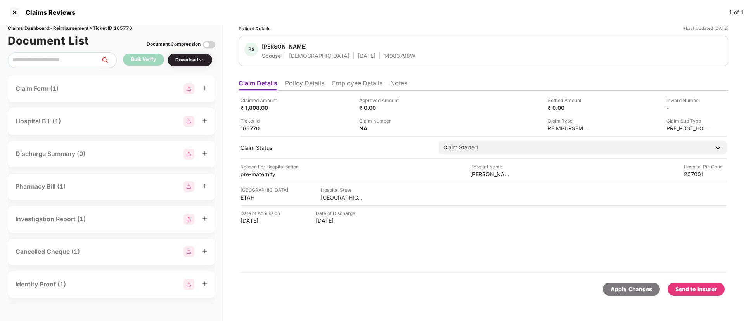
click at [691, 282] on div "Send to Insurer" at bounding box center [696, 288] width 57 height 13
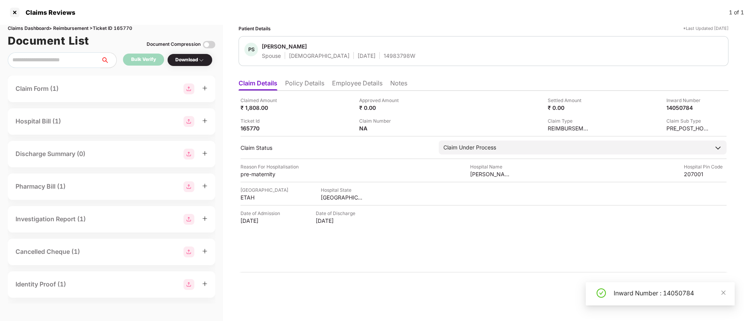
click at [315, 80] on li "Policy Details" at bounding box center [304, 84] width 39 height 11
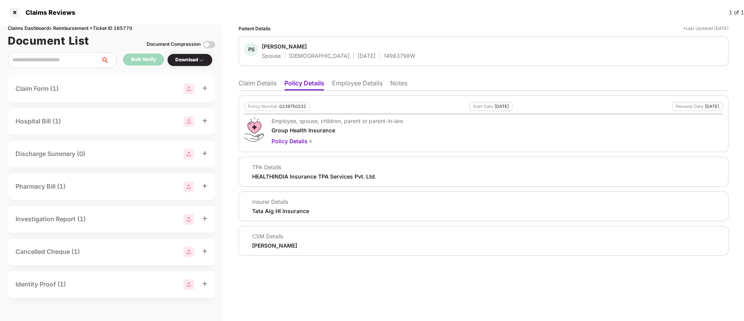
click at [257, 85] on li "Claim Details" at bounding box center [258, 84] width 38 height 11
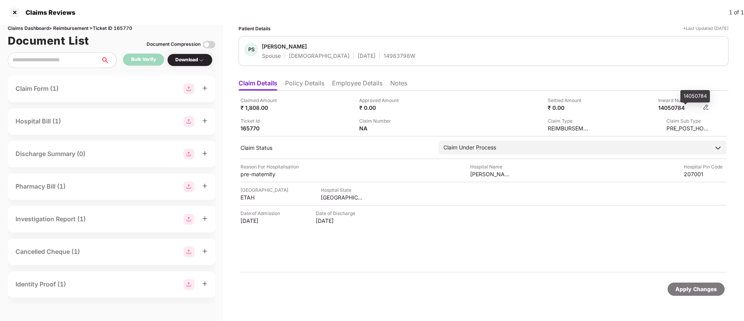
click at [677, 106] on div "14050784" at bounding box center [679, 107] width 43 height 7
copy div "14050784"
click at [384, 52] on div "14983798W" at bounding box center [400, 55] width 32 height 7
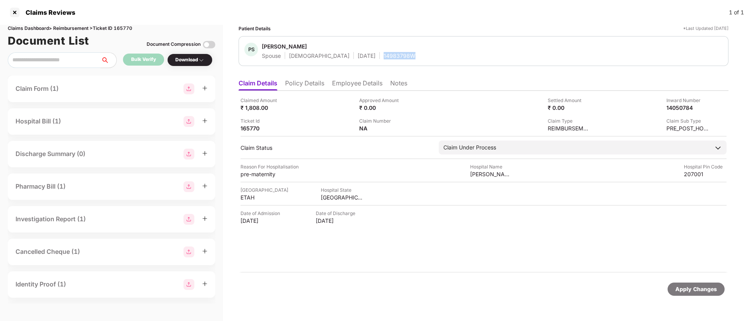
copy div "14983798W"
click at [306, 110] on div "Claimed Amount ₹ 1,808.00" at bounding box center [297, 104] width 113 height 15
click at [301, 83] on li "Policy Details" at bounding box center [304, 84] width 39 height 11
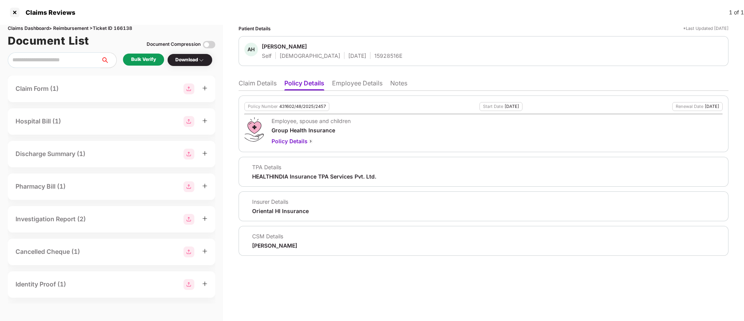
click at [344, 85] on li "Employee Details" at bounding box center [357, 84] width 50 height 11
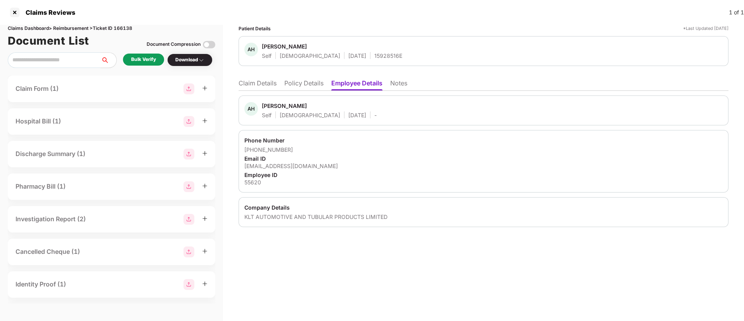
click at [310, 81] on li "Policy Details" at bounding box center [303, 84] width 39 height 11
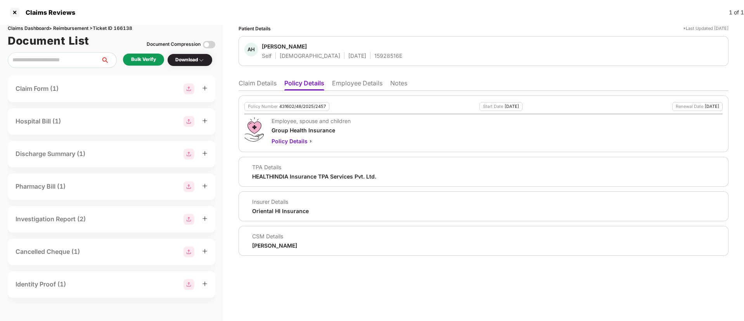
click at [252, 82] on li "Claim Details" at bounding box center [258, 84] width 38 height 11
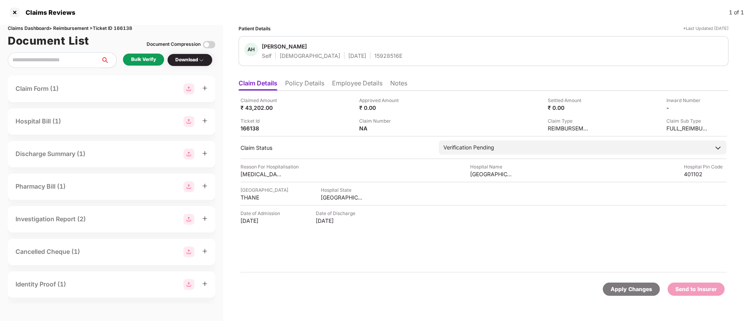
click at [303, 92] on div "Claimed Amount ₹ 43,202.00 Approved Amount ₹ 0.00 Settled Amount ₹ 0.00 Inward …" at bounding box center [484, 182] width 490 height 182
click at [293, 84] on li "Policy Details" at bounding box center [304, 84] width 39 height 11
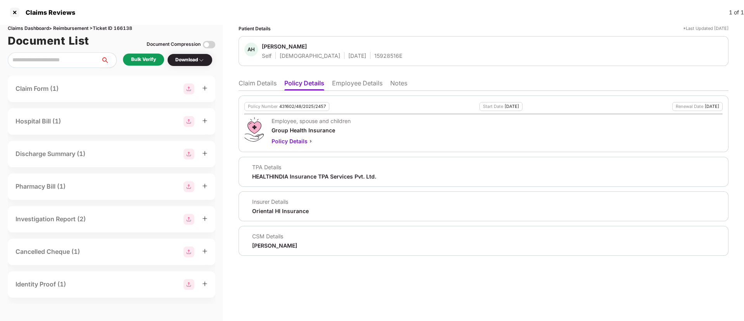
click at [343, 83] on li "Employee Details" at bounding box center [357, 84] width 50 height 11
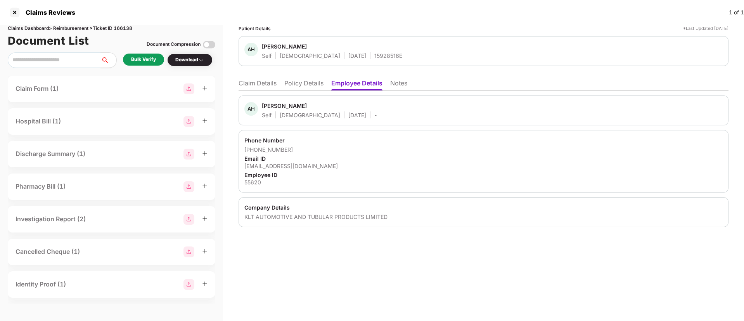
click at [251, 83] on li "Claim Details" at bounding box center [258, 84] width 38 height 11
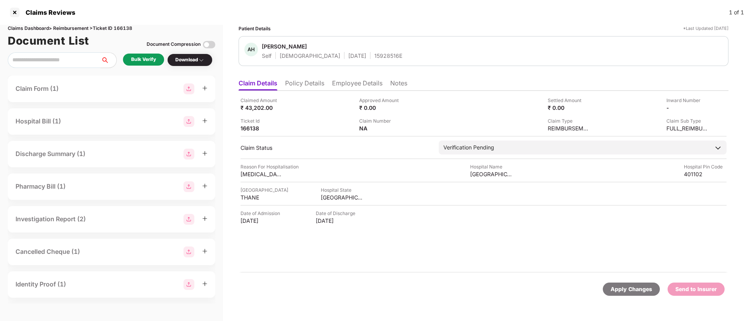
click at [144, 59] on div "Bulk Verify" at bounding box center [143, 59] width 25 height 7
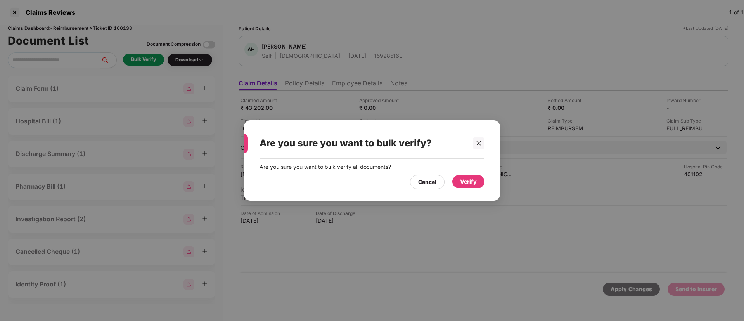
click at [479, 193] on div "Are you sure you want to bulk verify? Are you sure you want to bulk verify all …" at bounding box center [372, 160] width 256 height 80
click at [462, 176] on div "Verify" at bounding box center [468, 181] width 32 height 13
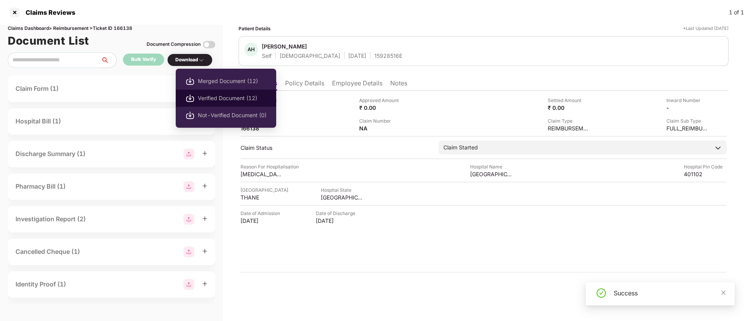
click at [236, 99] on span "Verified Document (12)" at bounding box center [232, 98] width 69 height 9
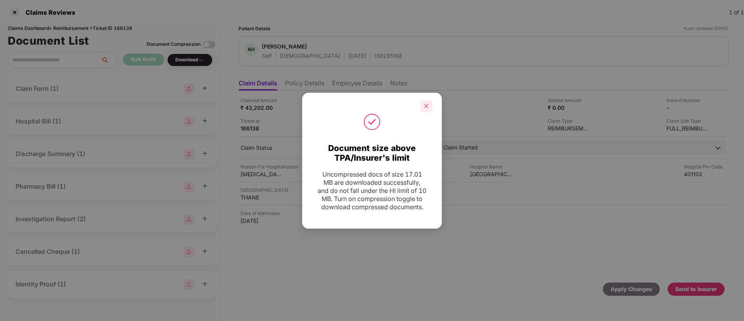
click at [426, 100] on div at bounding box center [427, 106] width 12 height 12
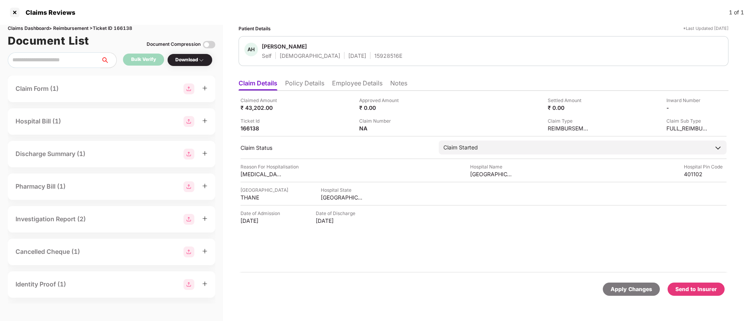
click at [689, 290] on div "Send to Insurer" at bounding box center [696, 289] width 42 height 9
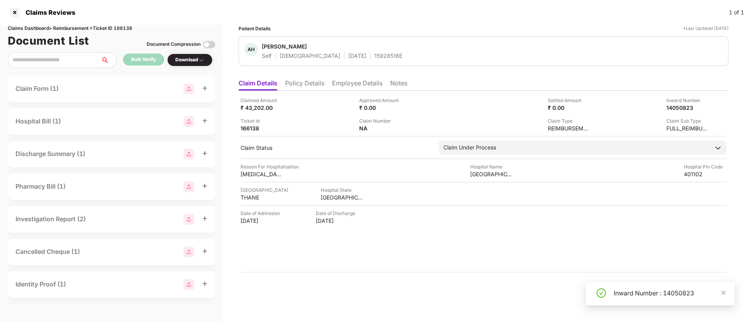
click at [308, 90] on li "Policy Details" at bounding box center [304, 84] width 39 height 11
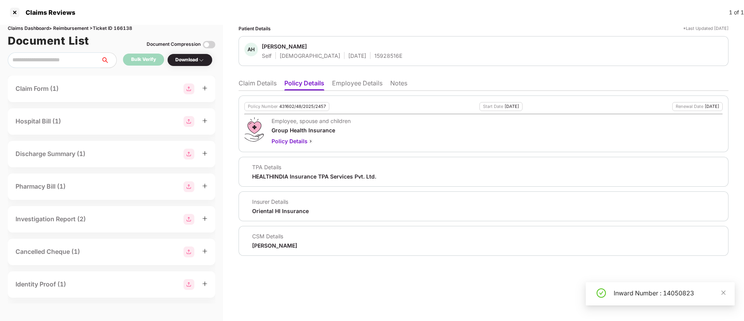
click at [261, 80] on li "Claim Details" at bounding box center [258, 84] width 38 height 11
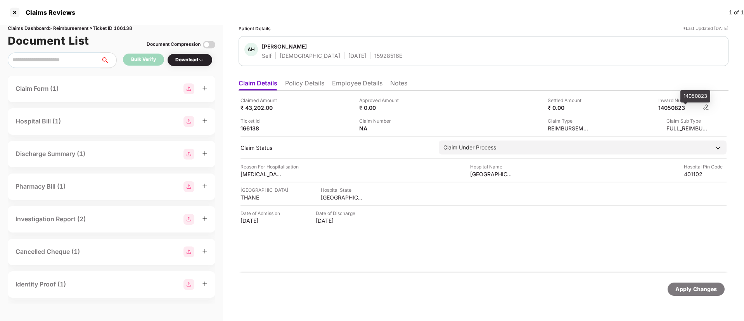
click at [678, 107] on div "14050823" at bounding box center [679, 107] width 43 height 7
copy div "14050823"
click at [374, 54] on div "15928516E" at bounding box center [388, 55] width 28 height 7
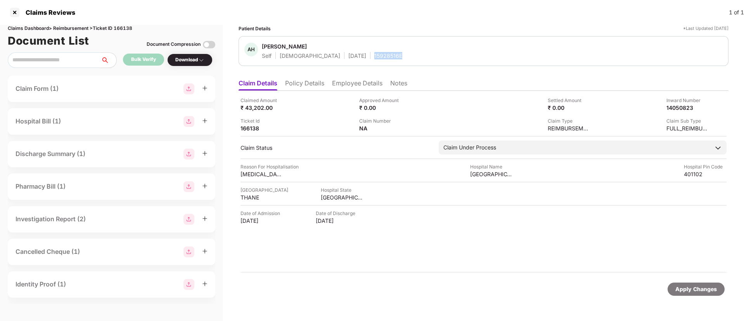
copy div "15928516E"
click at [347, 79] on li "Employee Details" at bounding box center [357, 84] width 50 height 11
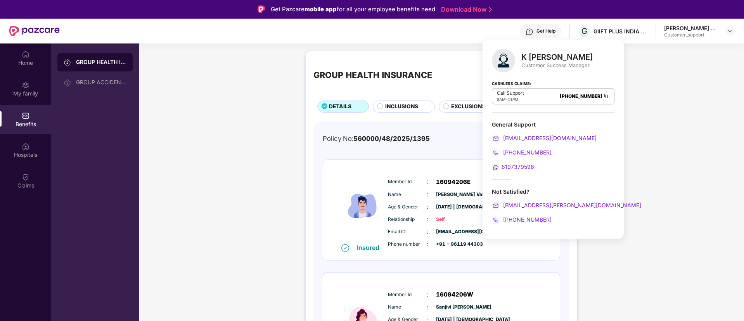
scroll to position [118, 0]
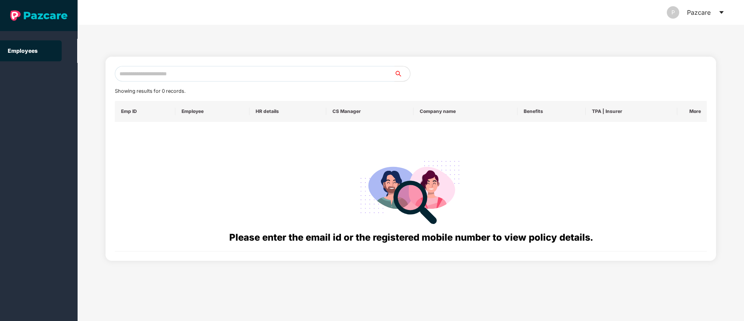
click at [158, 76] on input "text" at bounding box center [255, 74] width 280 height 16
paste input "**********"
click at [126, 73] on input "**********" at bounding box center [255, 74] width 280 height 16
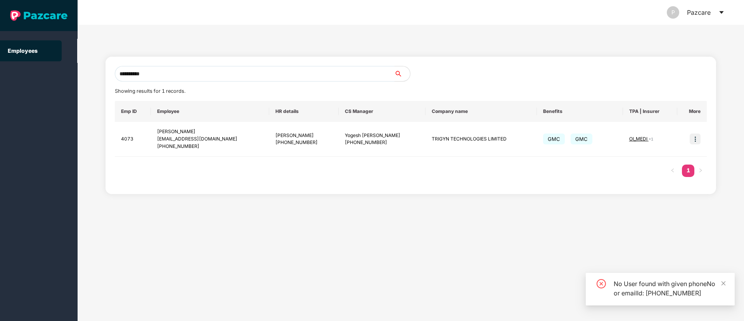
type input "**********"
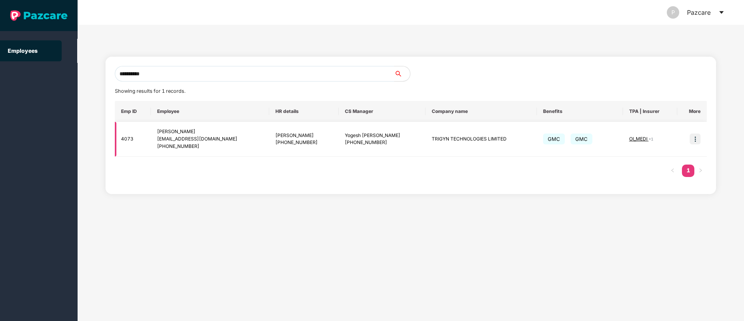
click at [696, 141] on img at bounding box center [695, 138] width 11 height 11
click at [692, 137] on img at bounding box center [695, 138] width 11 height 11
click at [692, 140] on img at bounding box center [695, 138] width 11 height 11
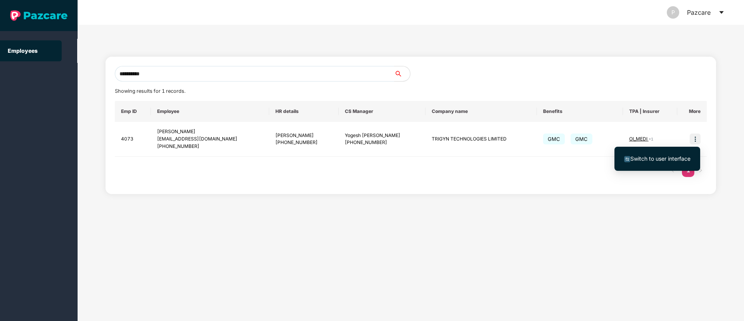
click at [661, 152] on li "Switch to user interface" at bounding box center [657, 159] width 86 height 16
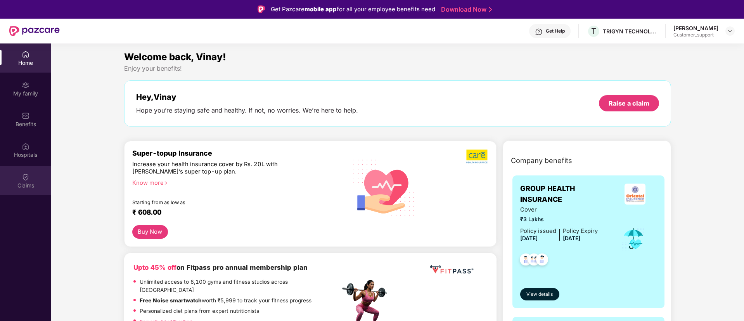
click at [20, 181] on div "Claims" at bounding box center [25, 180] width 51 height 29
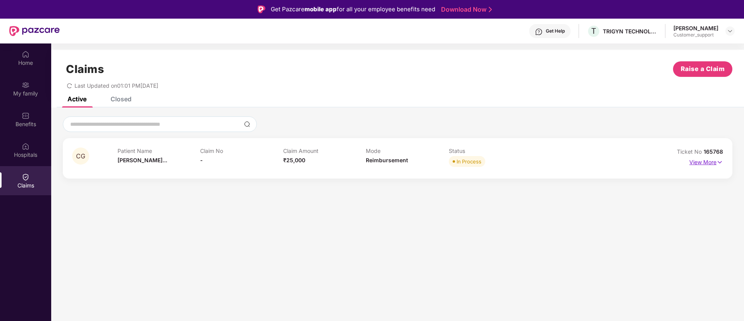
click at [706, 163] on p "View More" at bounding box center [706, 161] width 34 height 10
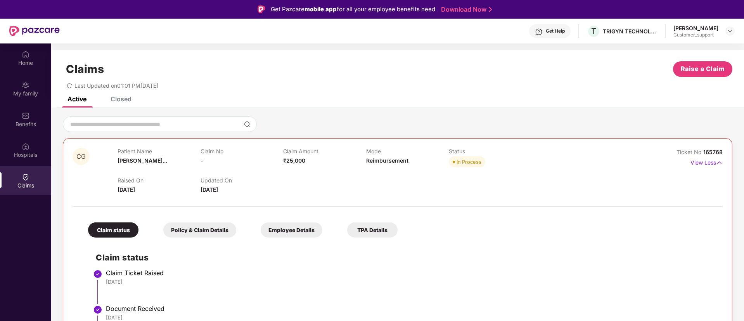
click at [710, 151] on span "165768" at bounding box center [712, 152] width 19 height 7
copy div "No 165768"
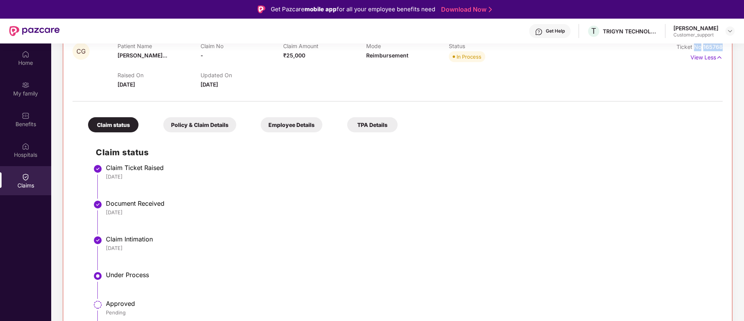
scroll to position [104, 0]
